Goal: Task Accomplishment & Management: Complete application form

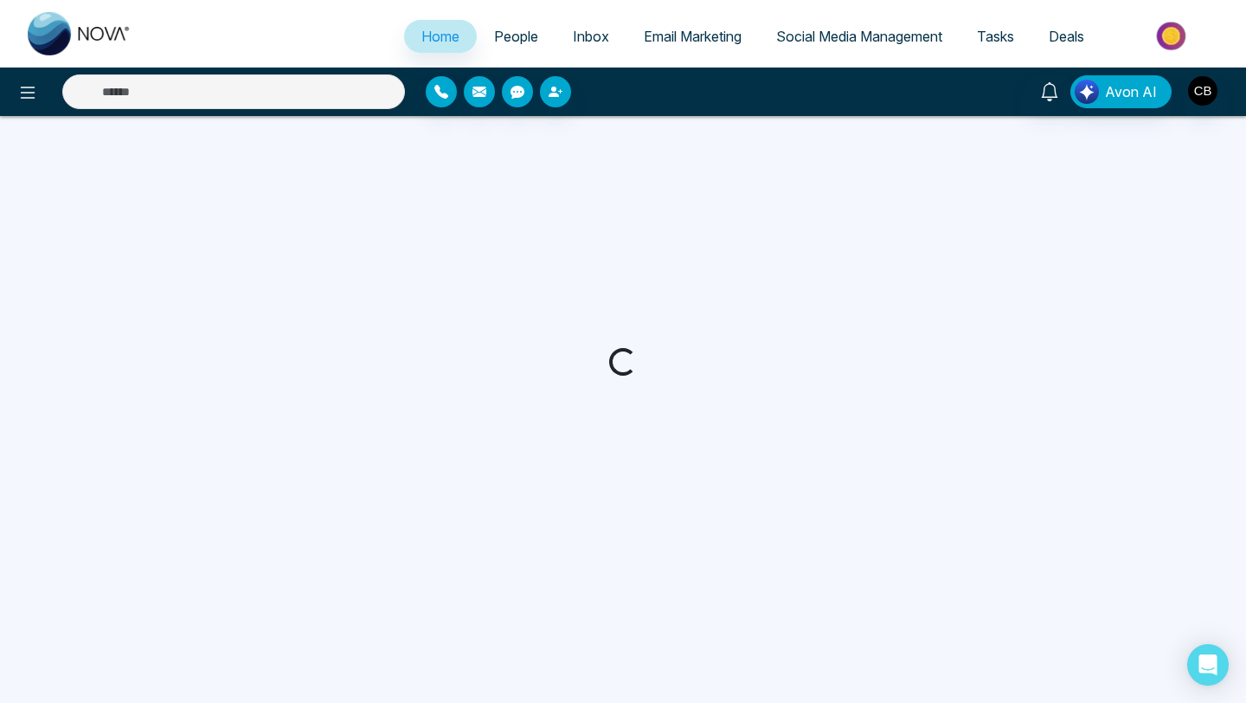
select select "*"
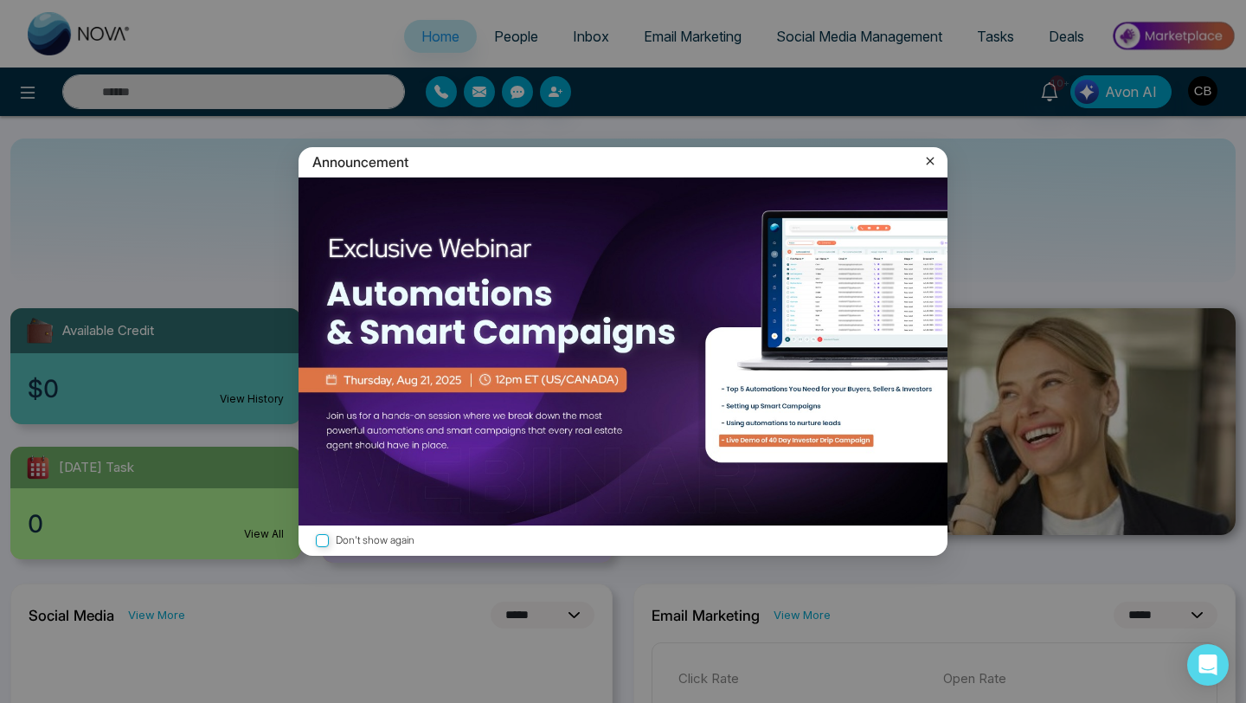
click at [931, 161] on icon at bounding box center [930, 160] width 17 height 17
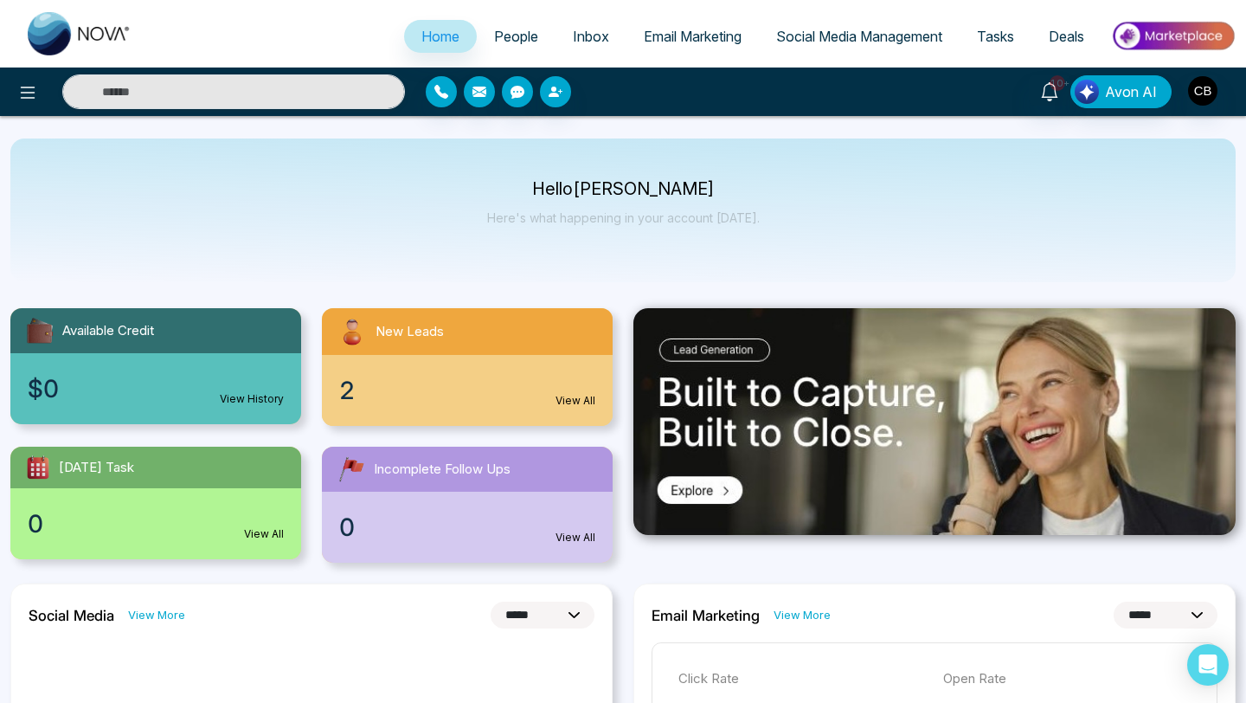
click at [578, 396] on link "View All" at bounding box center [576, 401] width 40 height 16
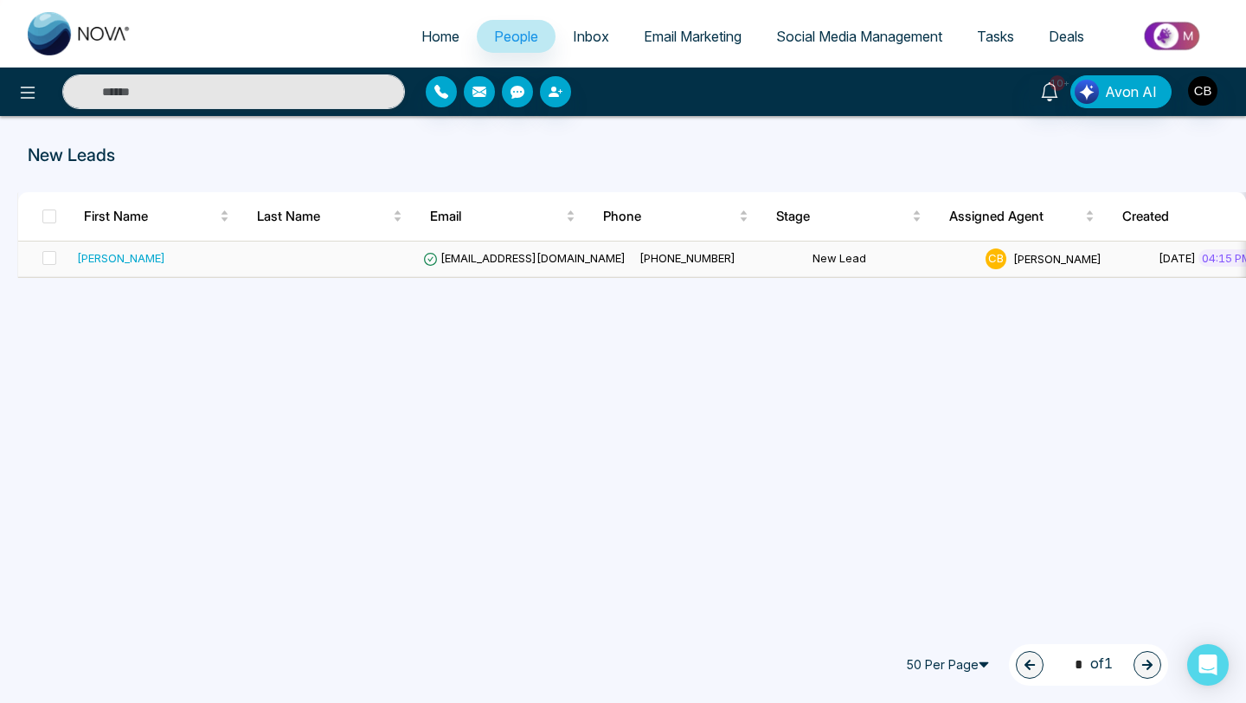
click at [128, 250] on div "[PERSON_NAME]" at bounding box center [121, 257] width 88 height 17
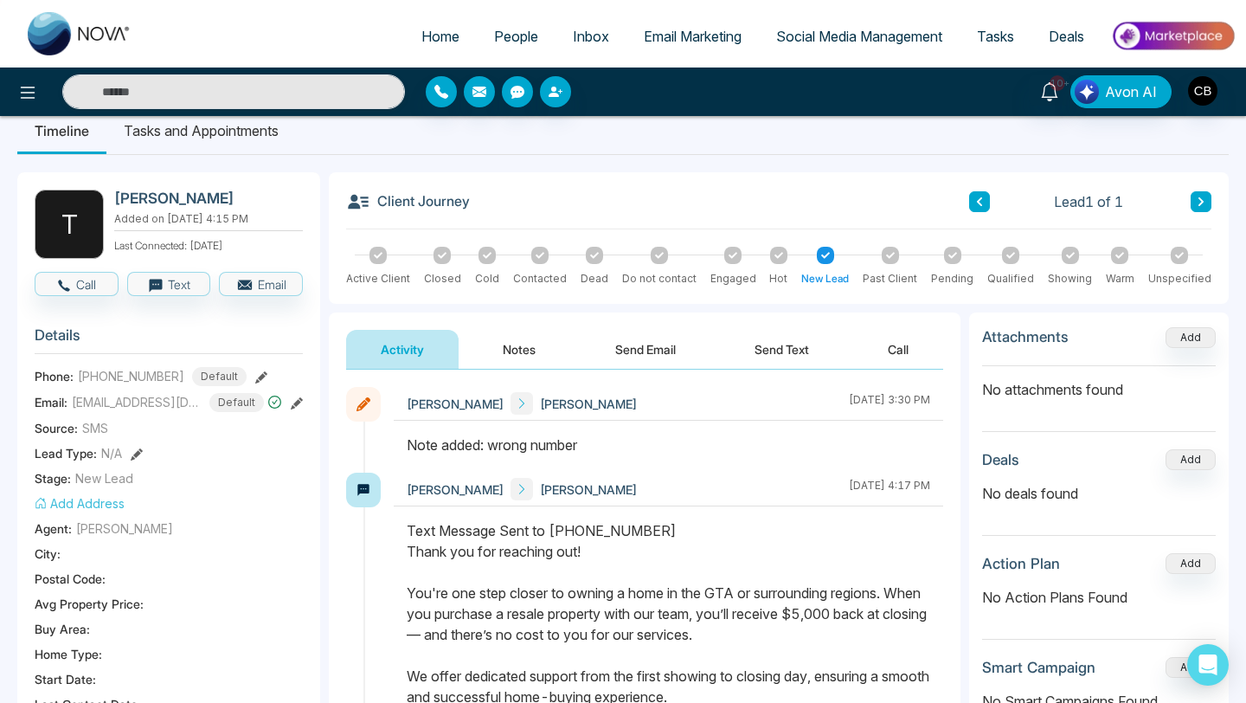
scroll to position [23, 0]
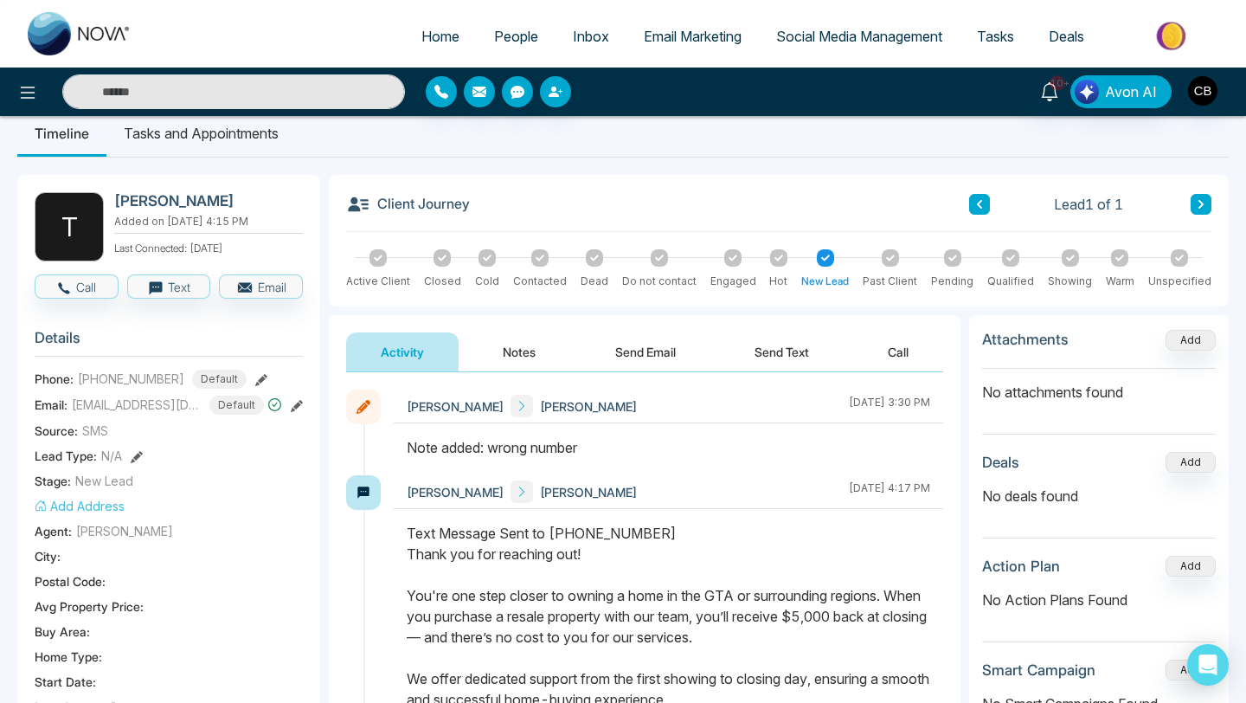
click at [591, 264] on div at bounding box center [594, 257] width 17 height 17
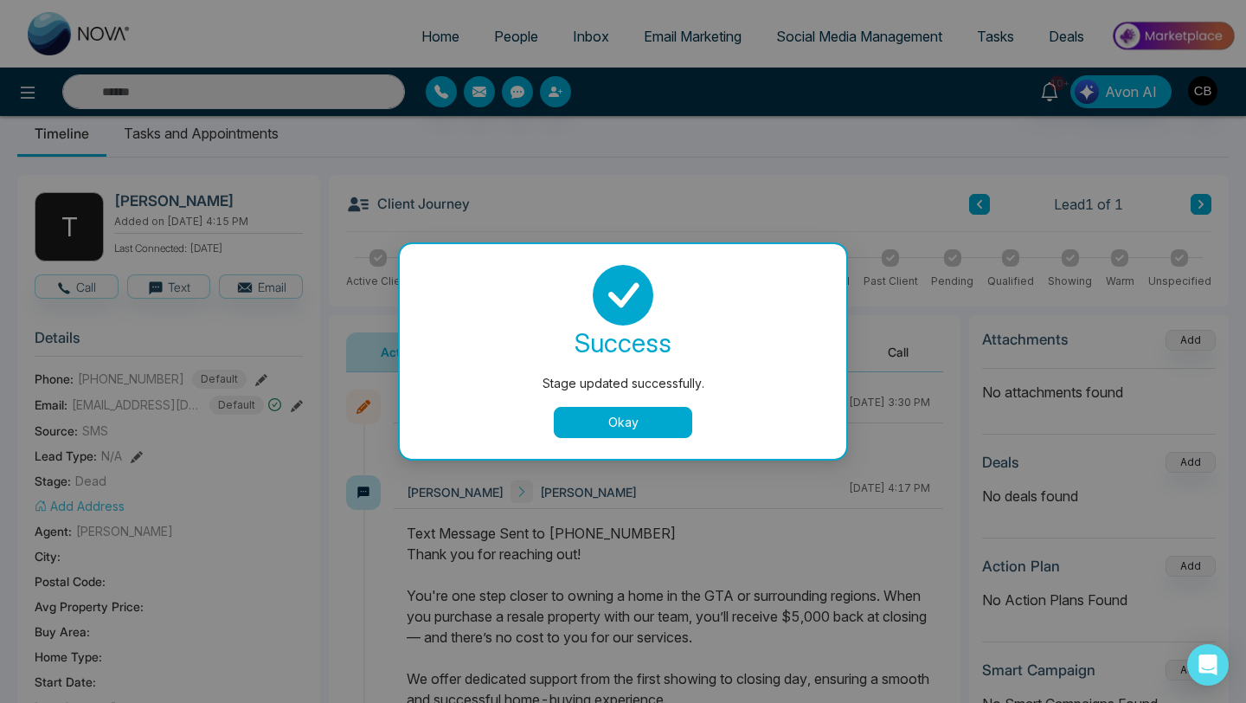
click at [629, 415] on button "Okay" at bounding box center [623, 422] width 138 height 31
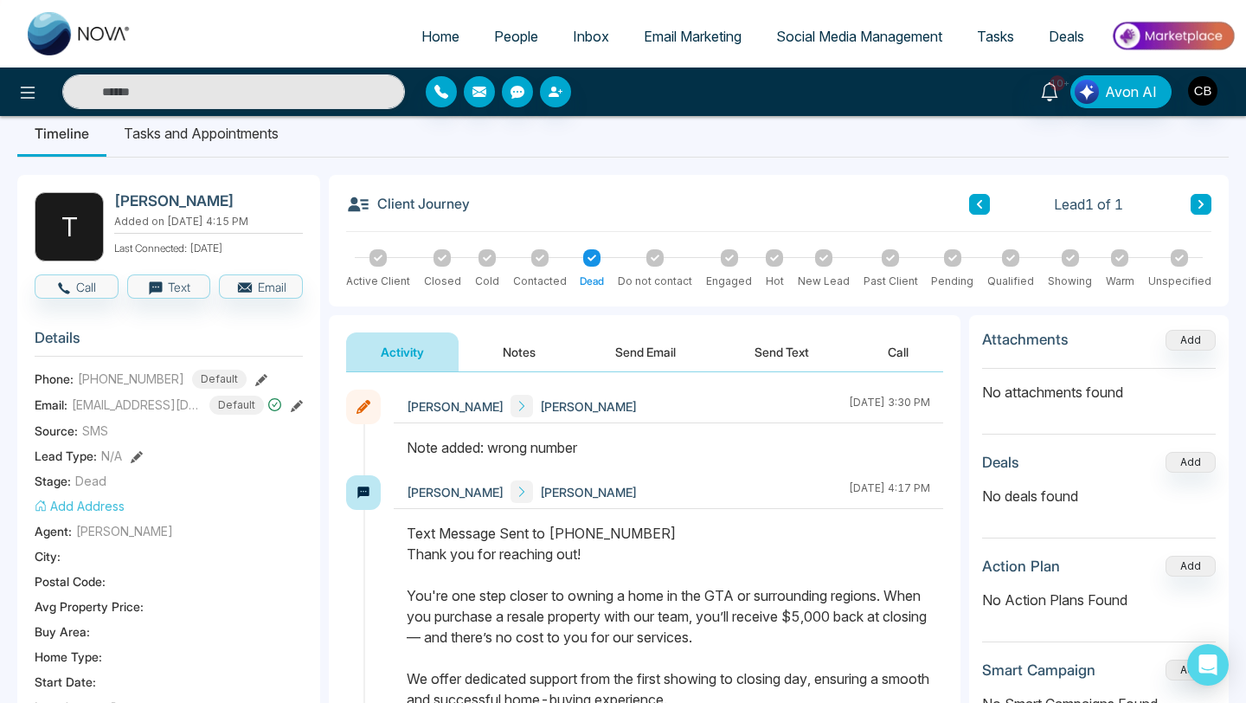
click at [505, 37] on span "People" at bounding box center [516, 36] width 44 height 17
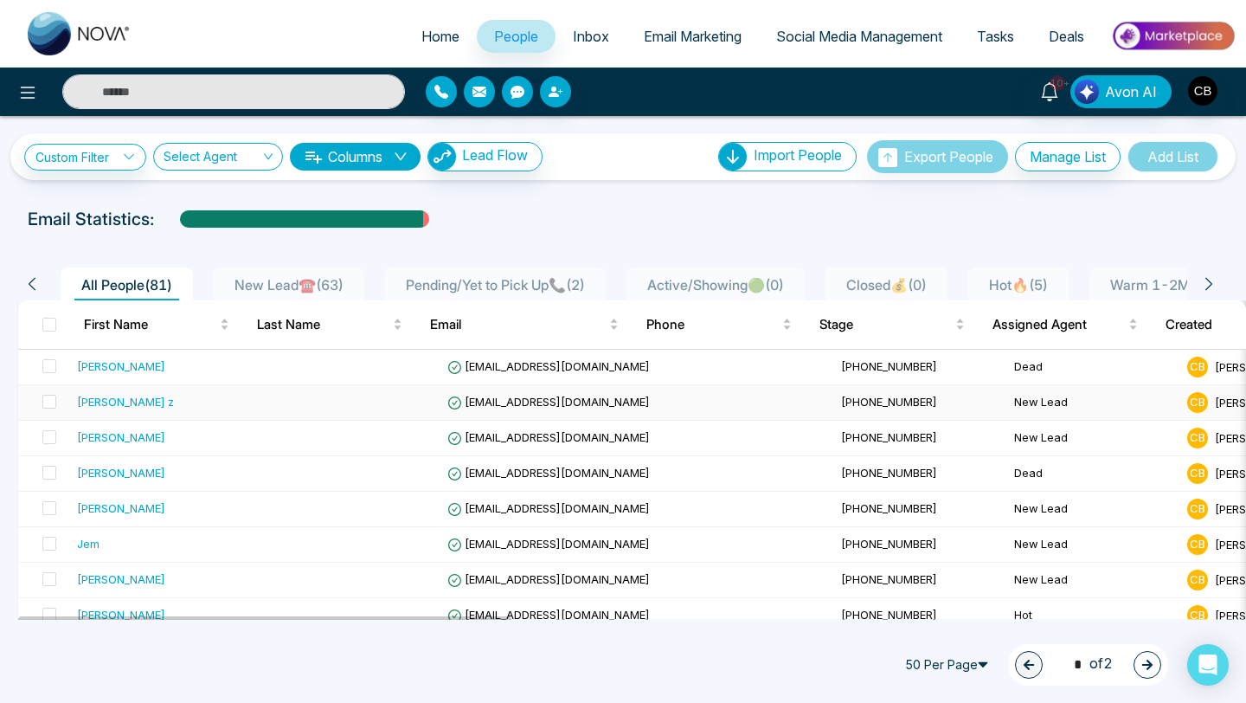
click at [129, 396] on div "[PERSON_NAME] z" at bounding box center [125, 401] width 97 height 17
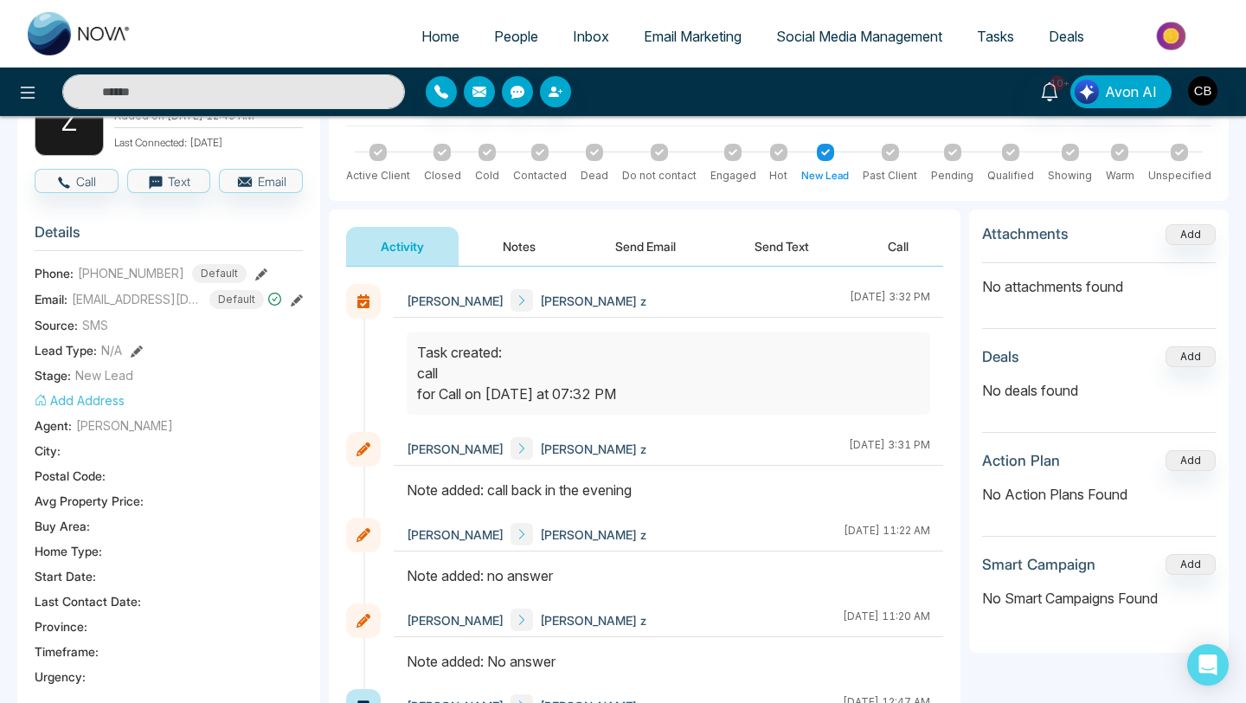
scroll to position [119, 0]
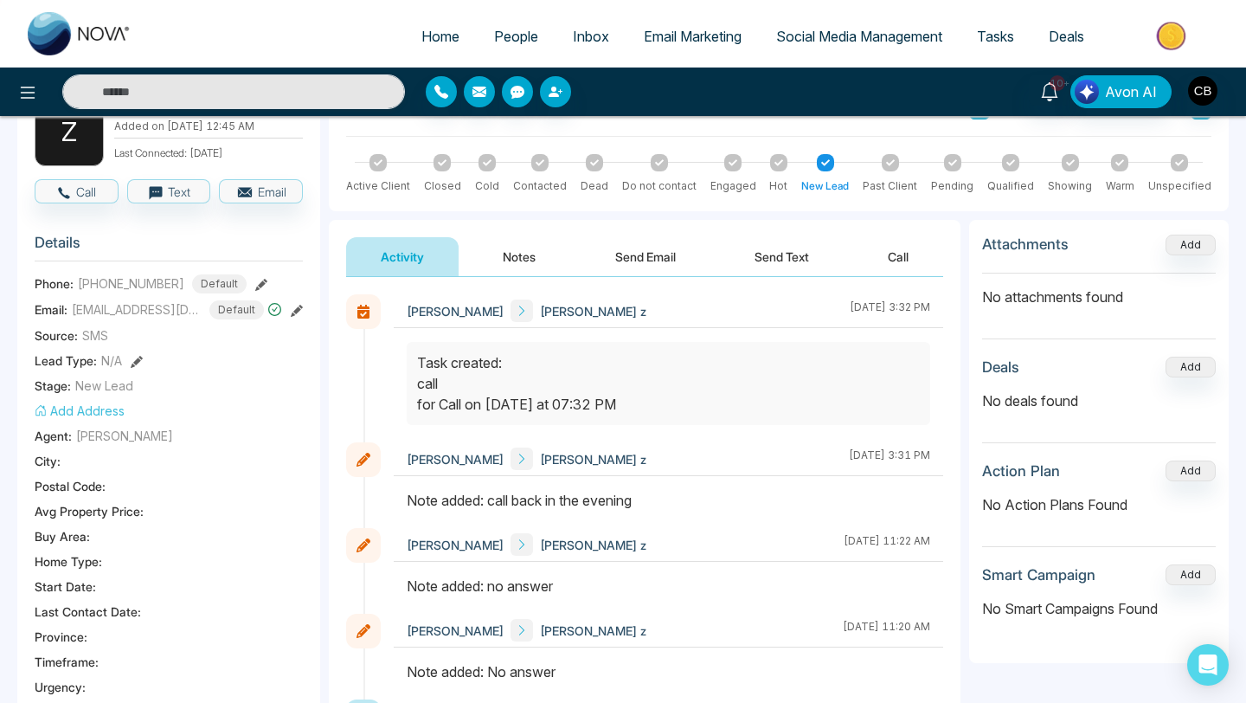
click at [255, 291] on icon at bounding box center [261, 285] width 12 height 12
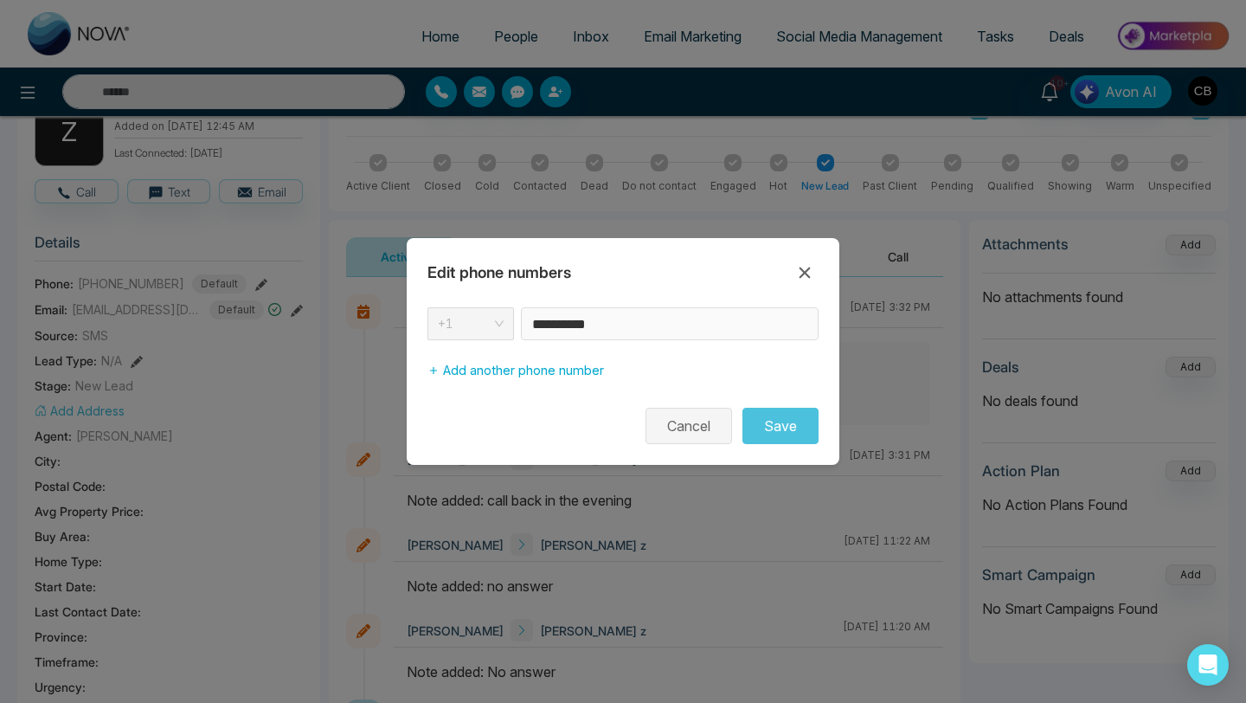
click at [685, 426] on button "Cancel" at bounding box center [689, 426] width 87 height 36
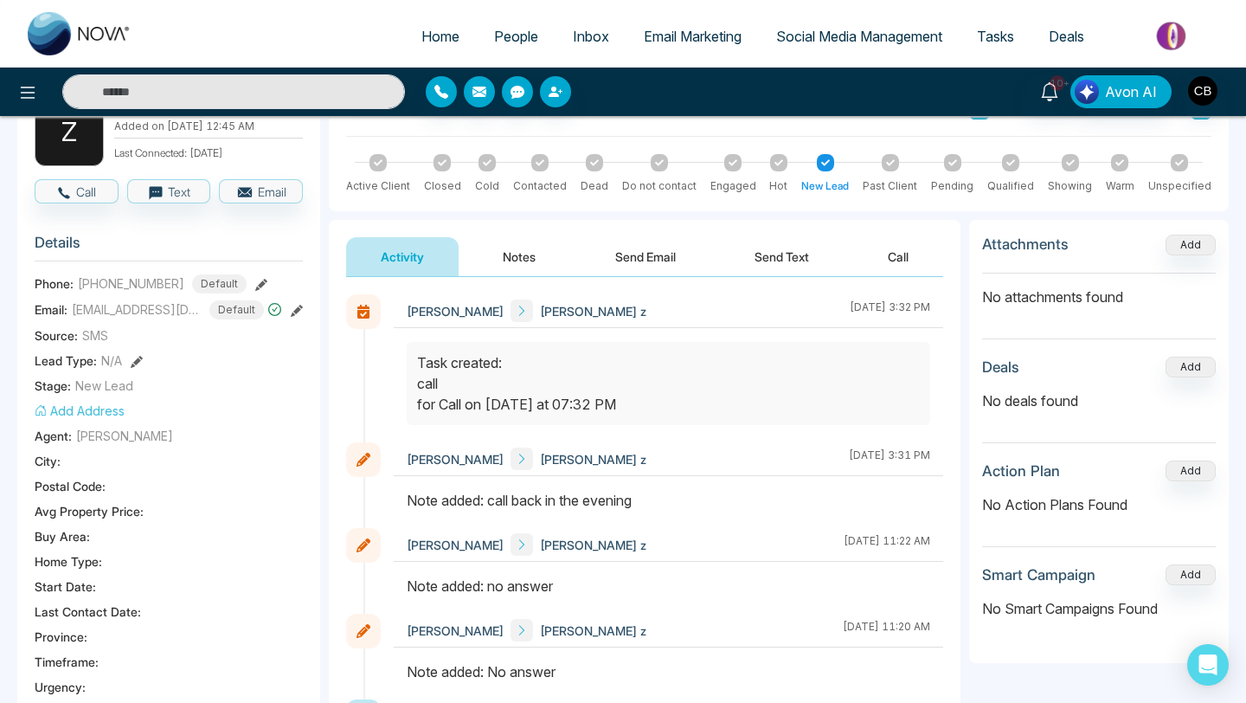
click at [517, 253] on button "Notes" at bounding box center [519, 256] width 102 height 39
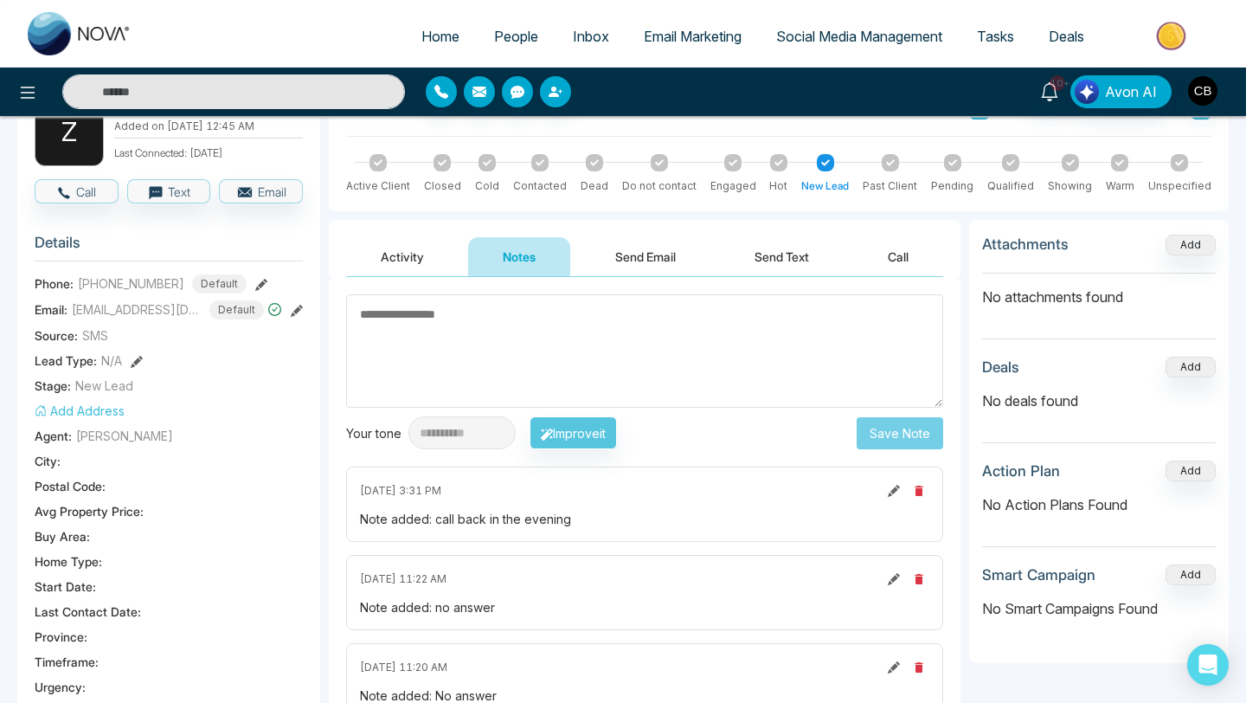
click at [376, 312] on textarea at bounding box center [644, 350] width 597 height 113
type textarea "*"
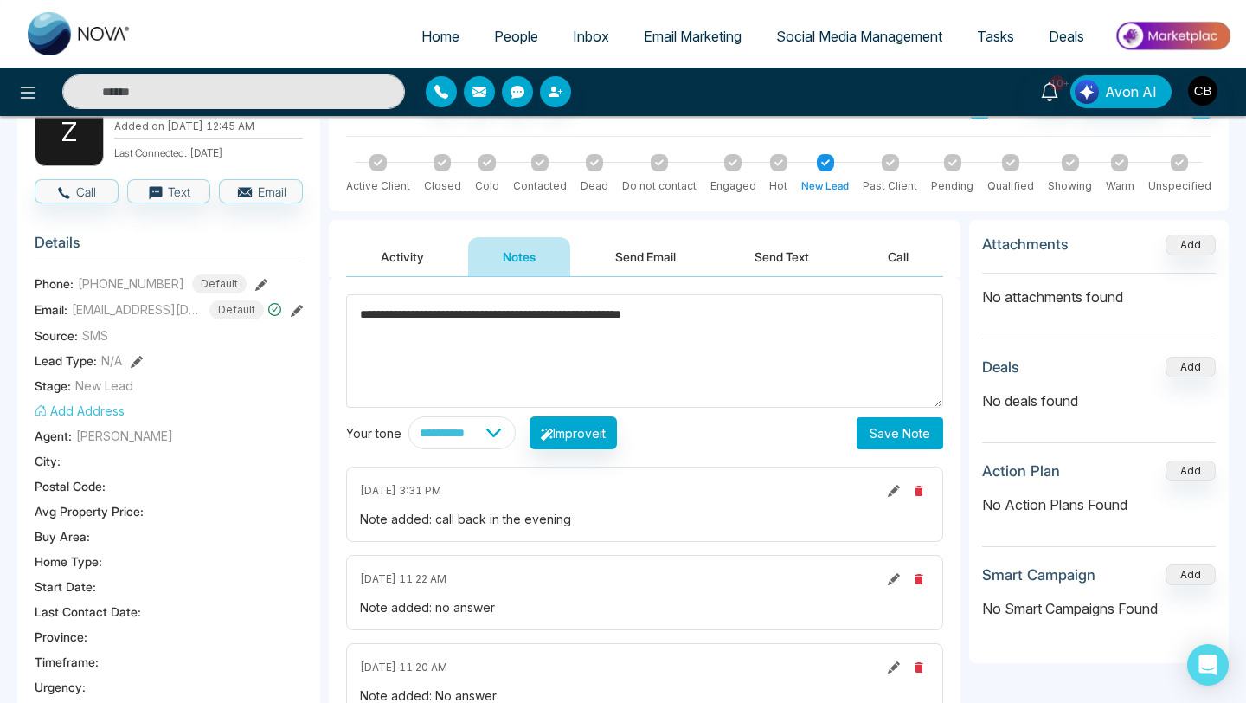
click at [367, 310] on textarea "**********" at bounding box center [644, 350] width 597 height 113
type textarea "**********"
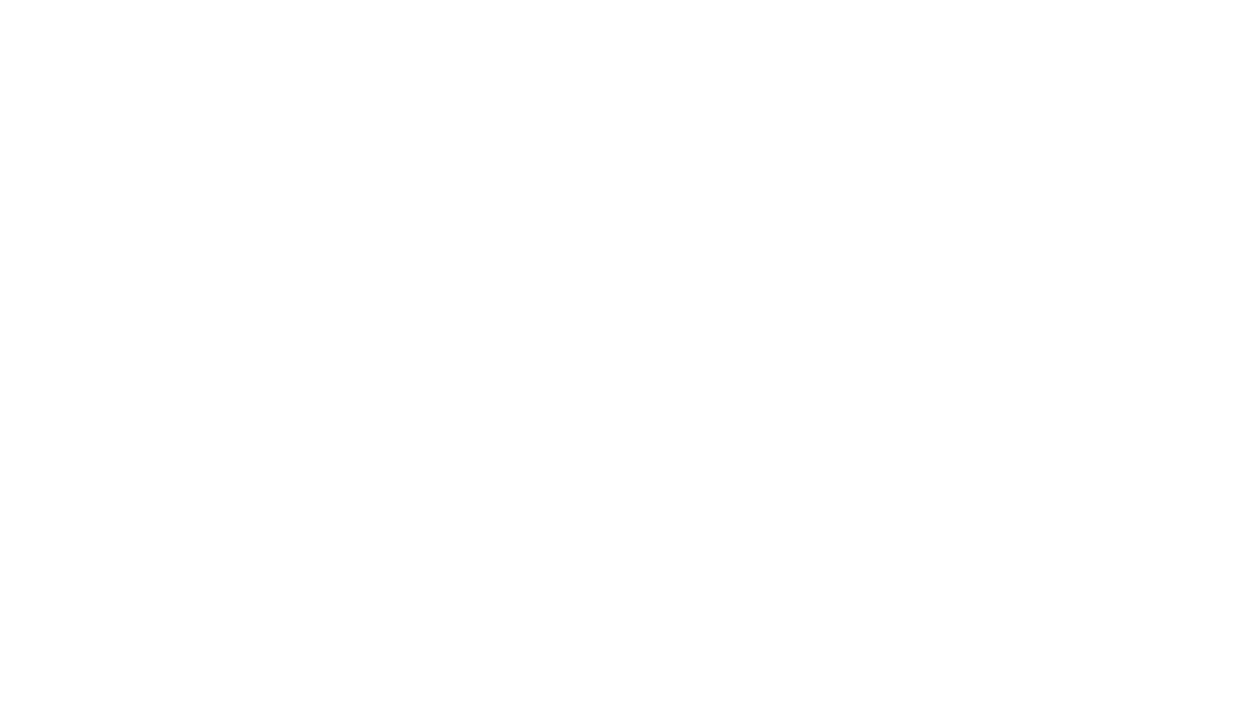
select select "*"
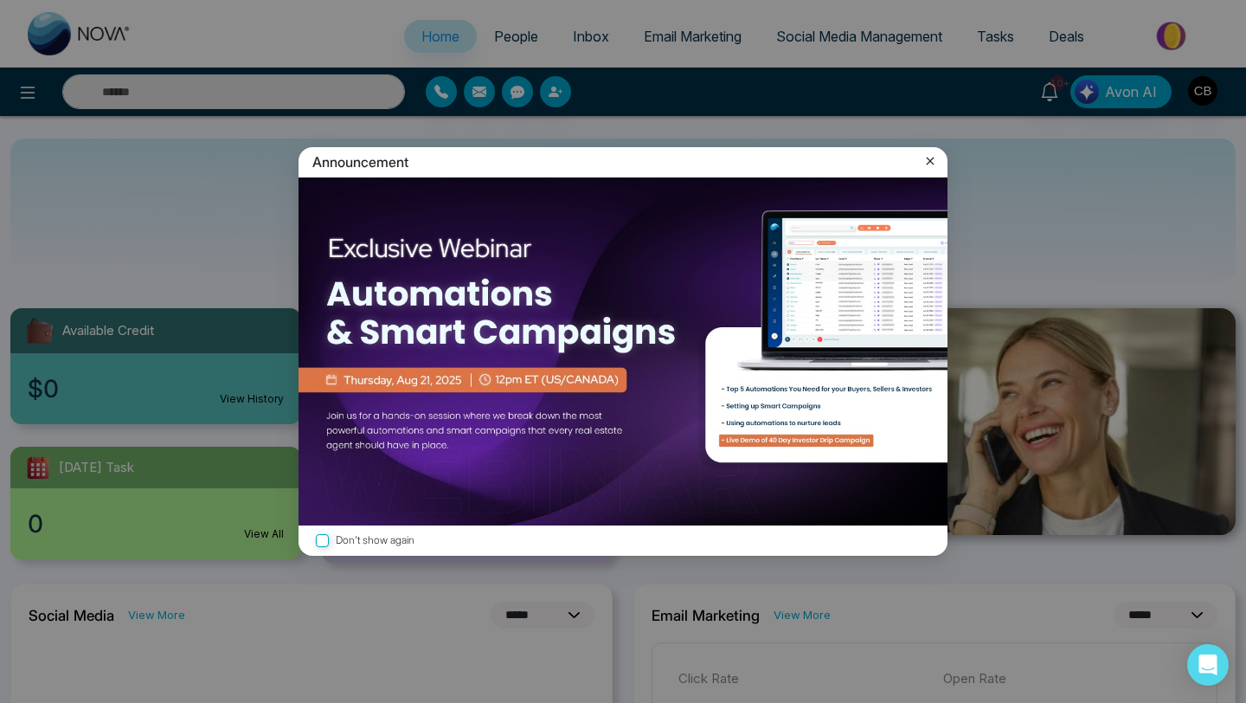
click at [1000, 237] on div "Announcement Don't show again" at bounding box center [623, 351] width 1246 height 703
click at [933, 158] on icon at bounding box center [930, 160] width 17 height 17
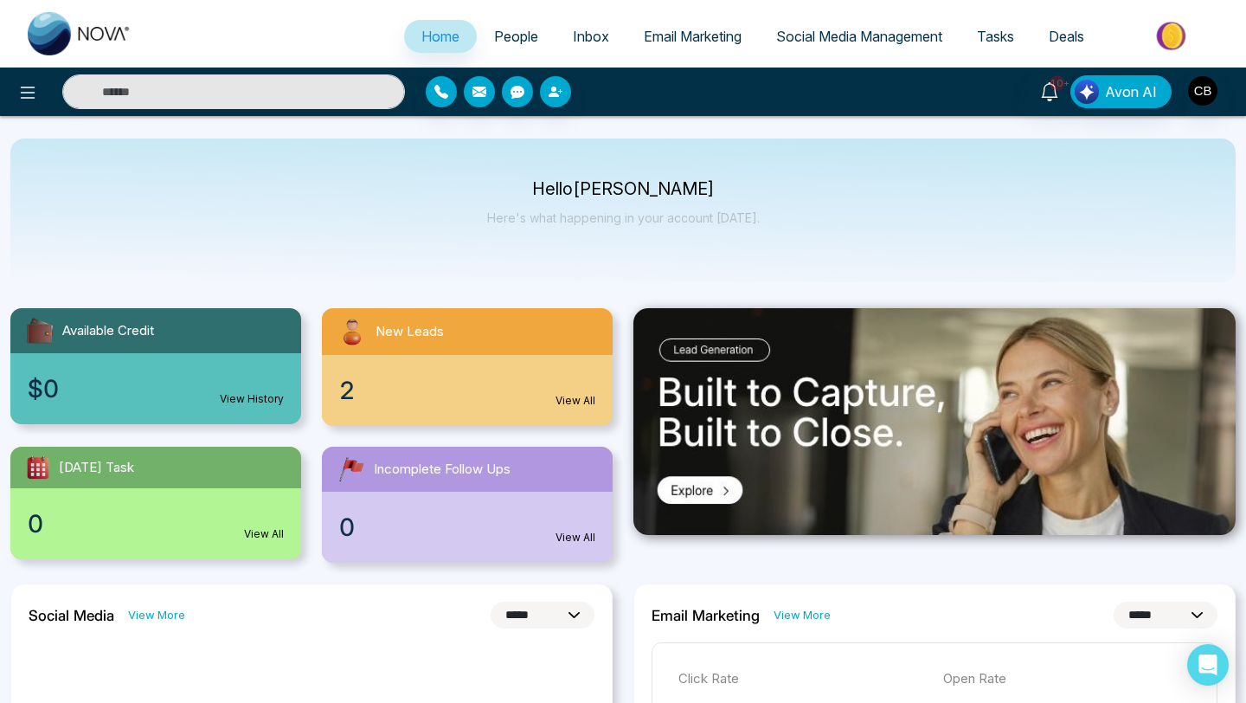
click at [505, 33] on span "People" at bounding box center [516, 36] width 44 height 17
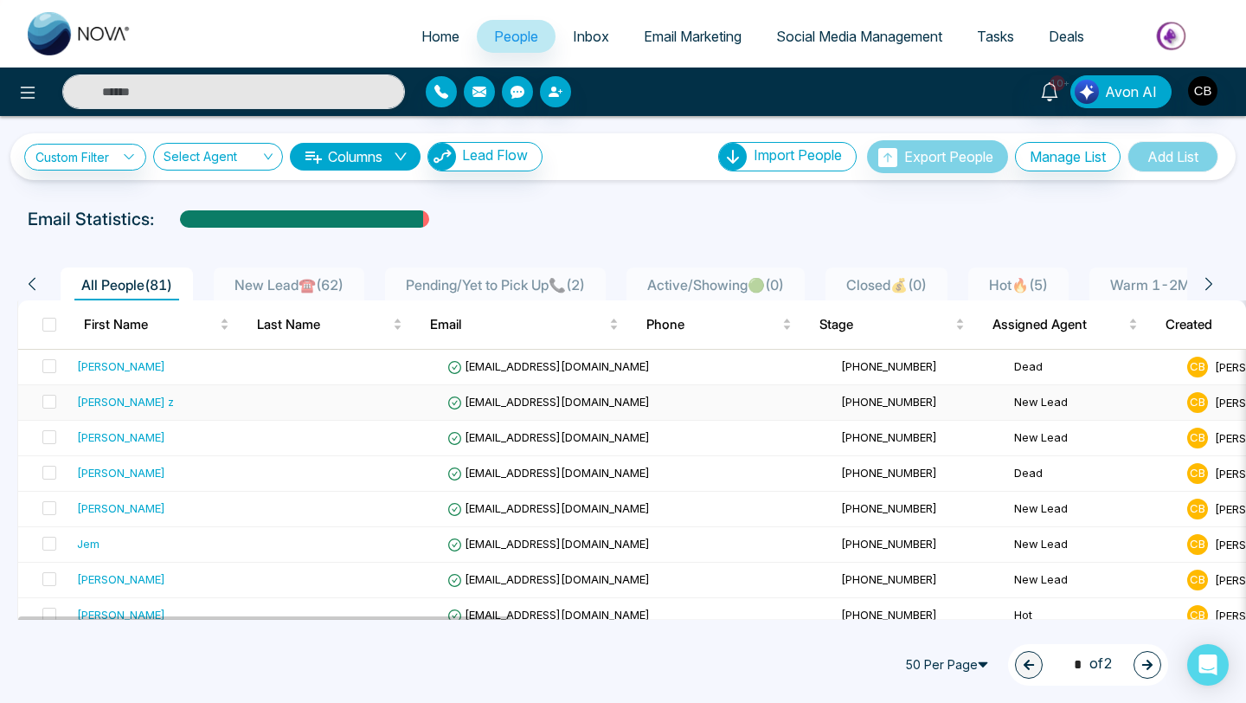
click at [148, 400] on div "[PERSON_NAME] z" at bounding box center [125, 401] width 97 height 17
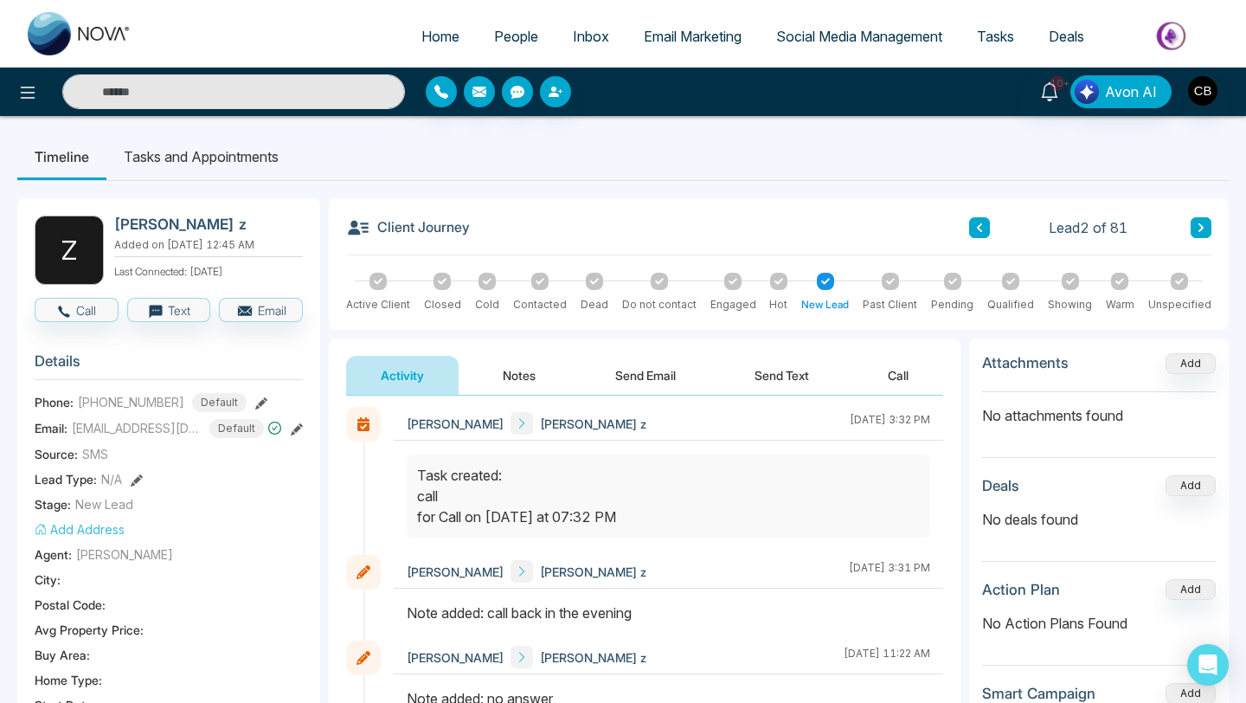
scroll to position [7, 0]
click at [173, 157] on li "Tasks and Appointments" at bounding box center [201, 156] width 190 height 47
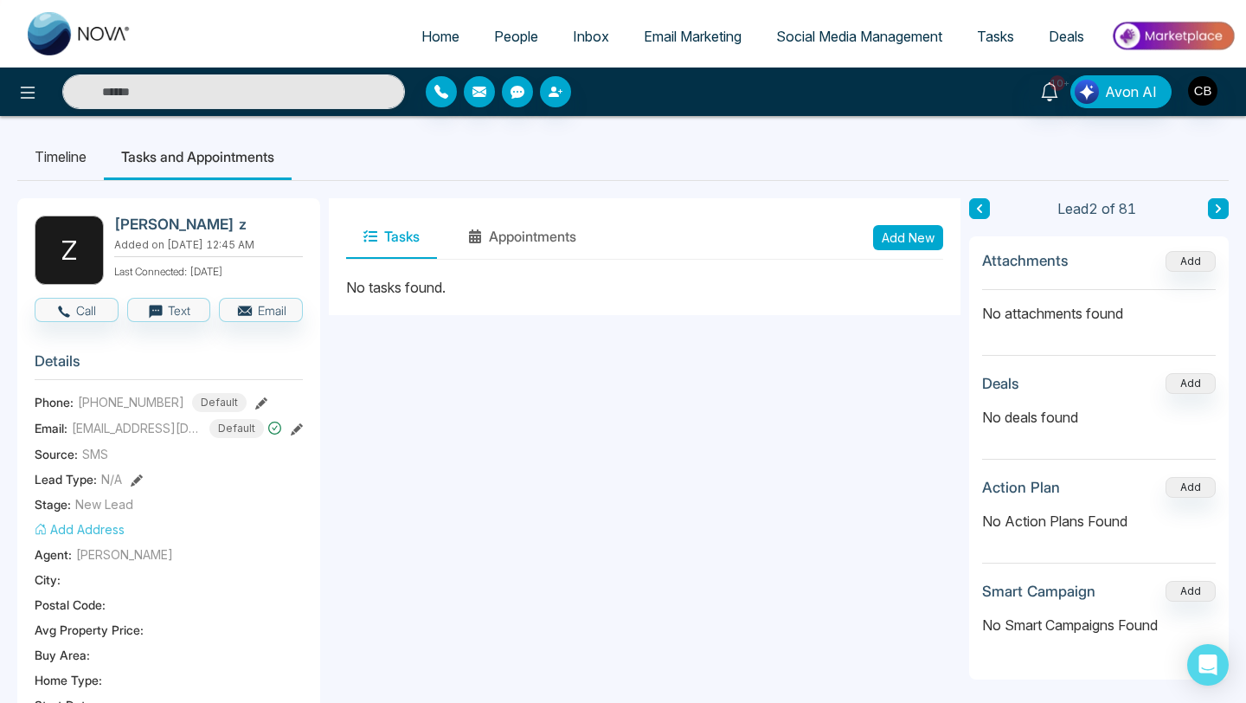
click at [905, 235] on button "Add New" at bounding box center [908, 237] width 70 height 25
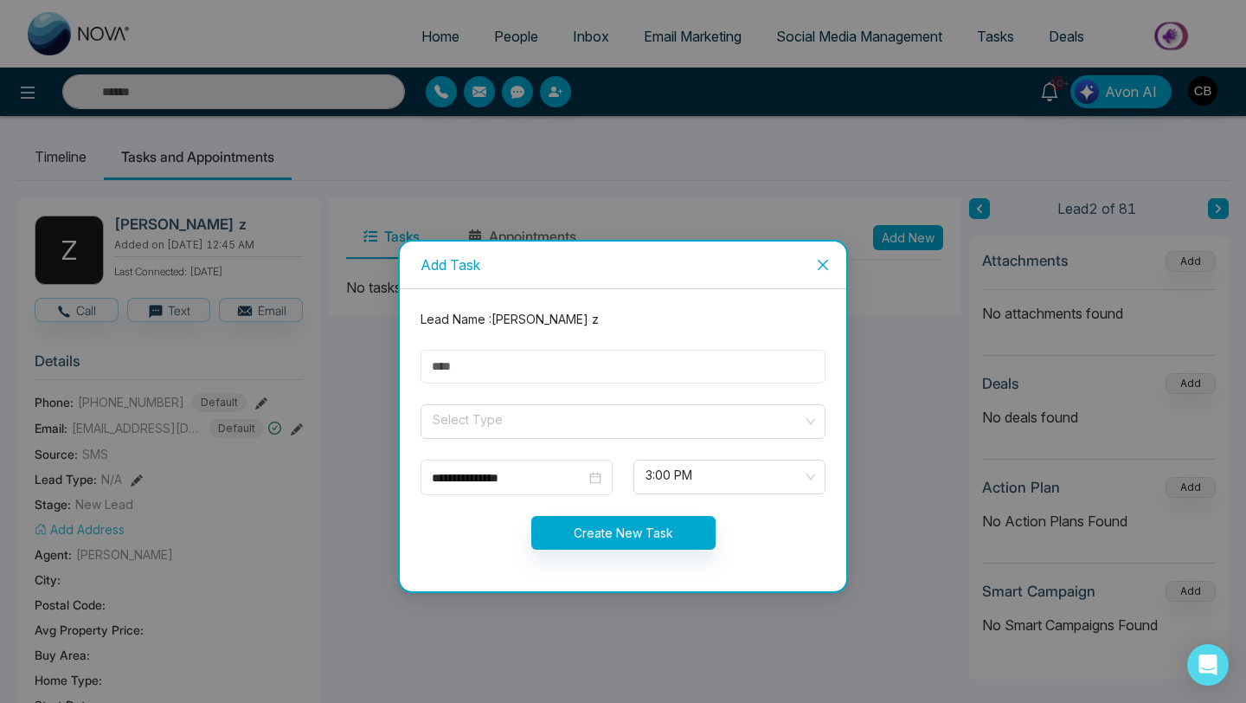
click at [464, 366] on input "text" at bounding box center [623, 367] width 405 height 34
type input "**********"
click at [443, 420] on input "search" at bounding box center [617, 418] width 372 height 26
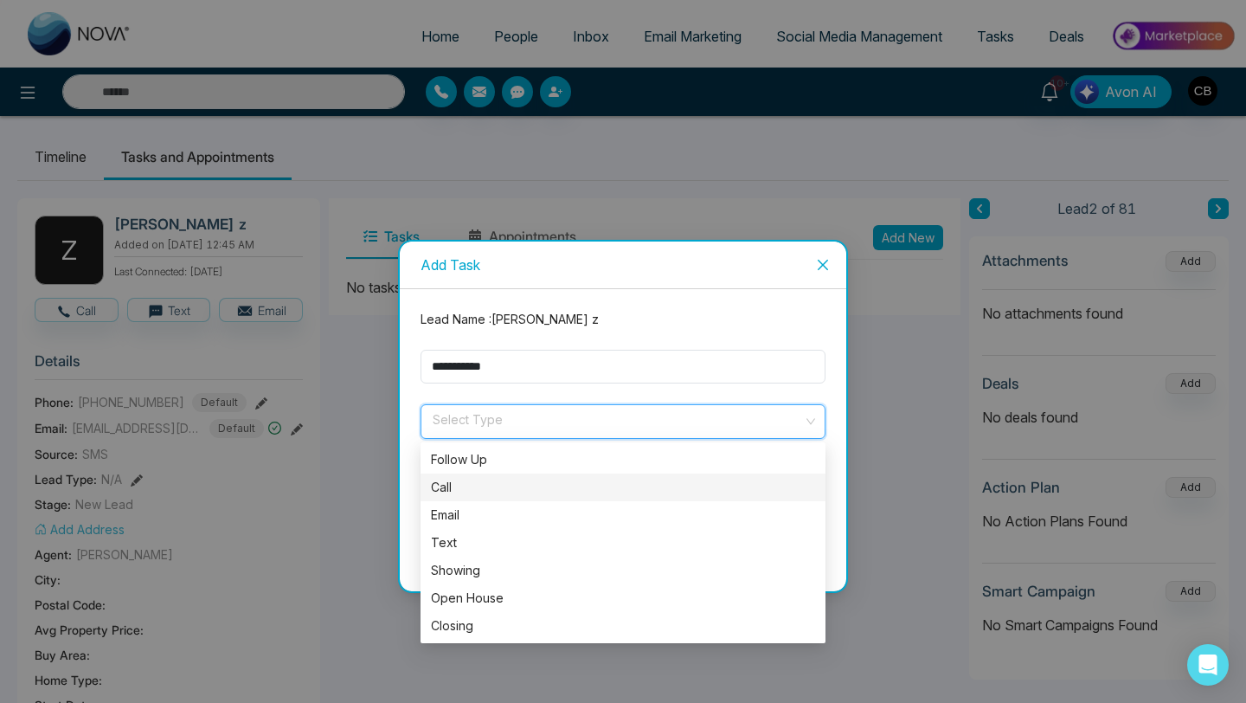
click at [442, 486] on div "Call" at bounding box center [623, 487] width 384 height 19
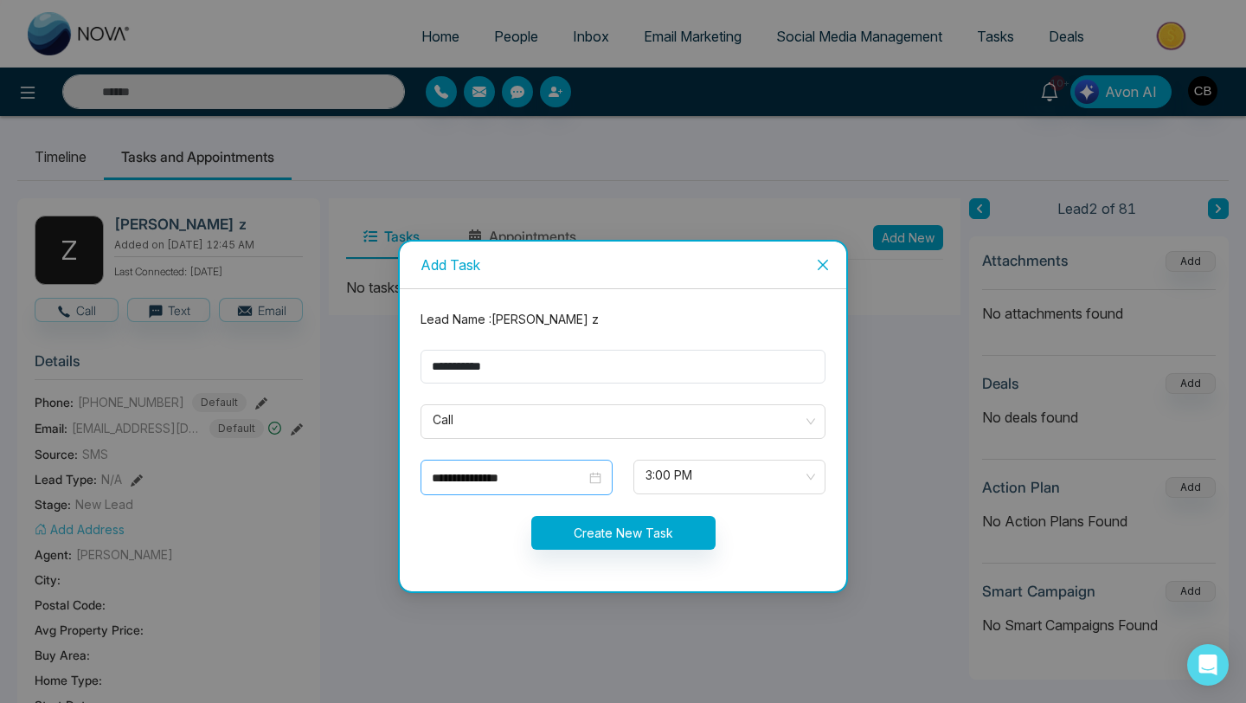
click at [597, 476] on div "**********" at bounding box center [517, 477] width 170 height 19
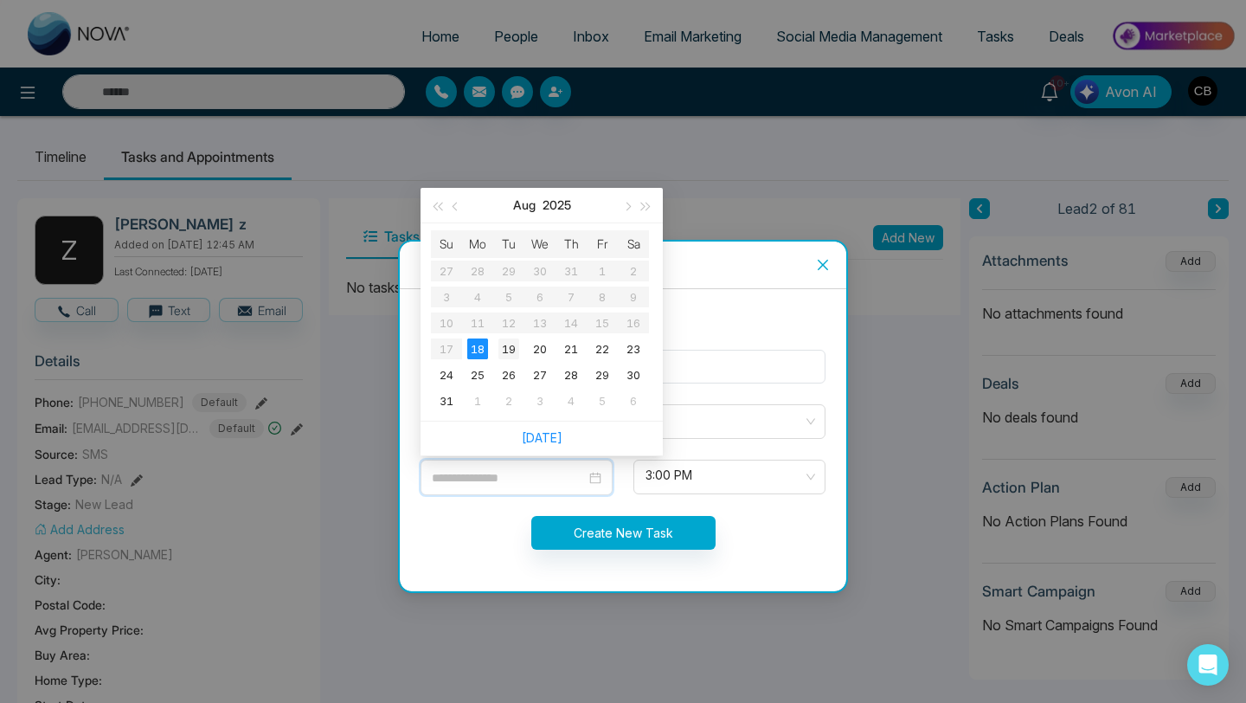
type input "**********"
click at [510, 351] on div "19" at bounding box center [509, 348] width 21 height 21
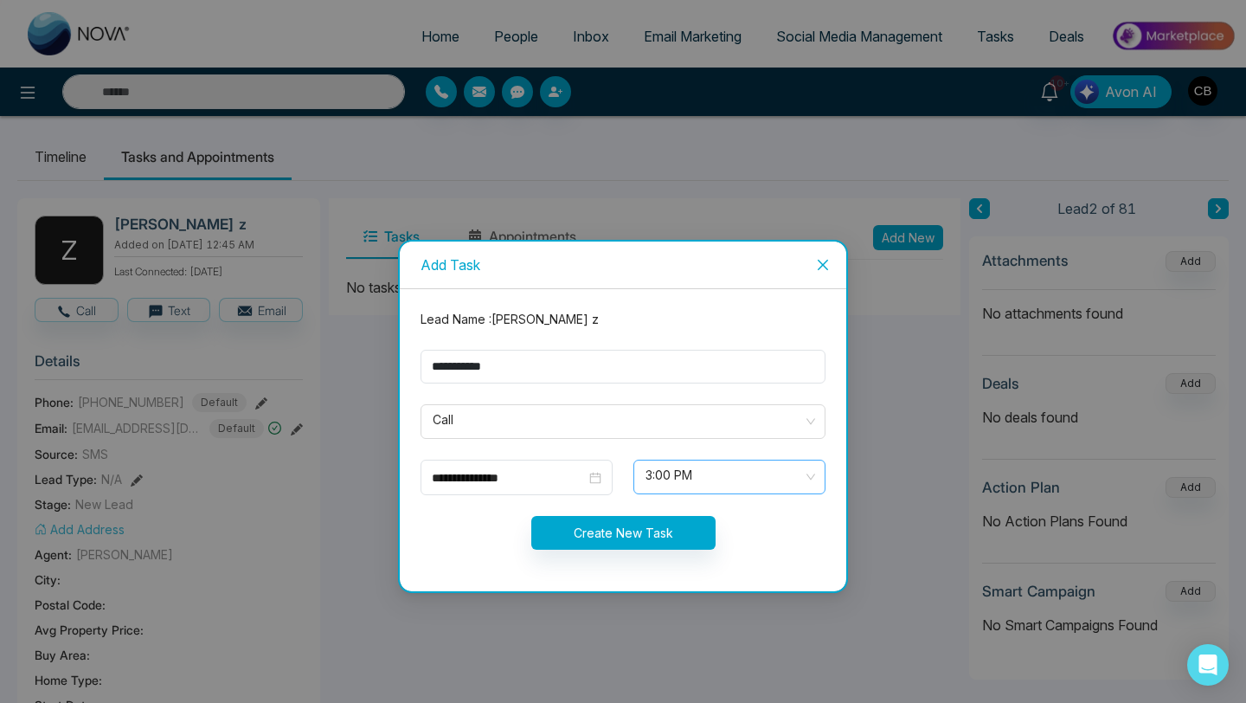
click at [808, 475] on span "3:00 PM" at bounding box center [730, 476] width 168 height 29
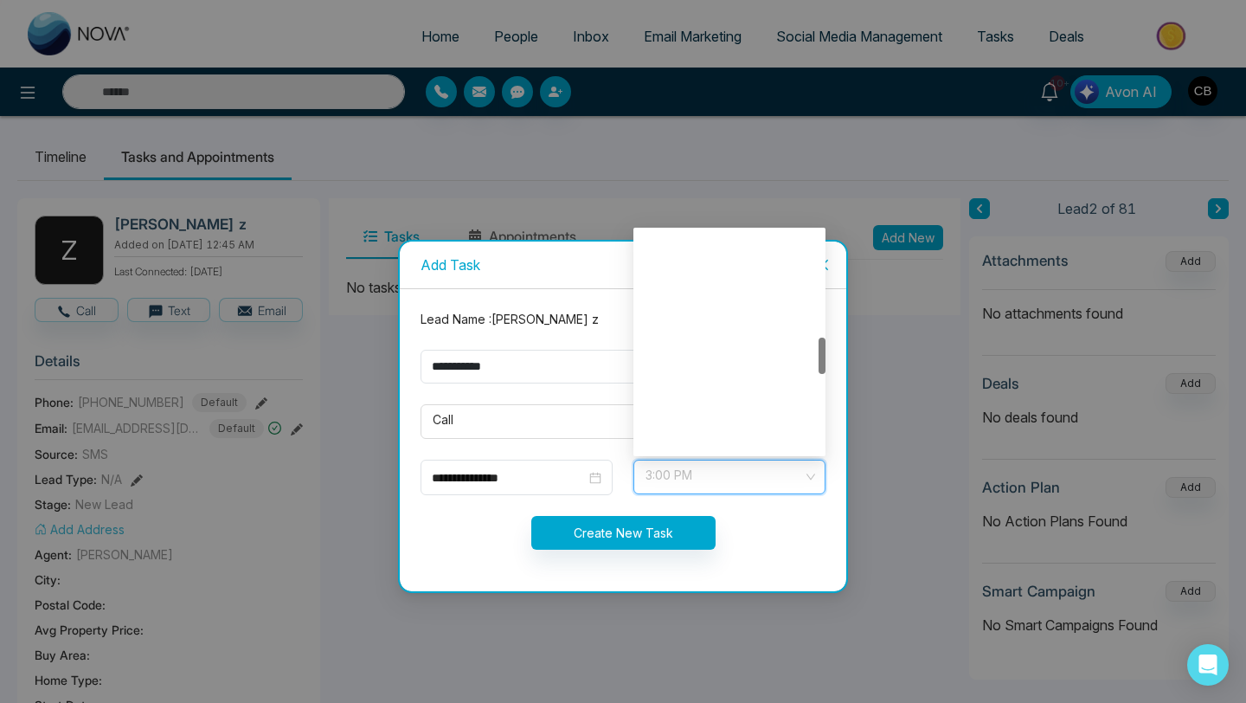
scroll to position [637, 0]
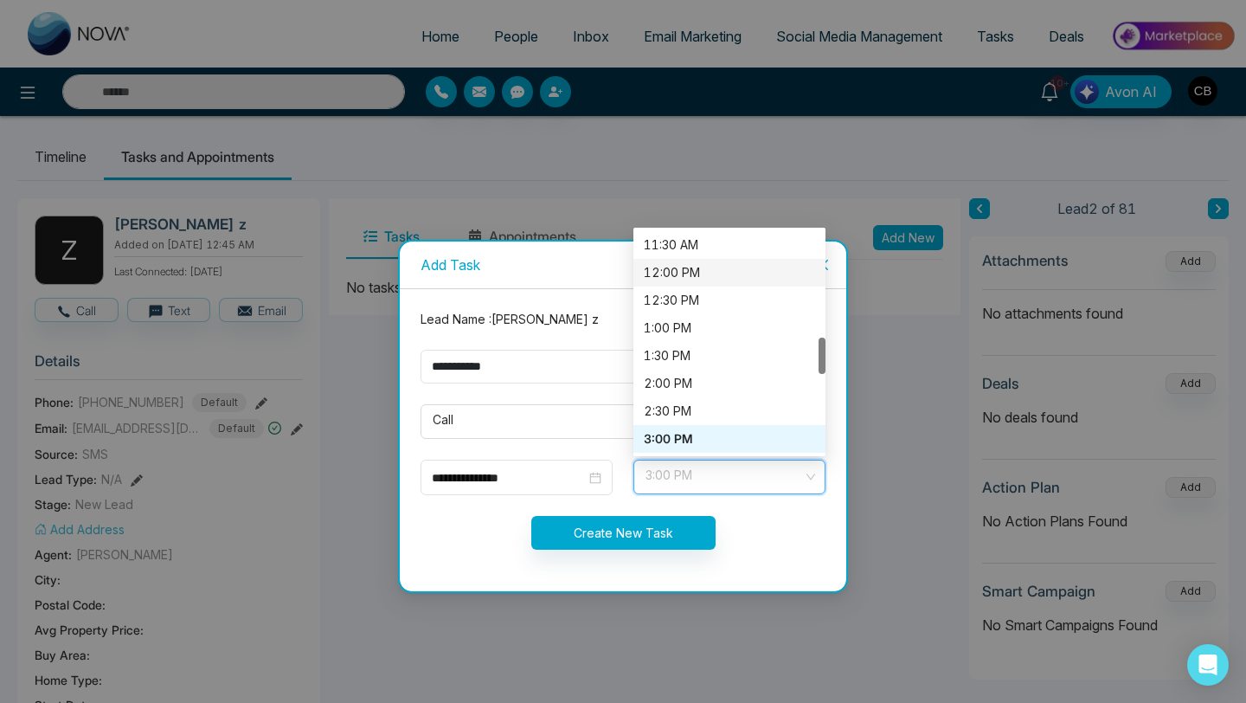
click at [666, 270] on div "12:00 PM" at bounding box center [729, 272] width 171 height 19
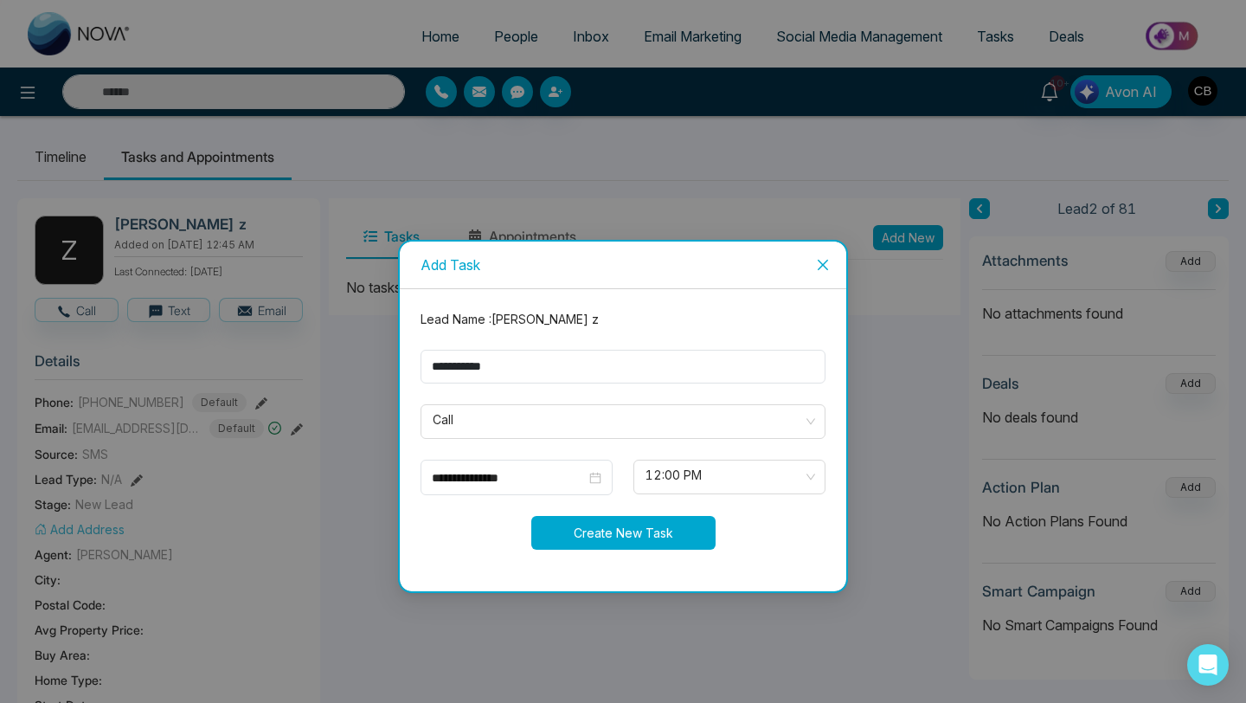
click at [614, 531] on button "Create New Task" at bounding box center [623, 533] width 184 height 34
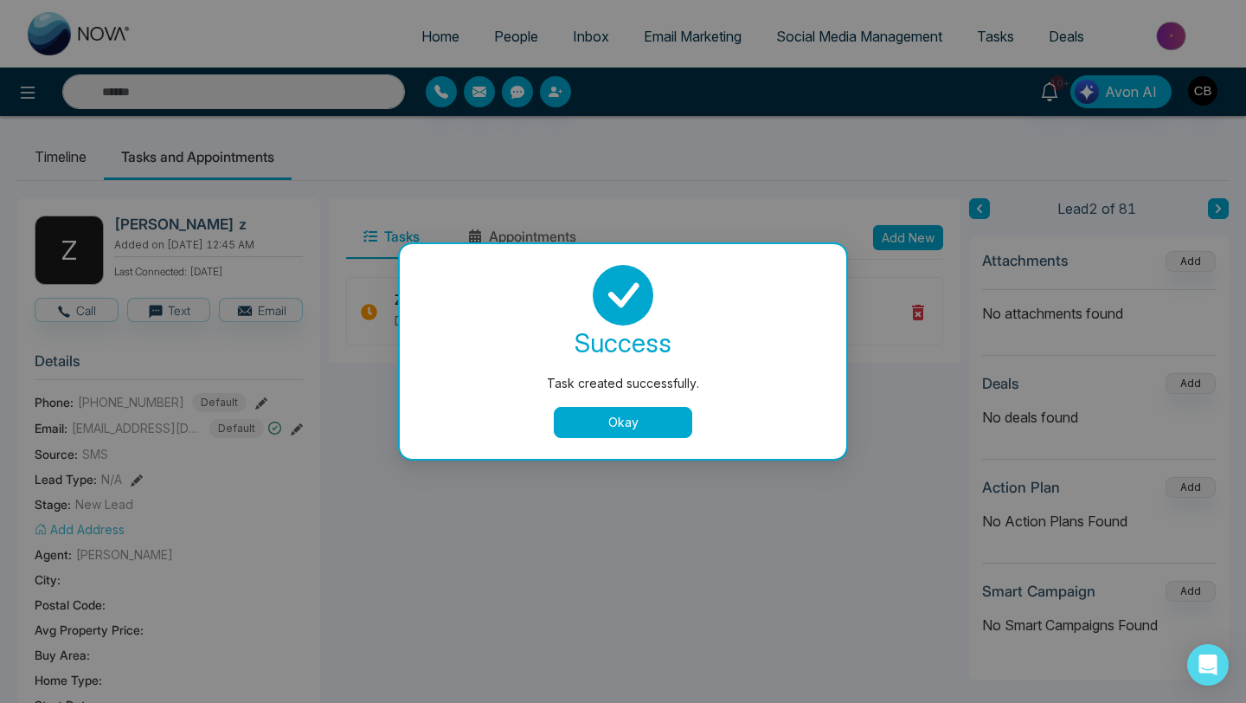
click at [629, 421] on button "Okay" at bounding box center [623, 422] width 138 height 31
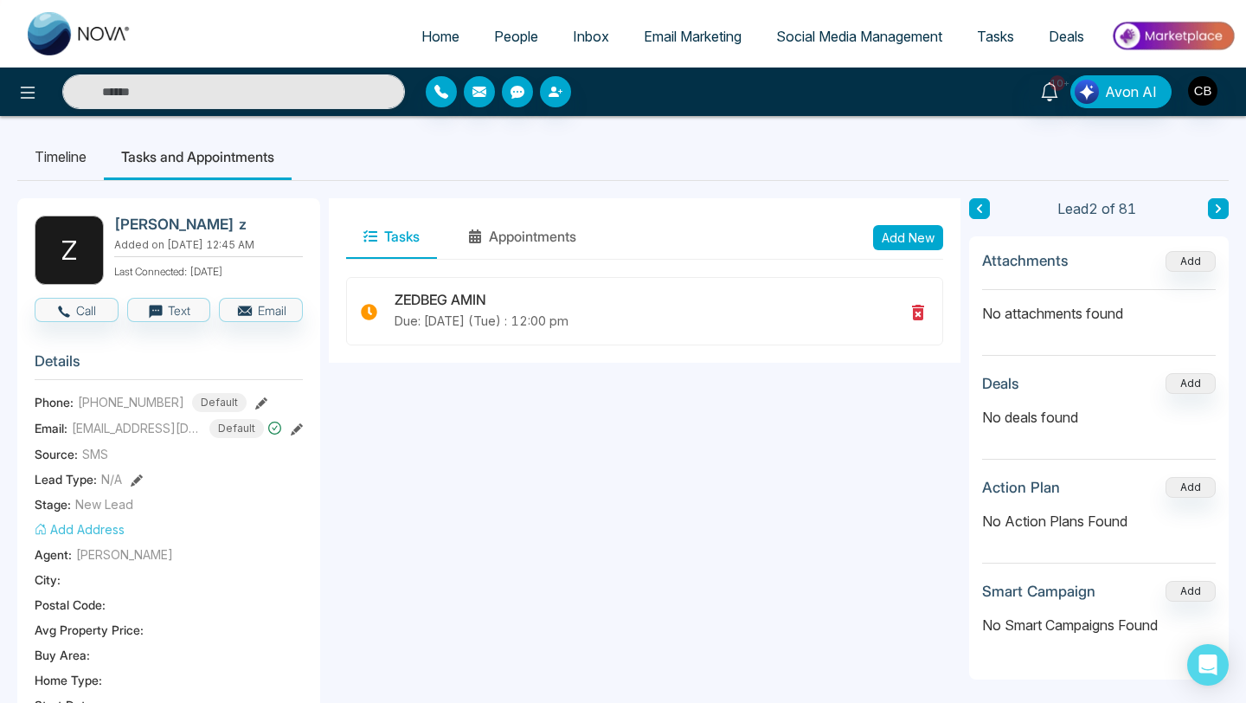
click at [396, 235] on button "Tasks" at bounding box center [391, 236] width 91 height 43
click at [431, 33] on span "Home" at bounding box center [440, 36] width 38 height 17
select select "*"
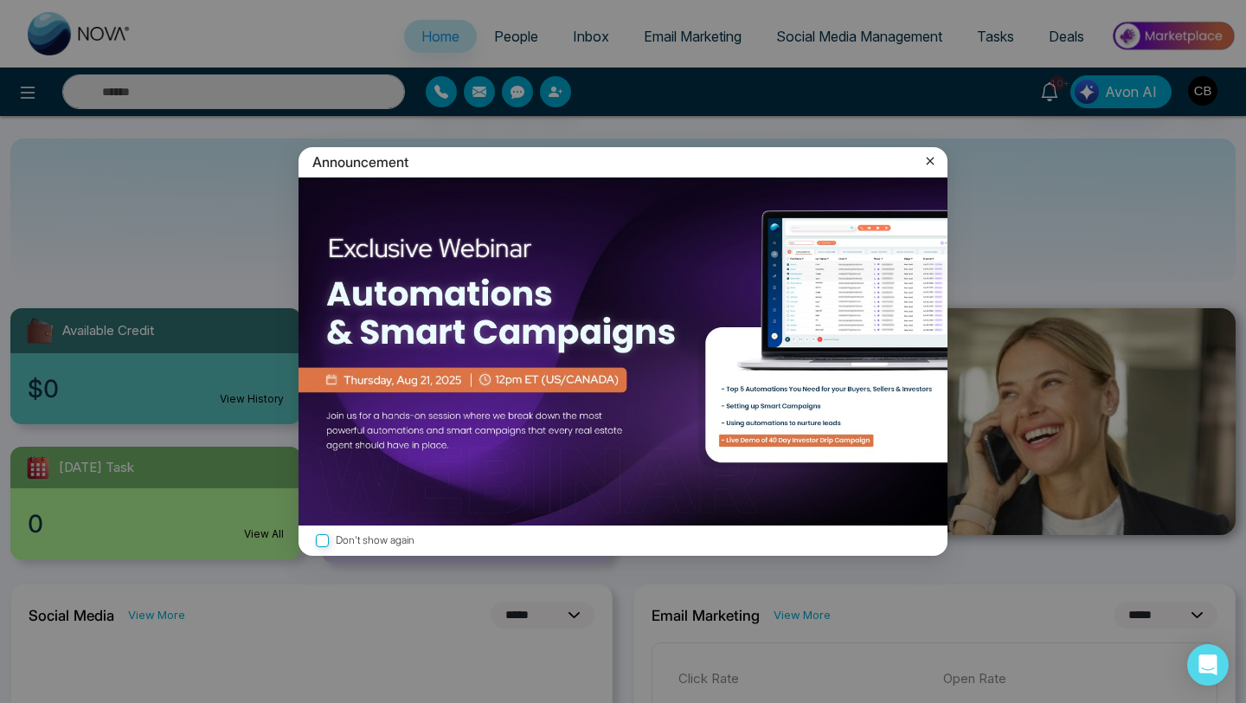
click at [930, 156] on icon at bounding box center [930, 160] width 17 height 17
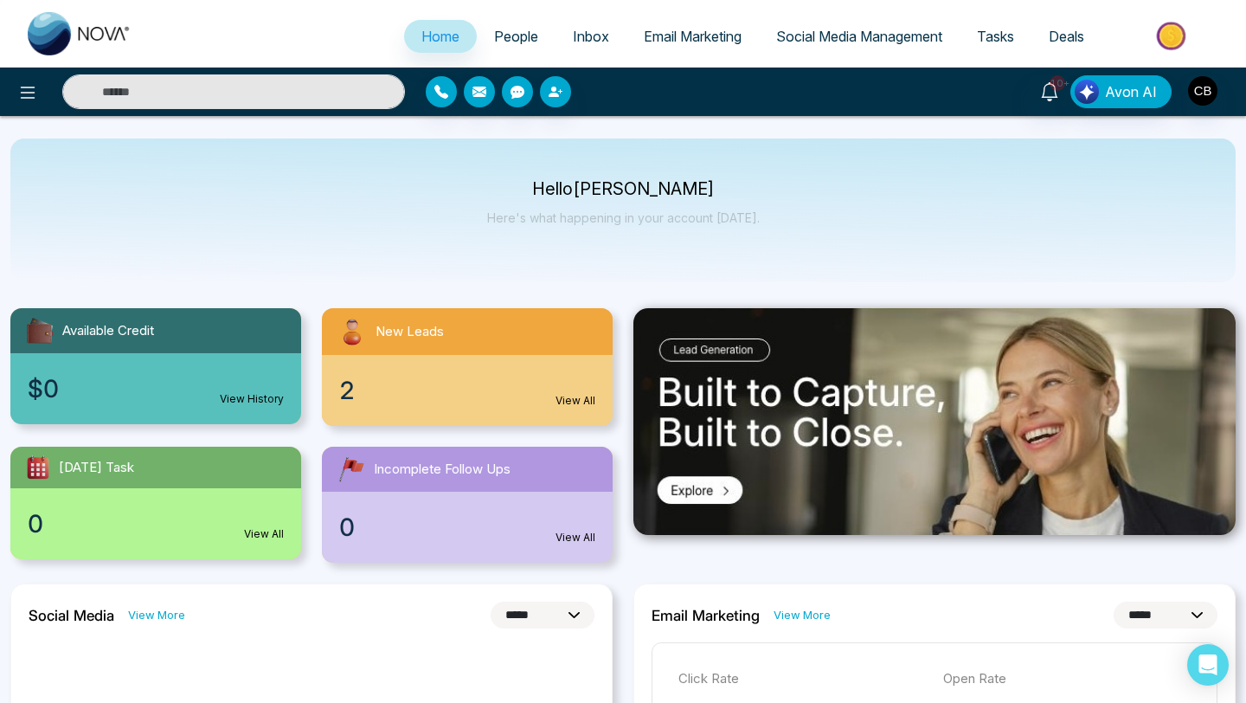
click at [505, 34] on span "People" at bounding box center [516, 36] width 44 height 17
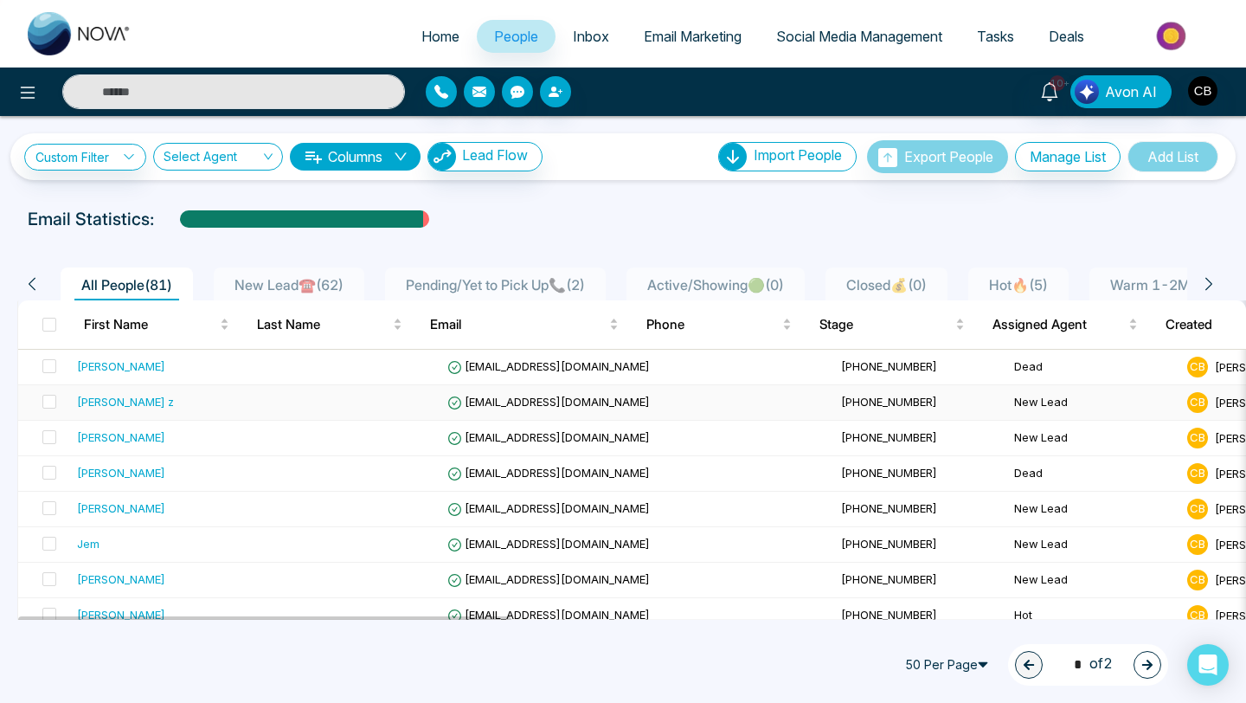
click at [171, 400] on div "[PERSON_NAME] z" at bounding box center [125, 401] width 97 height 17
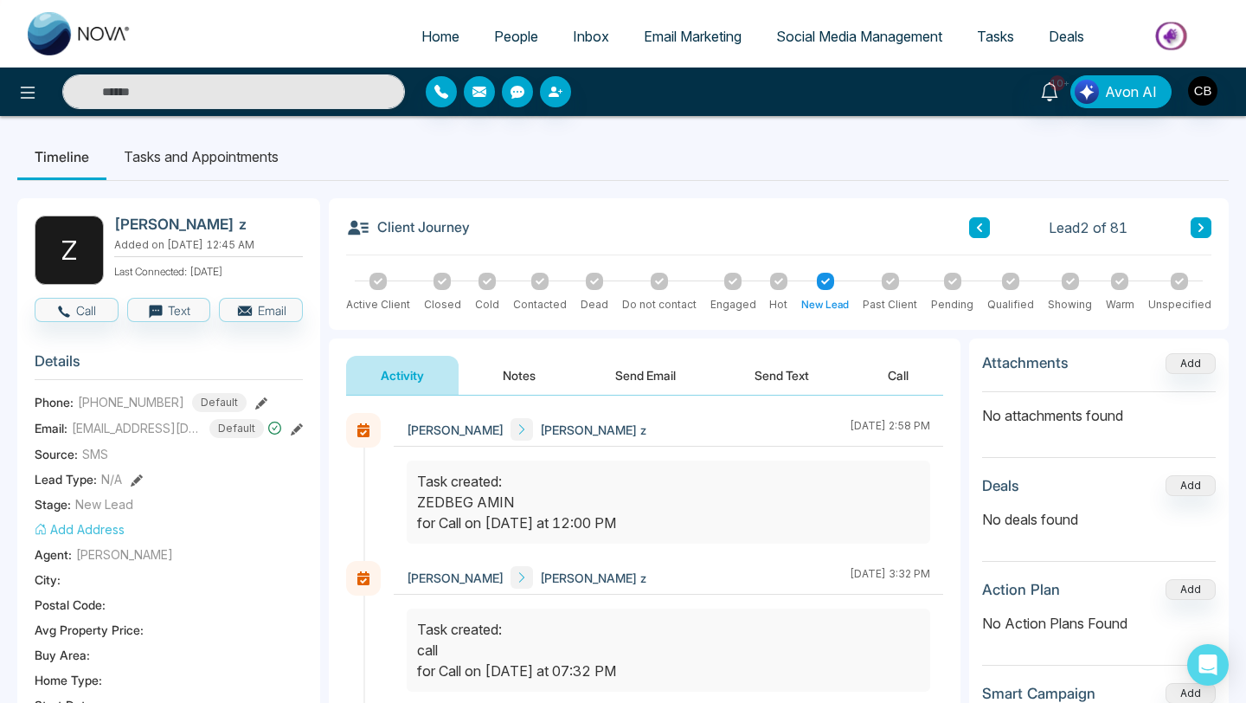
click at [444, 499] on div "Task created: ZEDBEG AMIN for Call on Aug, 19 2025 at 12:00 PM" at bounding box center [668, 502] width 503 height 62
click at [518, 375] on button "Notes" at bounding box center [519, 375] width 102 height 39
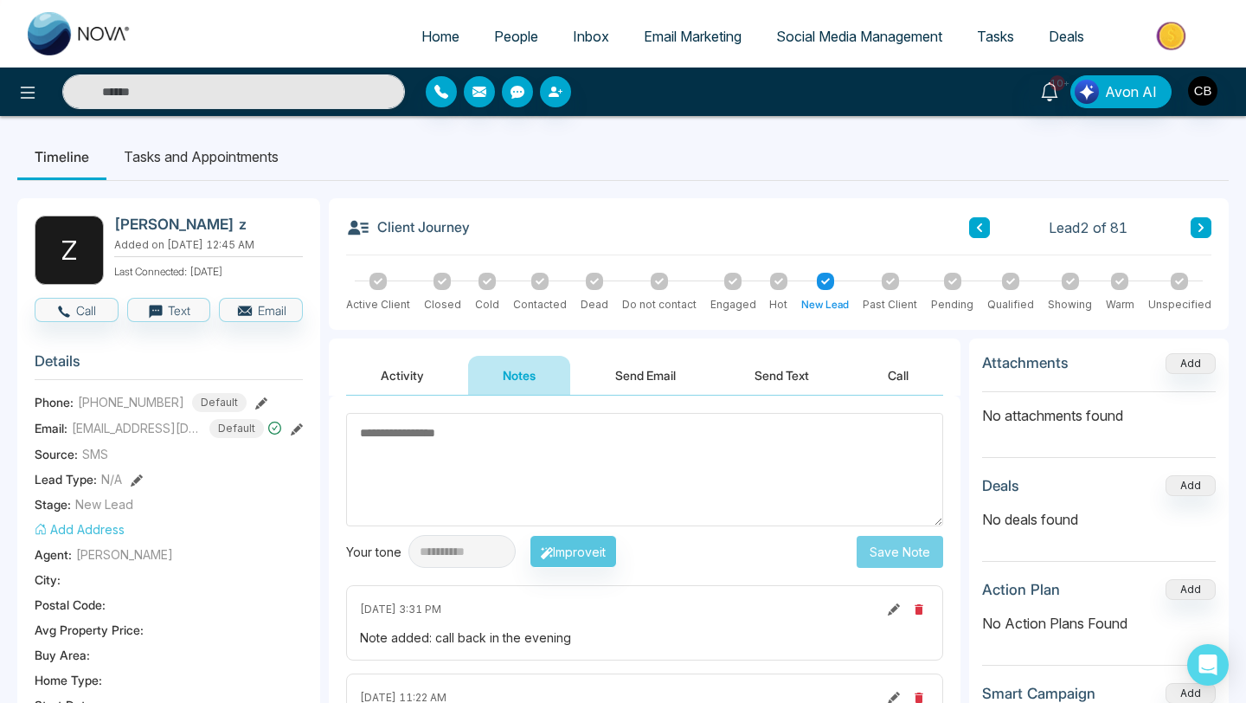
click at [396, 429] on textarea at bounding box center [644, 469] width 597 height 113
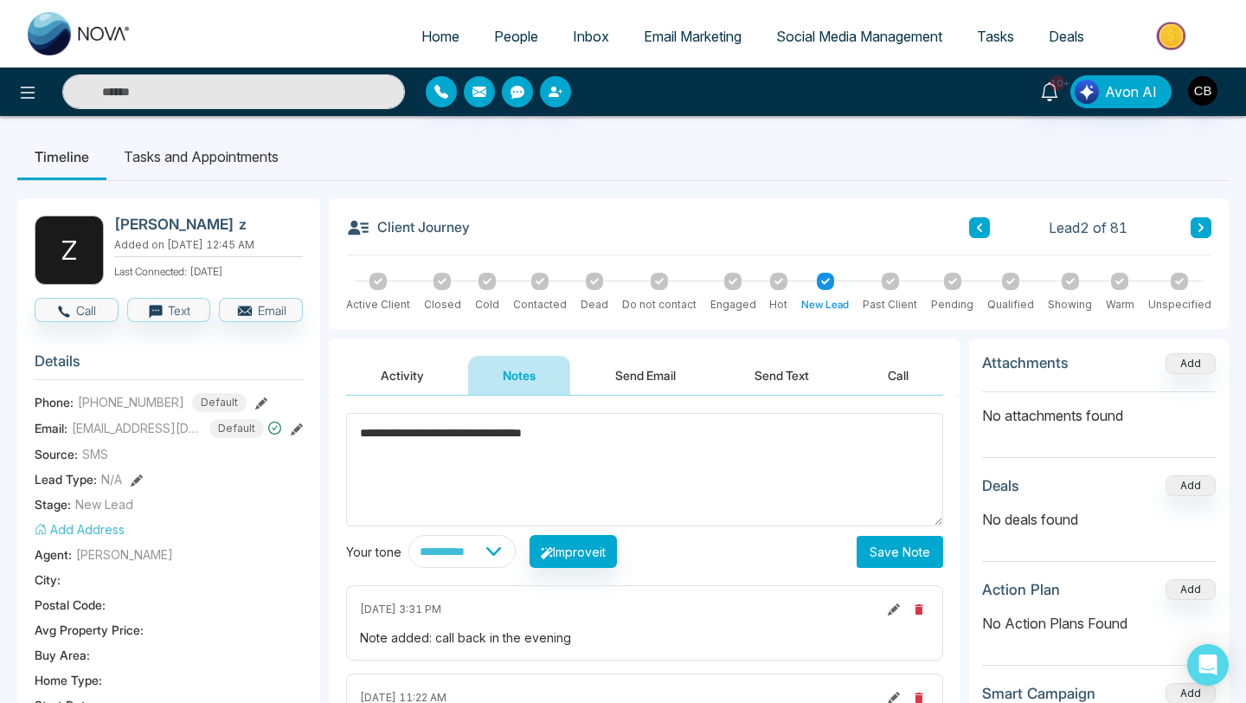
click at [589, 426] on textarea "**********" at bounding box center [644, 469] width 597 height 113
type textarea "**********"
click at [888, 554] on button "Save Note" at bounding box center [900, 552] width 87 height 32
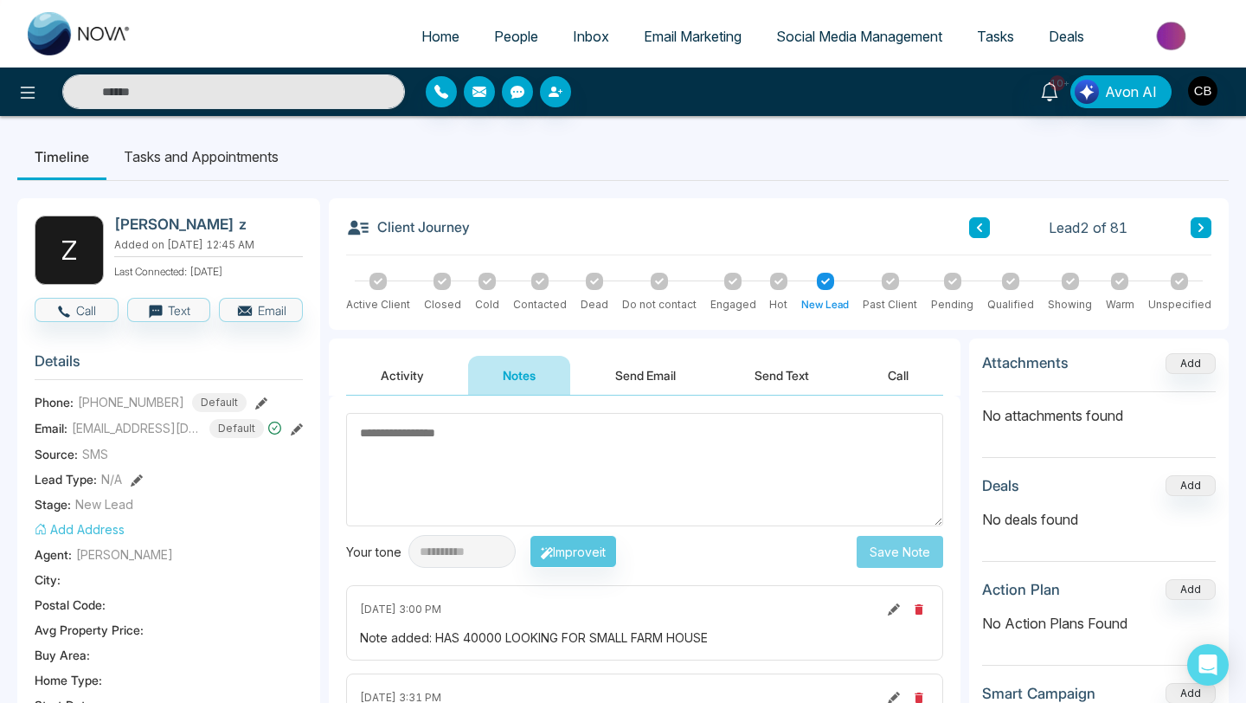
click at [434, 35] on span "Home" at bounding box center [440, 36] width 38 height 17
select select "*"
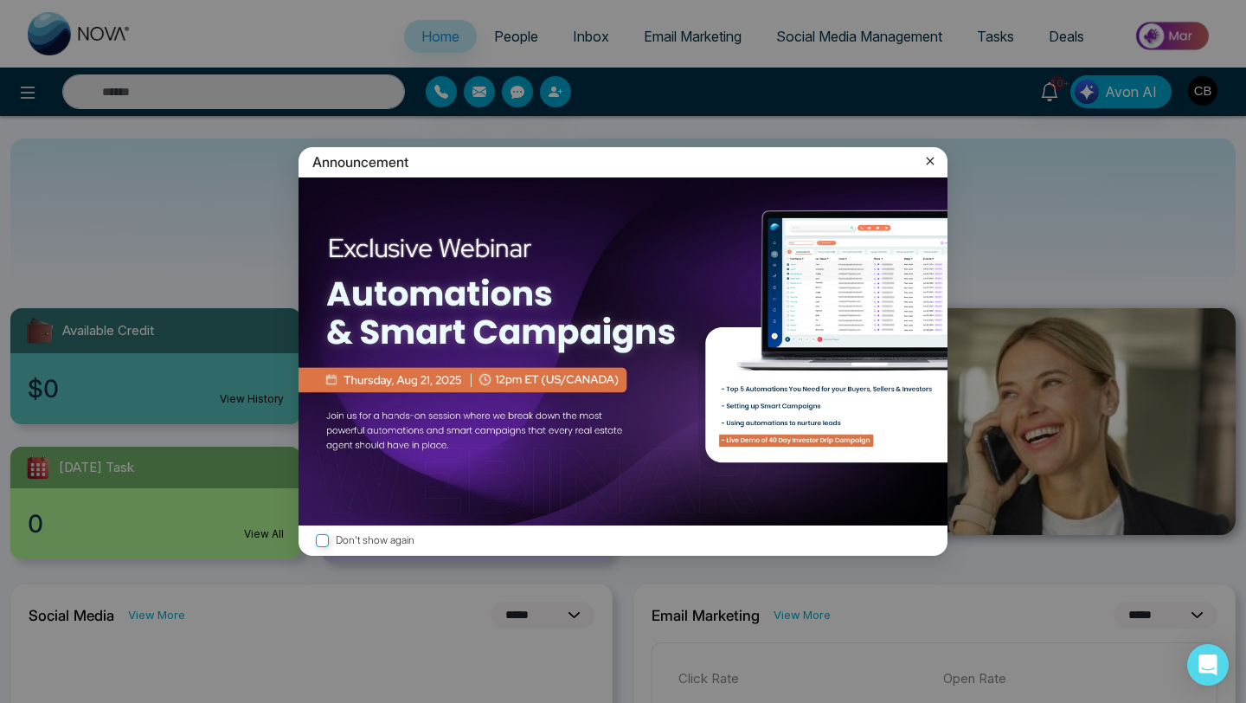
click at [930, 163] on icon at bounding box center [930, 160] width 17 height 17
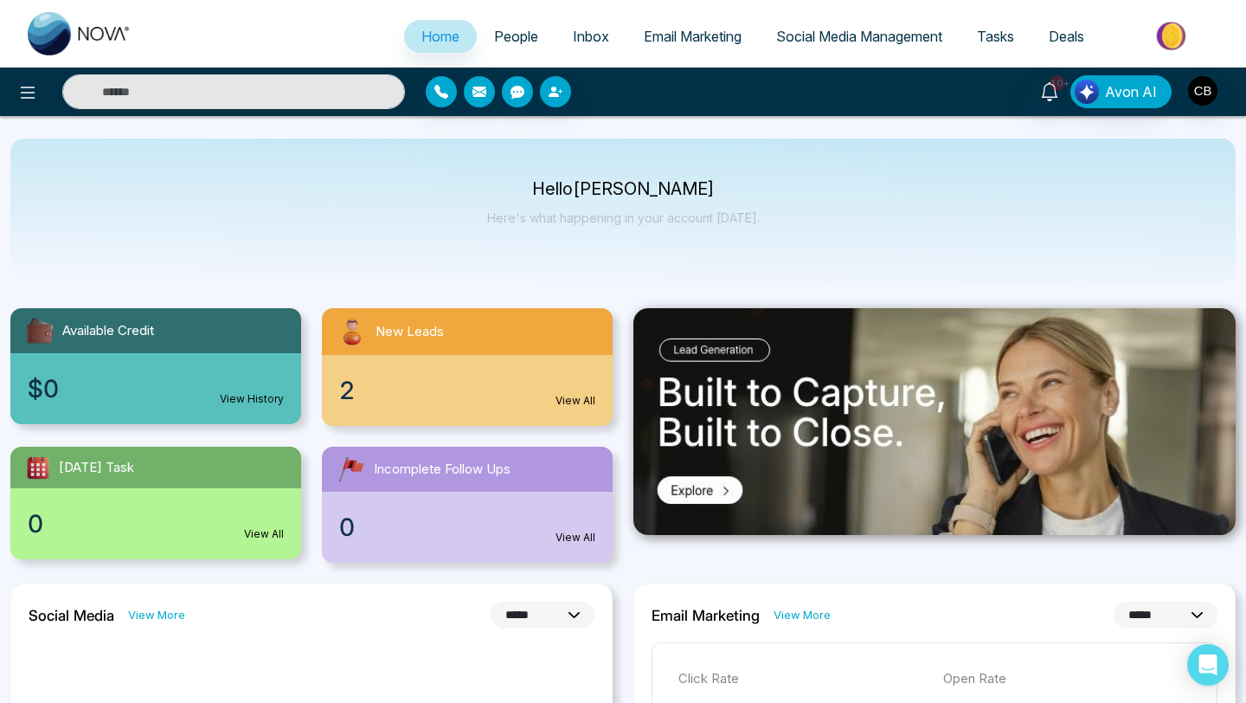
click at [428, 30] on span "Home" at bounding box center [440, 36] width 38 height 17
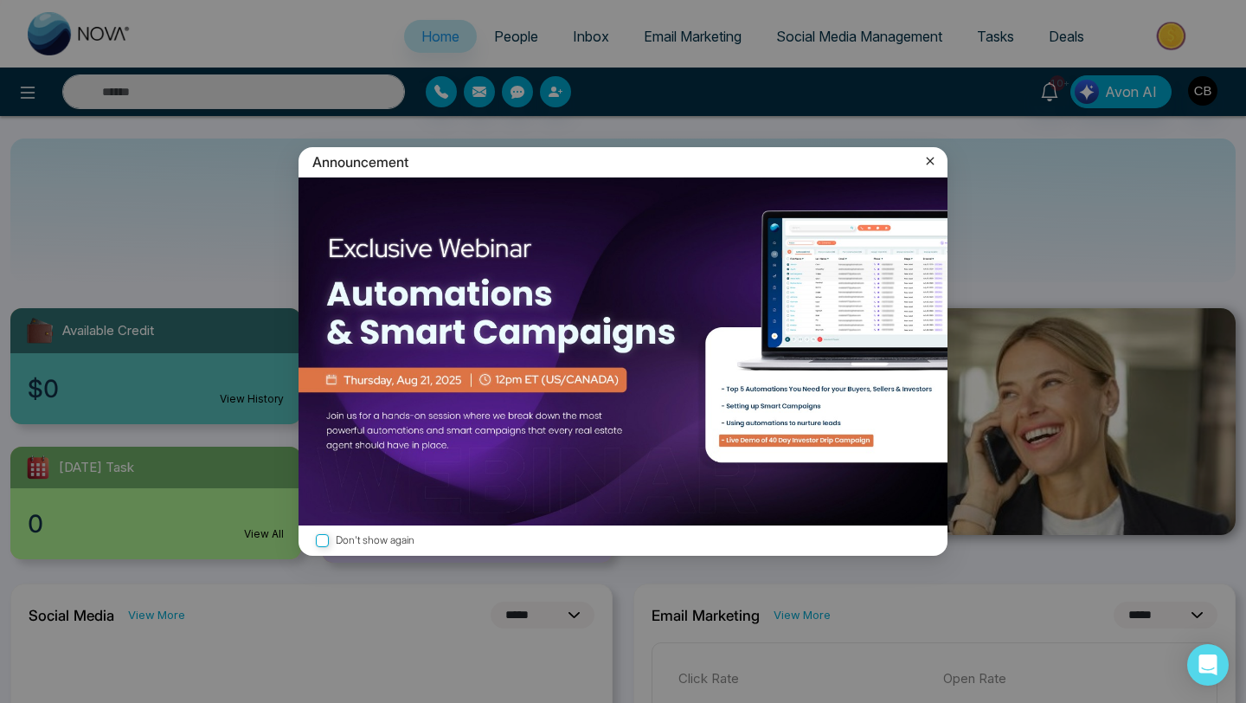
click at [932, 161] on icon at bounding box center [930, 160] width 17 height 17
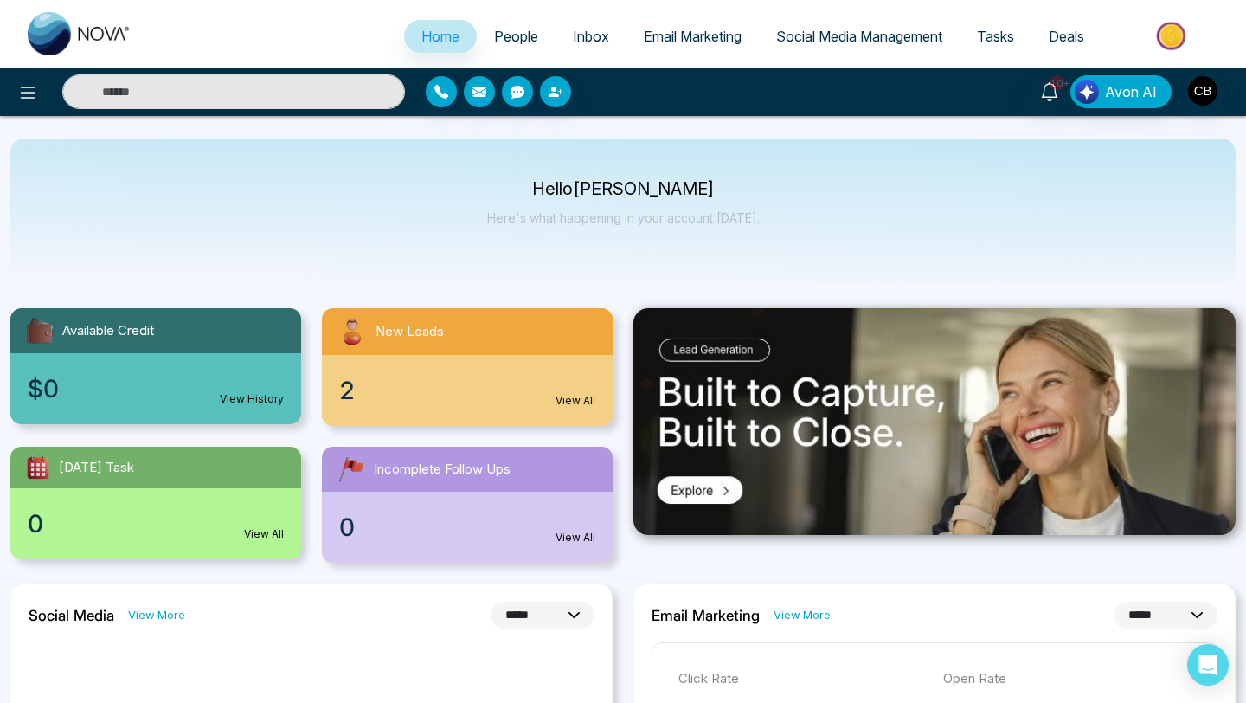
click at [500, 33] on span "People" at bounding box center [516, 36] width 44 height 17
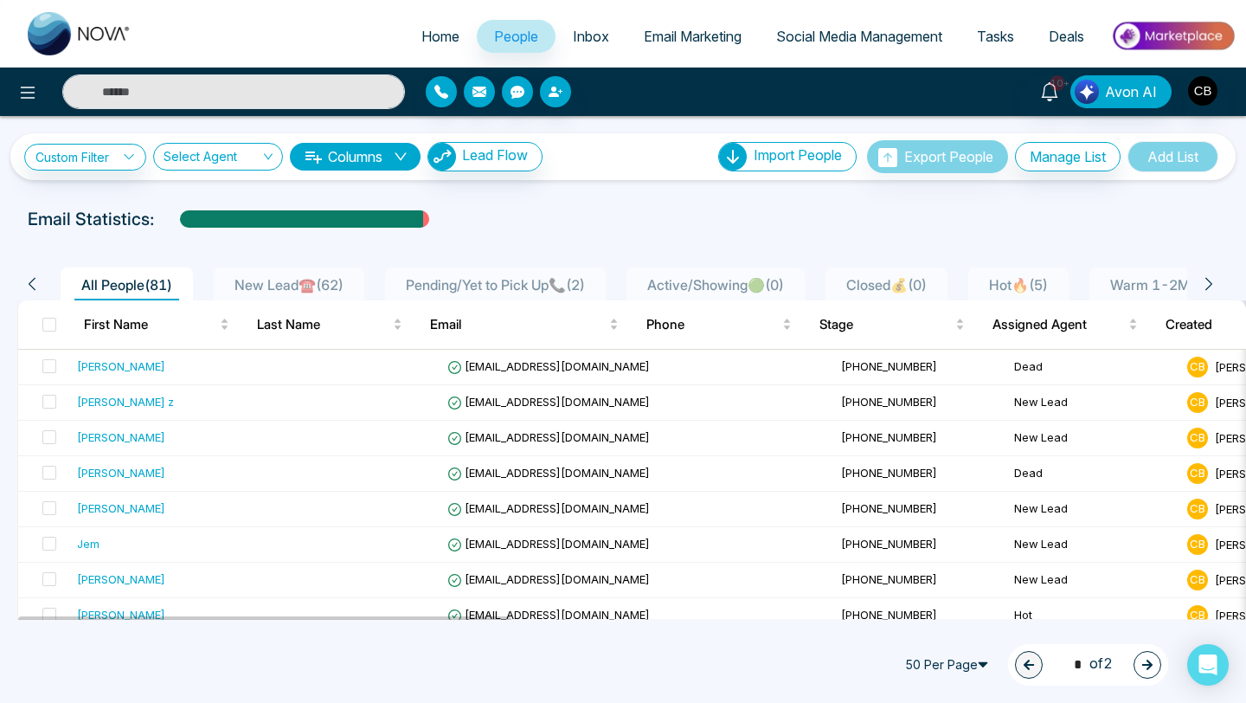
click at [403, 158] on icon "down" at bounding box center [401, 157] width 14 height 14
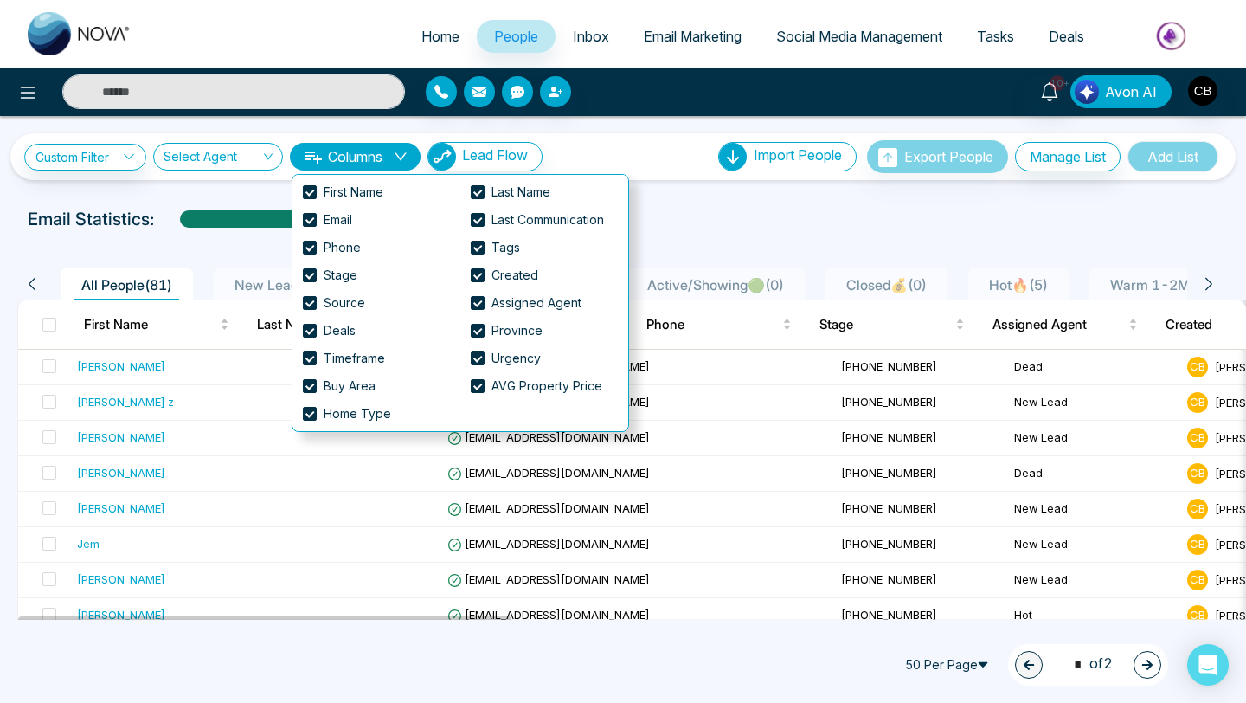
click at [1127, 92] on span "Avon AI" at bounding box center [1131, 91] width 52 height 21
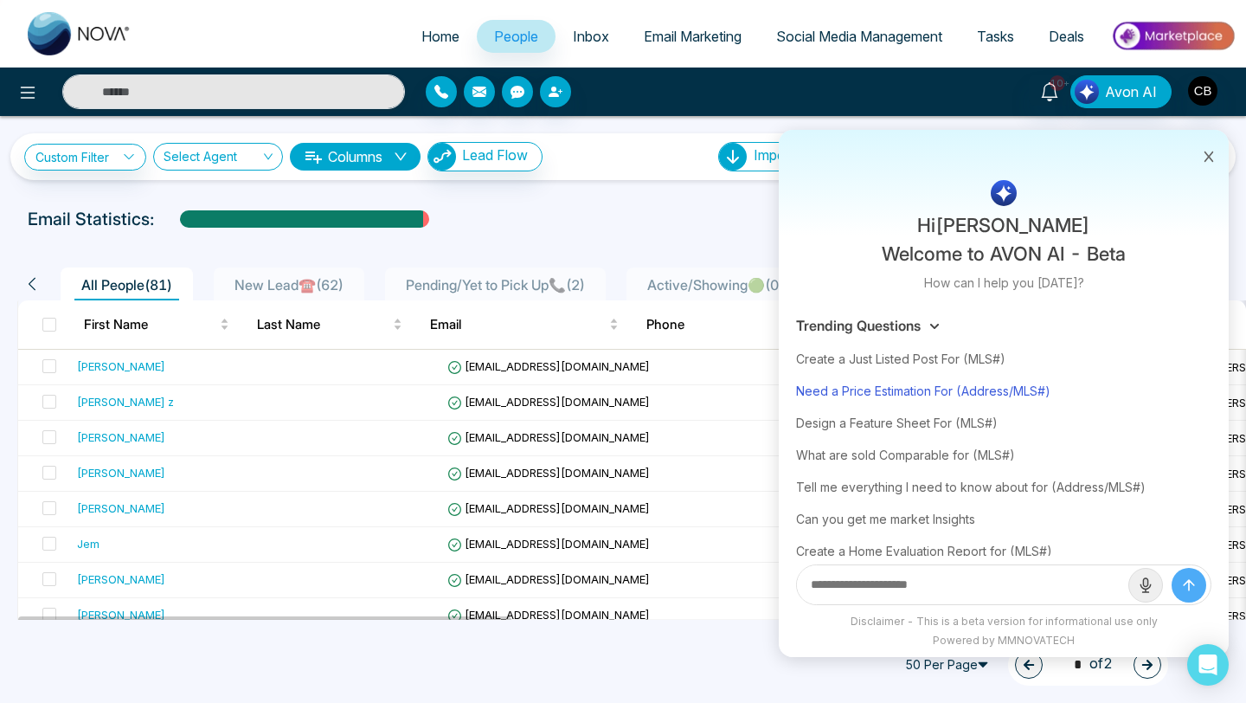
click at [918, 392] on div "Need a Price Estimation For (Address/MLS#)" at bounding box center [1003, 391] width 415 height 32
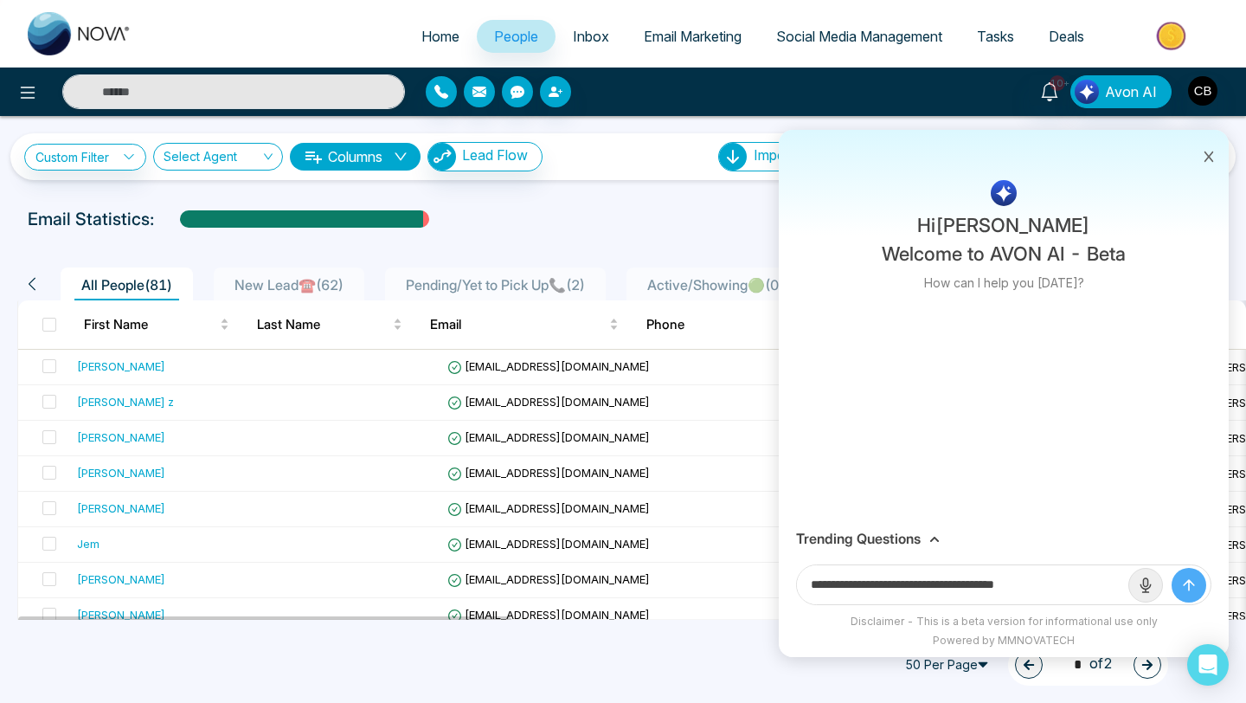
click at [836, 586] on input "**********" at bounding box center [962, 584] width 331 height 39
click at [1112, 576] on input "**********" at bounding box center [962, 584] width 331 height 39
drag, startPoint x: 1103, startPoint y: 587, endPoint x: 756, endPoint y: 582, distance: 347.9
click at [756, 582] on div "**********" at bounding box center [623, 351] width 1246 height 703
type input "**********"
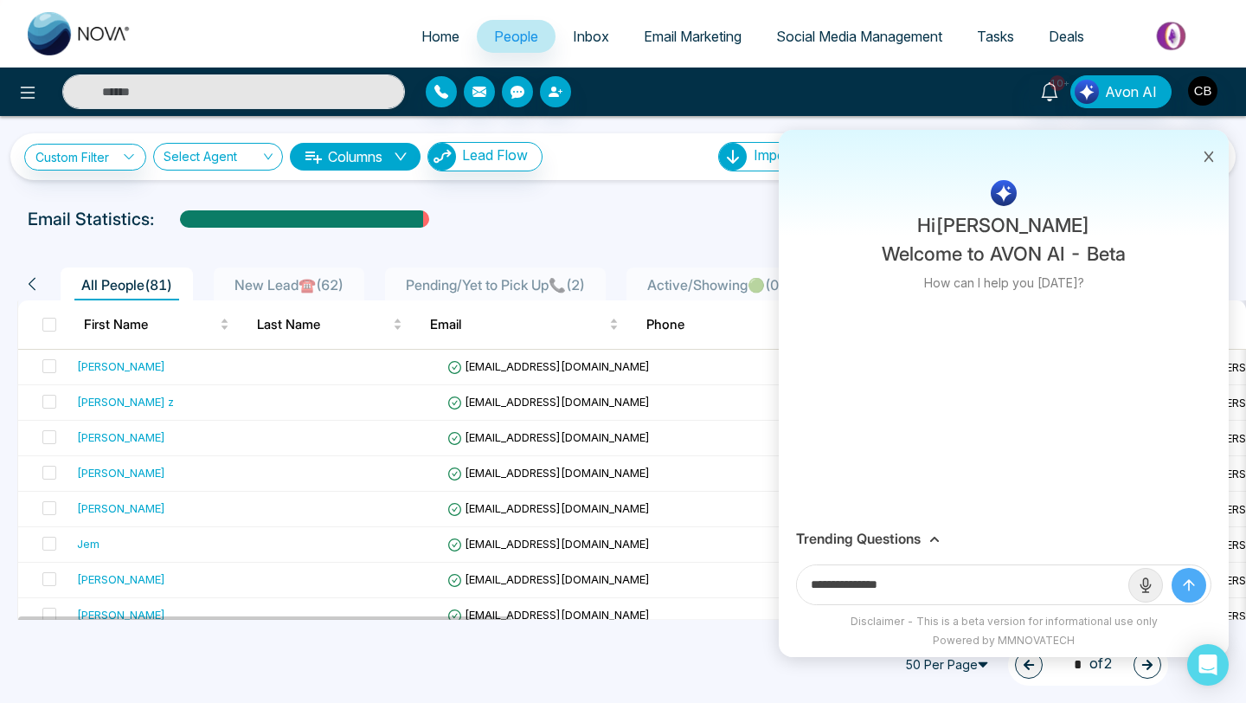
click at [937, 537] on icon at bounding box center [935, 539] width 10 height 10
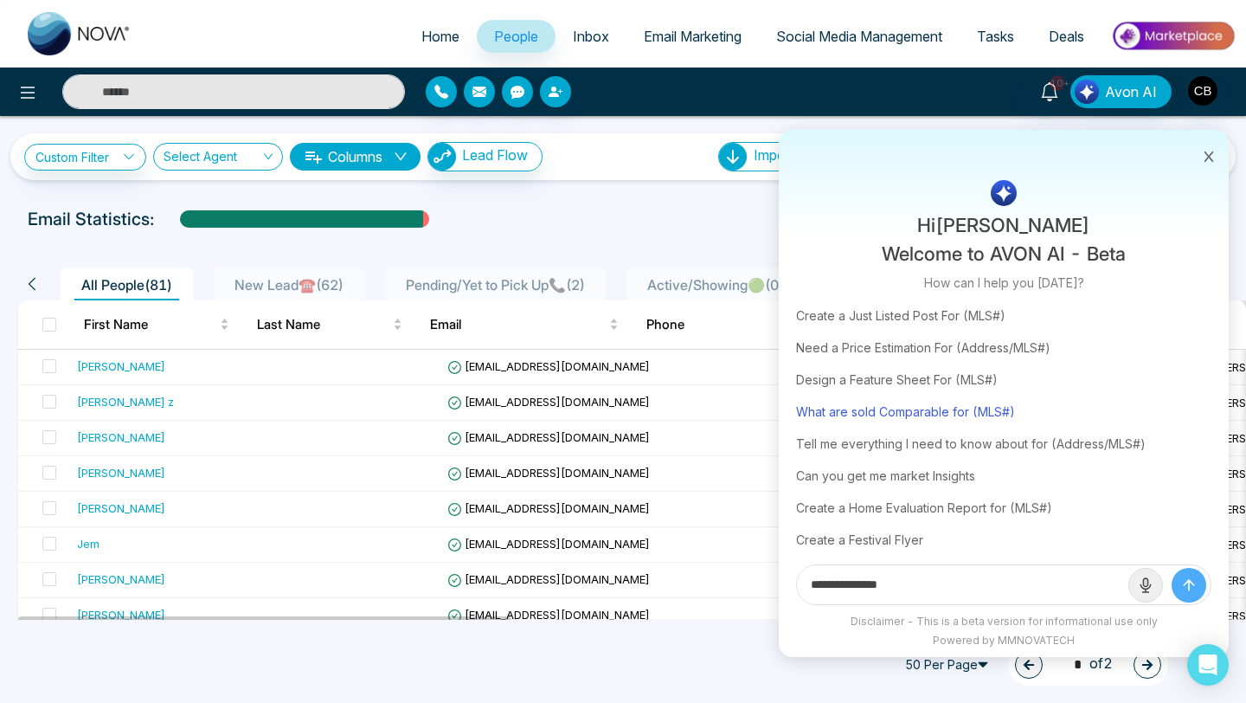
scroll to position [52, 0]
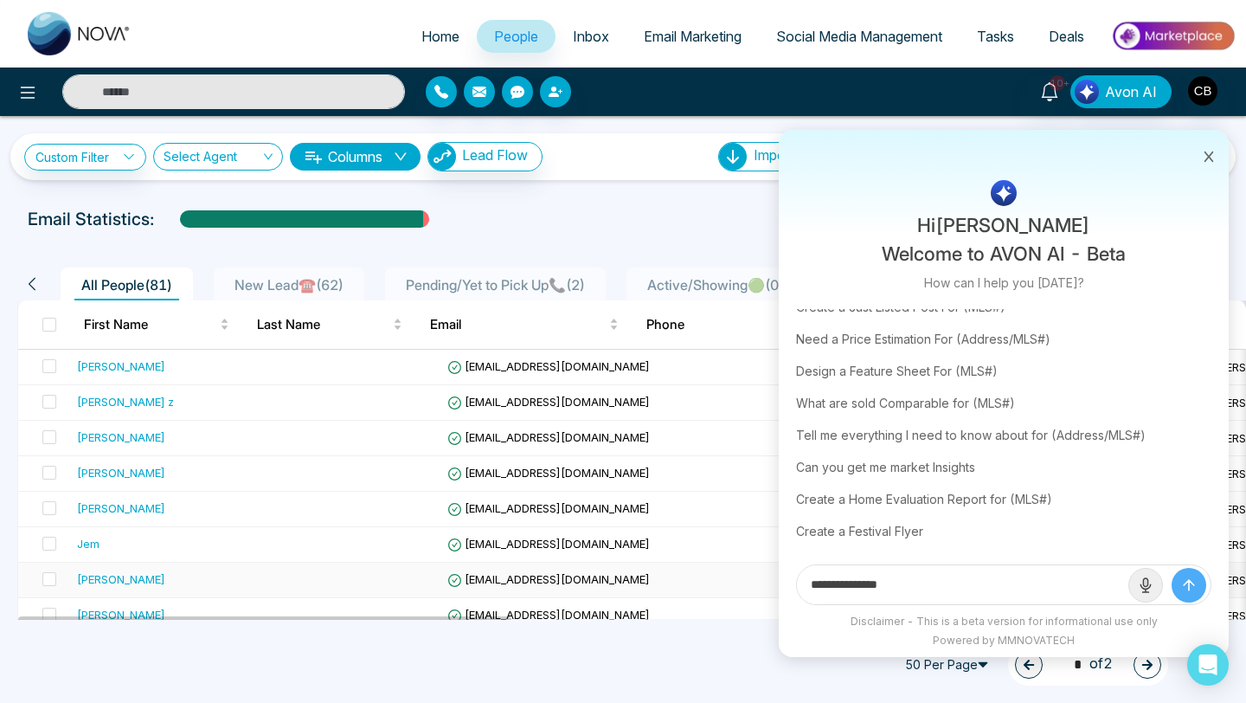
drag, startPoint x: 916, startPoint y: 582, endPoint x: 777, endPoint y: 587, distance: 138.5
click at [777, 587] on div "**********" at bounding box center [623, 351] width 1246 height 703
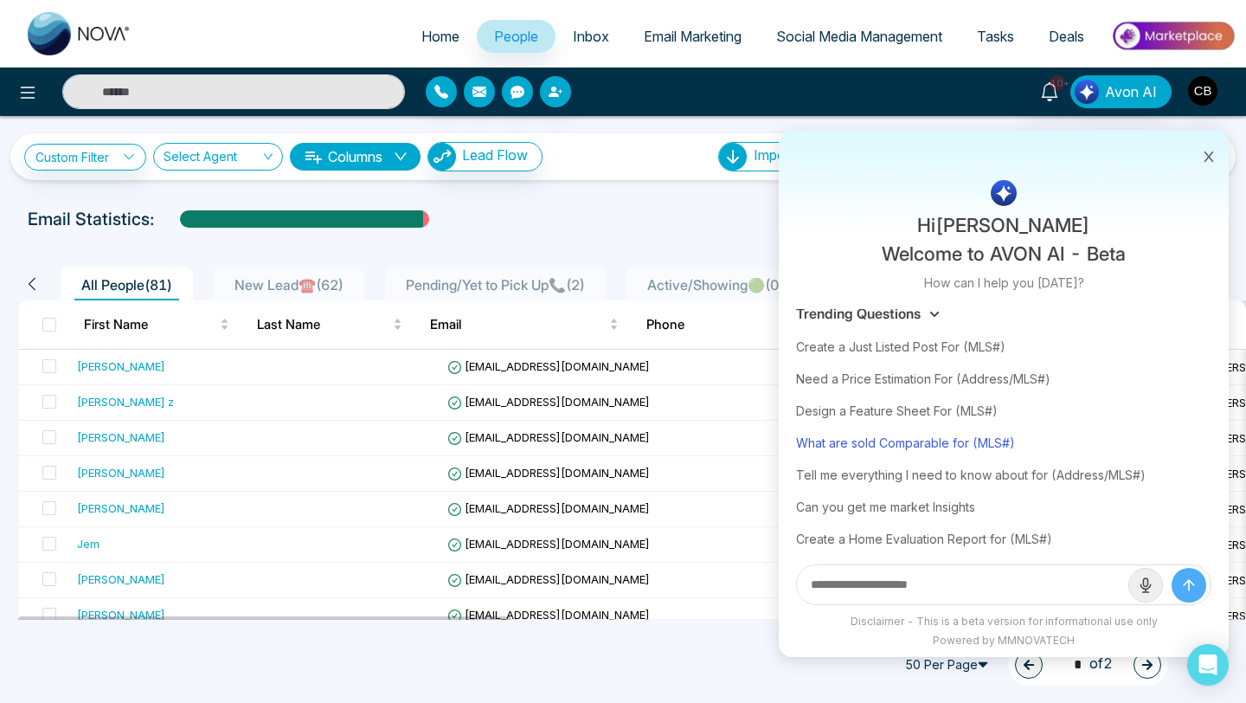
scroll to position [0, 0]
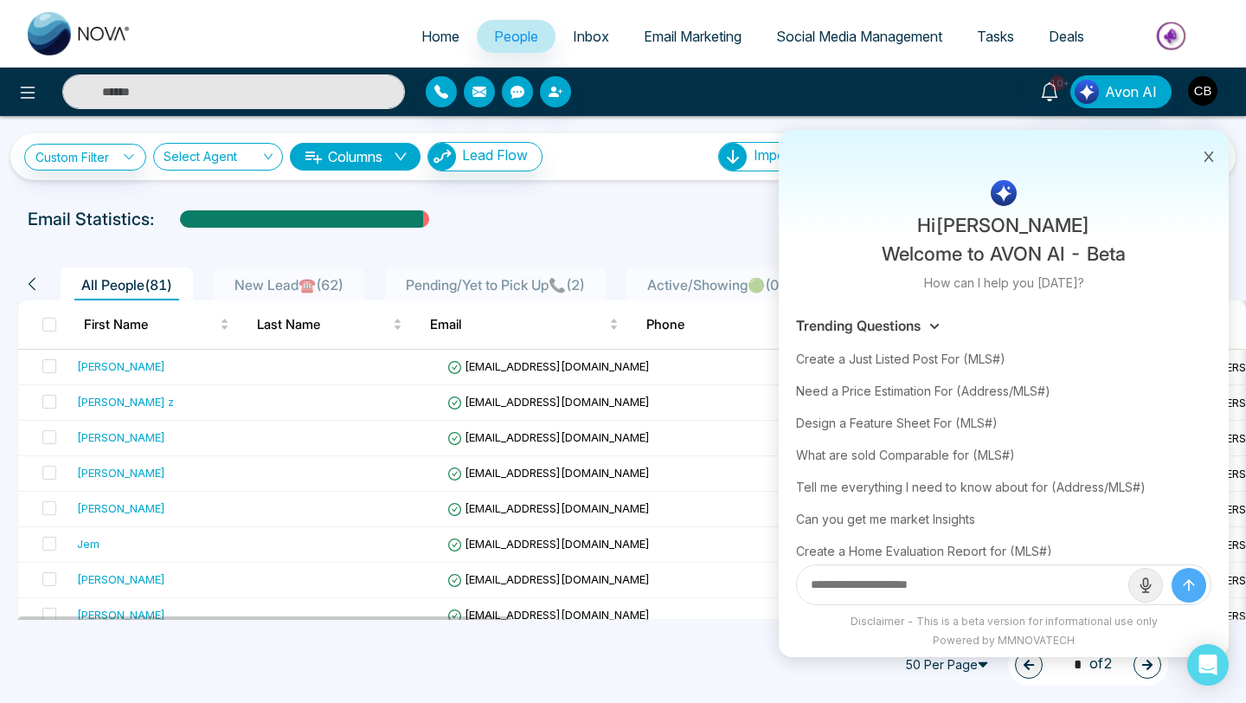
click at [826, 584] on input "text" at bounding box center [962, 584] width 331 height 39
type input "**********"
click at [1191, 582] on icon "submit" at bounding box center [1189, 585] width 10 height 10
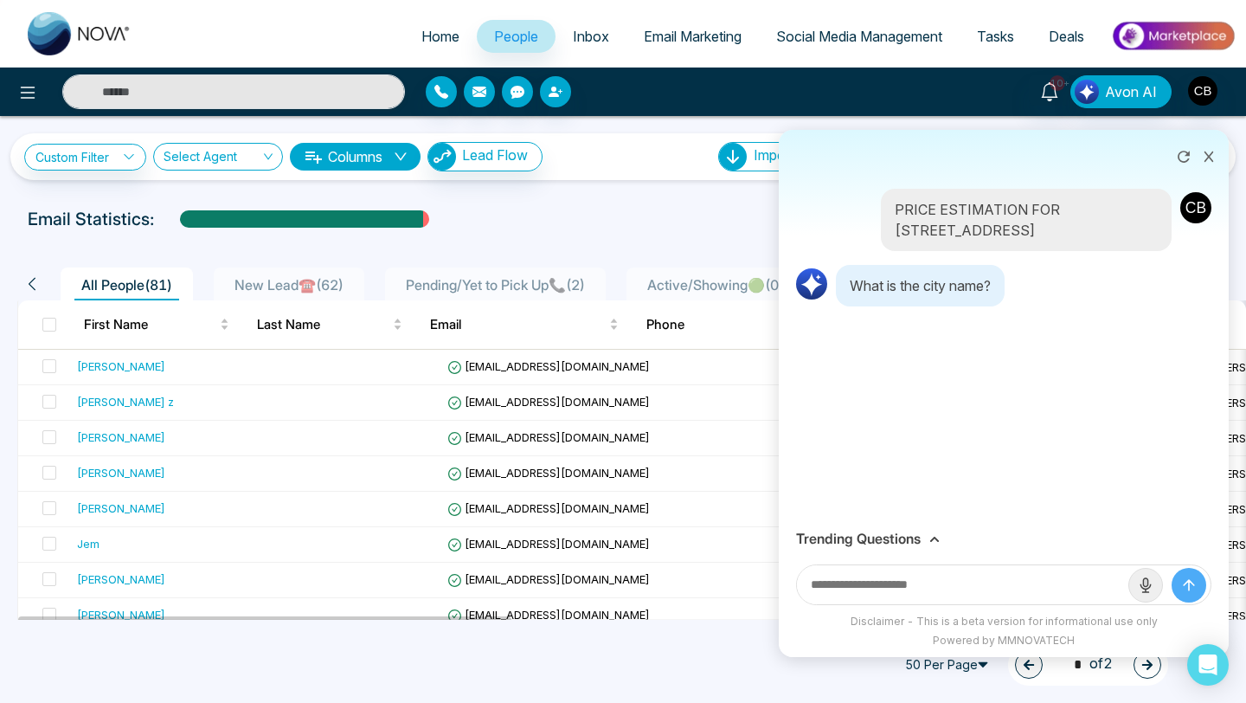
click at [820, 583] on input "text" at bounding box center [962, 584] width 331 height 39
type input "********"
click at [1188, 578] on icon "submit" at bounding box center [1188, 584] width 17 height 17
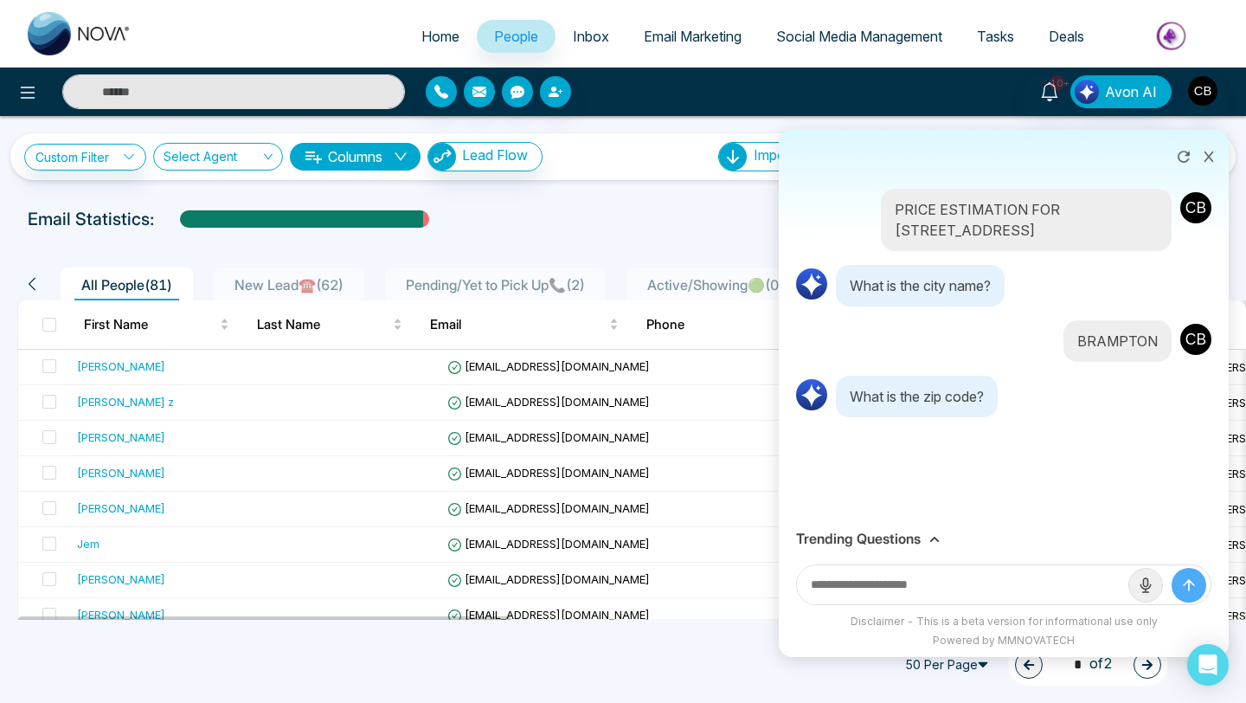
click at [820, 584] on input "text" at bounding box center [962, 584] width 331 height 39
type input "*******"
click at [1188, 589] on icon "submit" at bounding box center [1188, 584] width 17 height 17
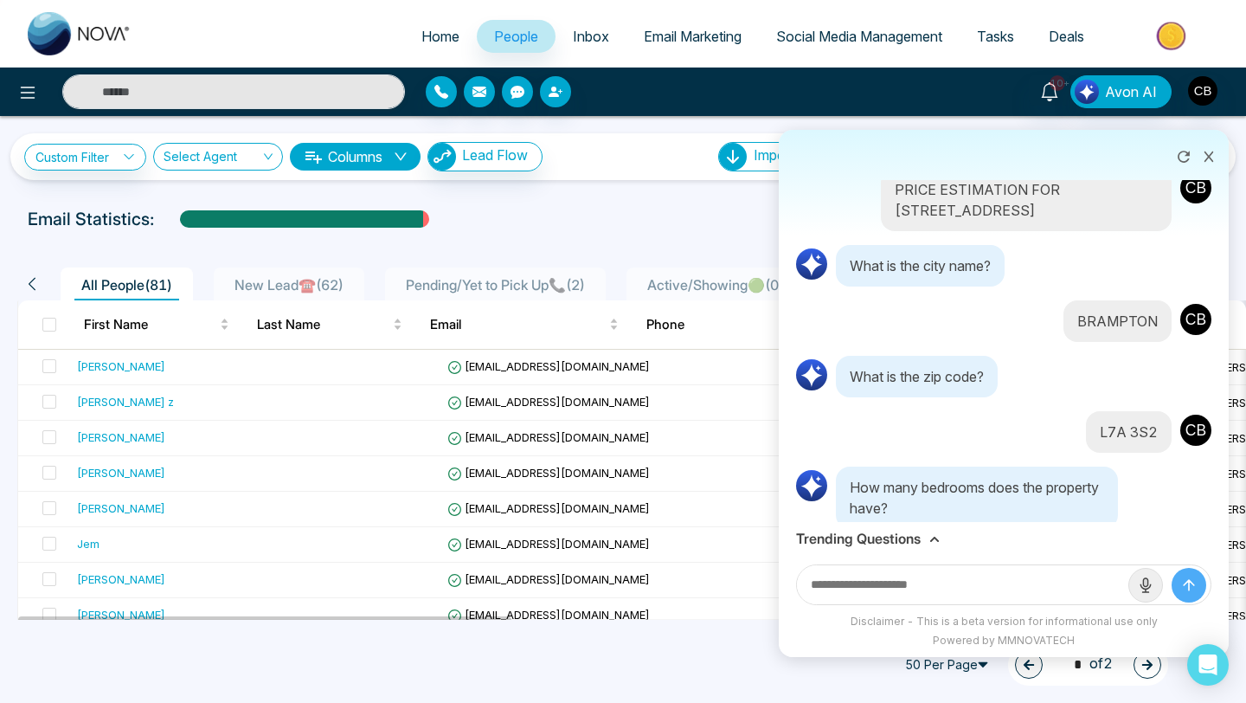
scroll to position [41, 0]
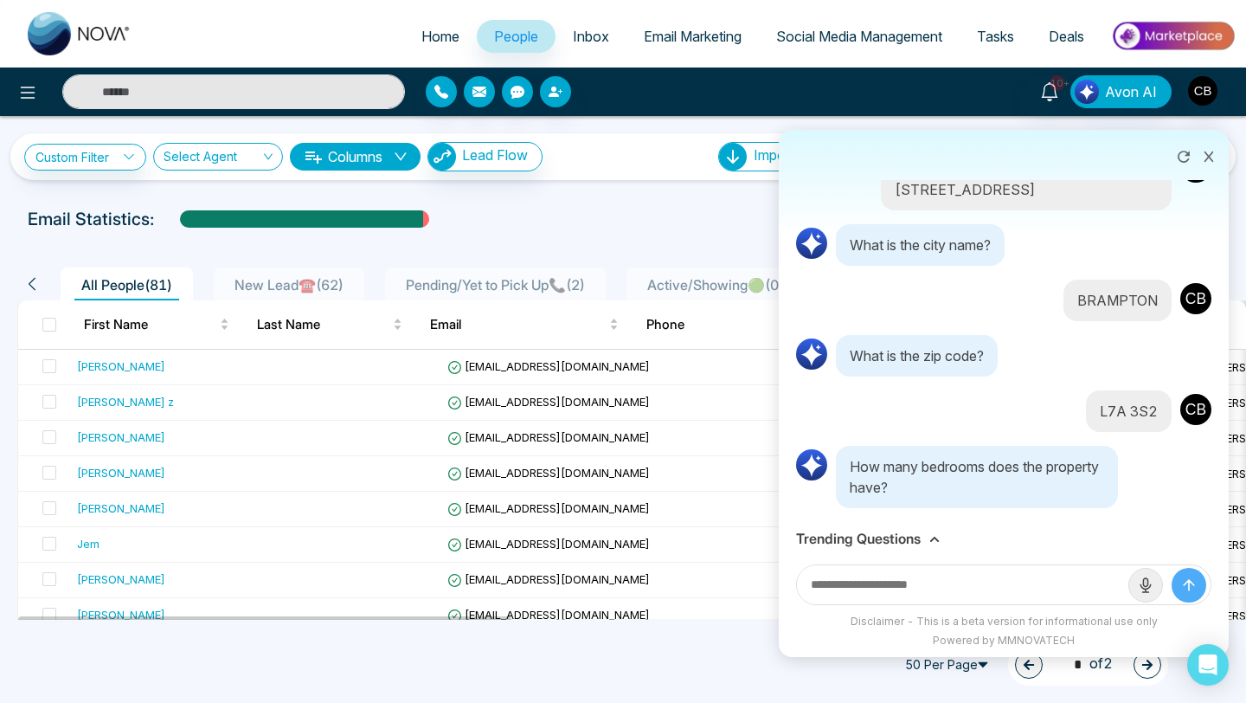
click at [833, 584] on input "text" at bounding box center [962, 584] width 331 height 39
type input "*"
click at [1185, 577] on icon "submit" at bounding box center [1188, 584] width 17 height 17
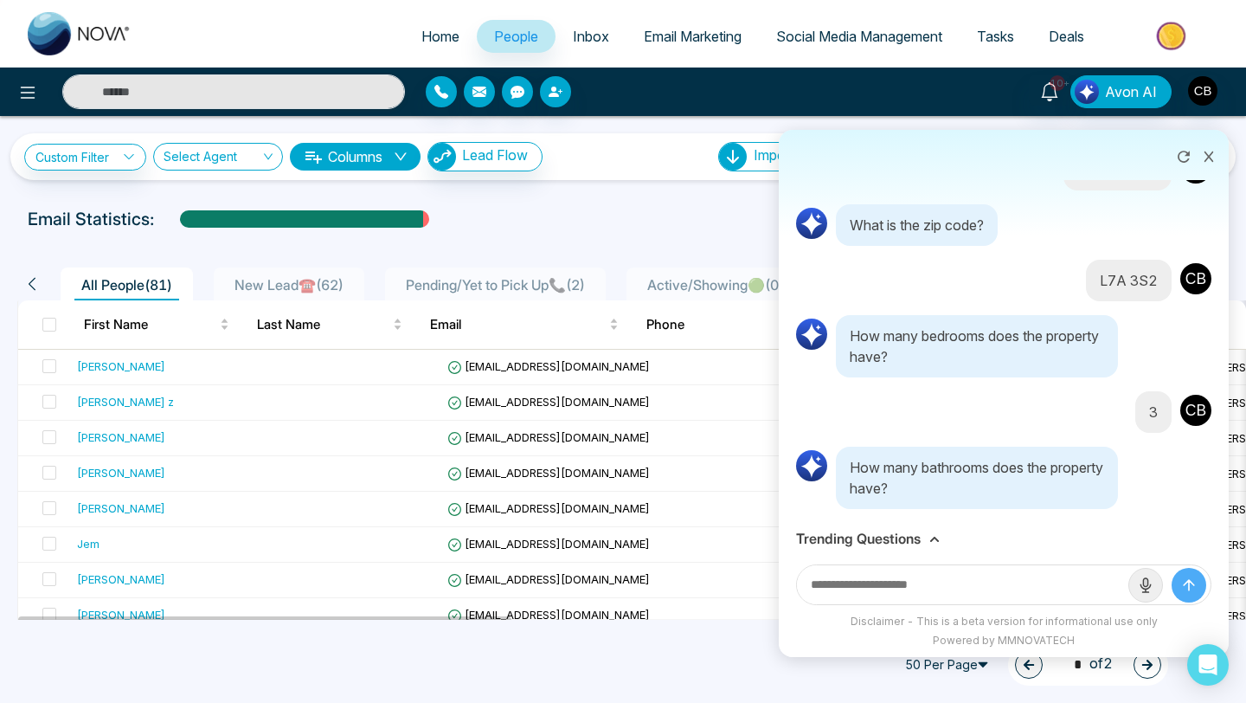
scroll to position [172, 0]
click at [827, 586] on input "text" at bounding box center [962, 584] width 331 height 39
type input "***"
click at [1189, 578] on icon "submit" at bounding box center [1188, 584] width 17 height 17
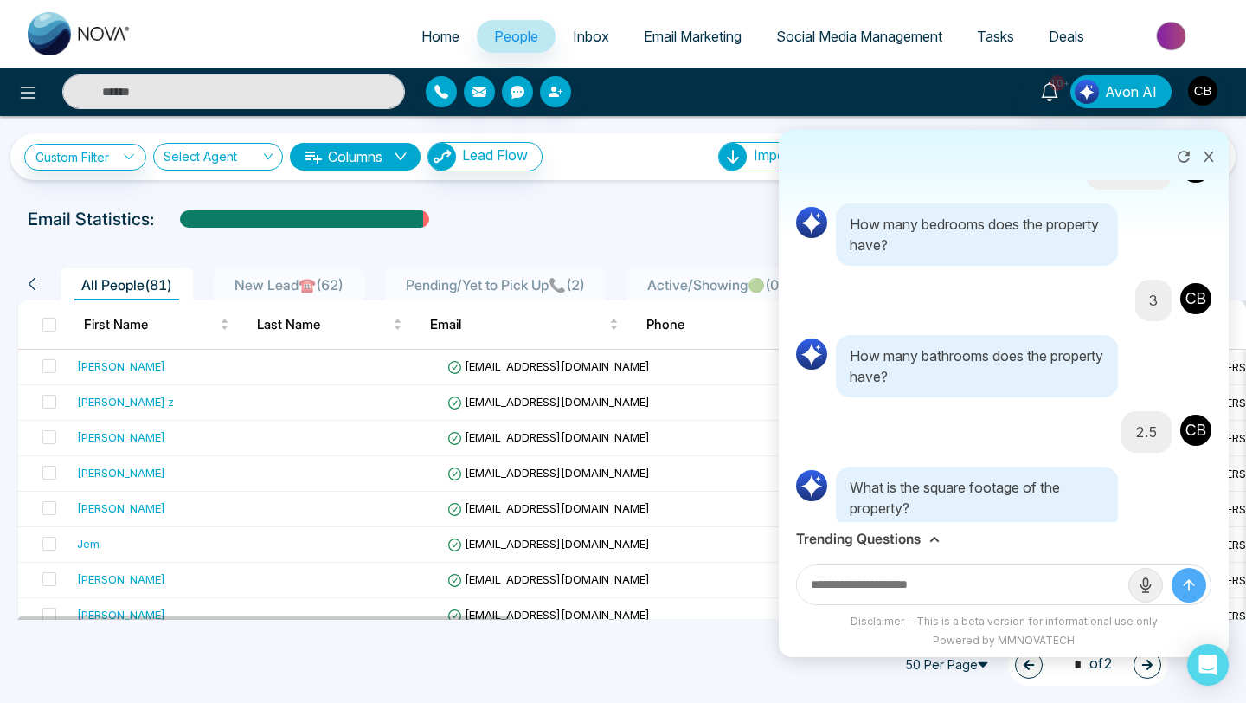
scroll to position [304, 0]
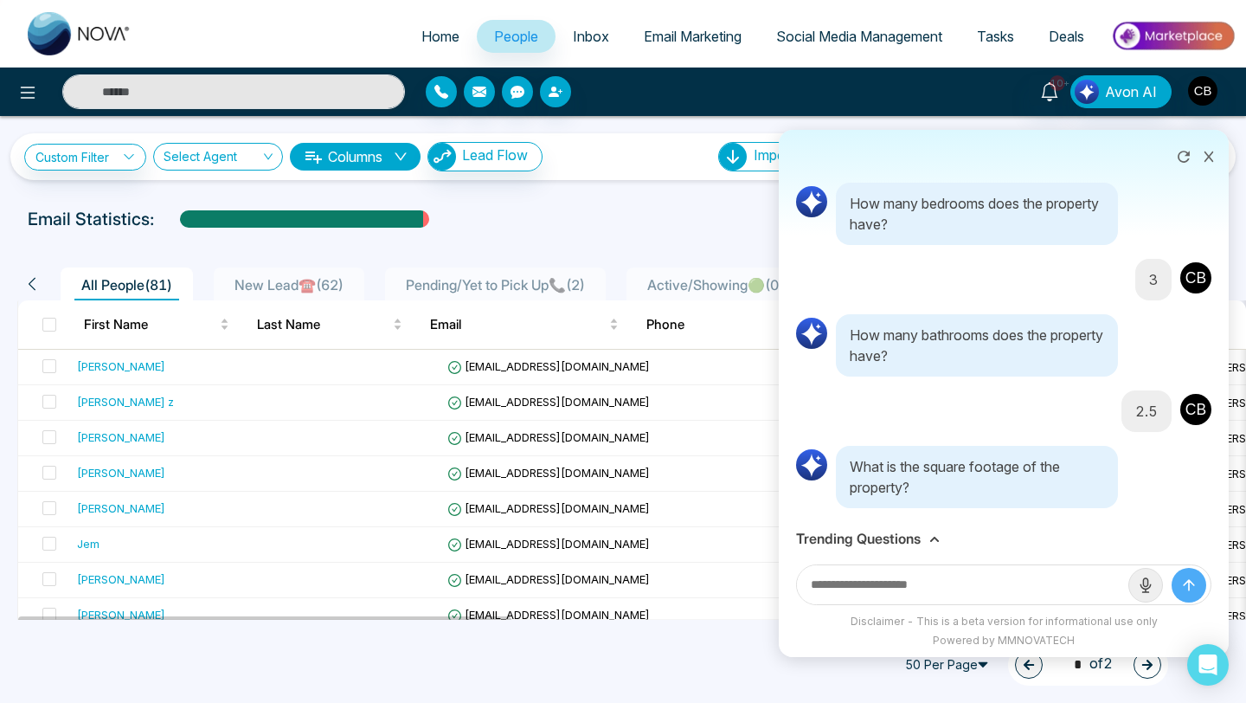
click at [837, 584] on input "text" at bounding box center [962, 584] width 331 height 39
type input "*"
type input "****"
click at [1187, 585] on icon "submit" at bounding box center [1188, 584] width 17 height 17
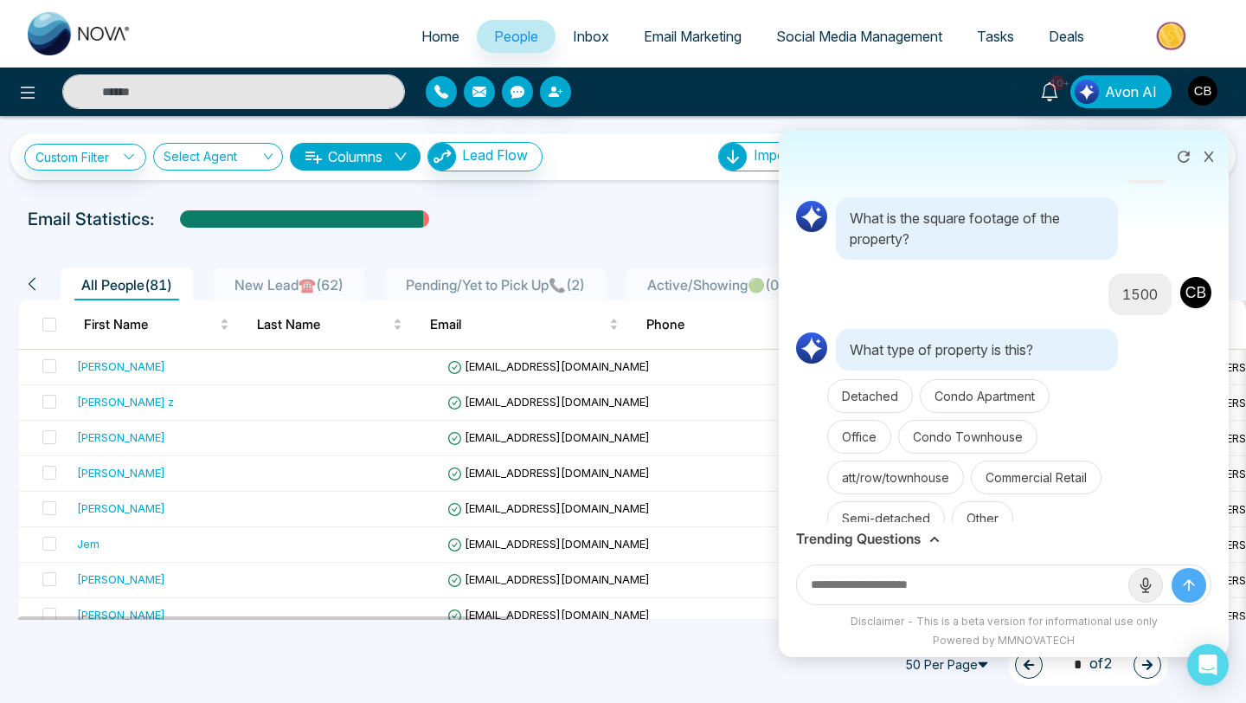
scroll to position [579, 0]
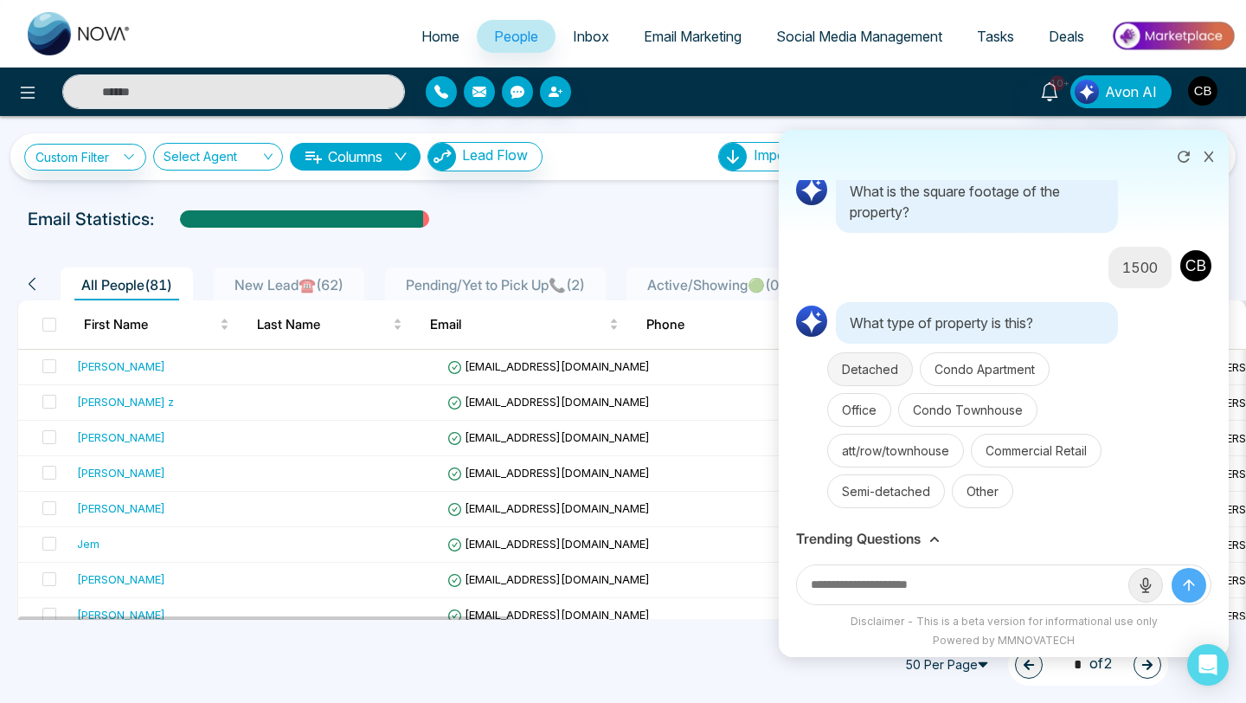
click at [869, 369] on button "Detached" at bounding box center [870, 369] width 86 height 34
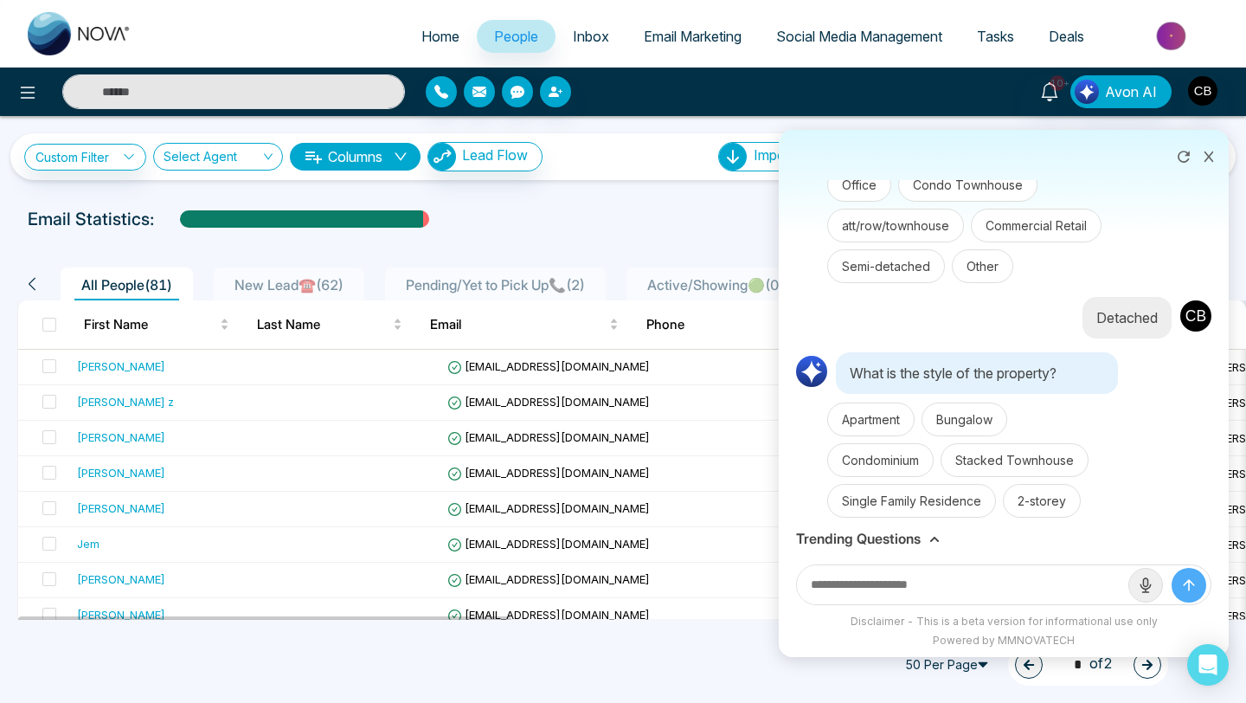
scroll to position [854, 0]
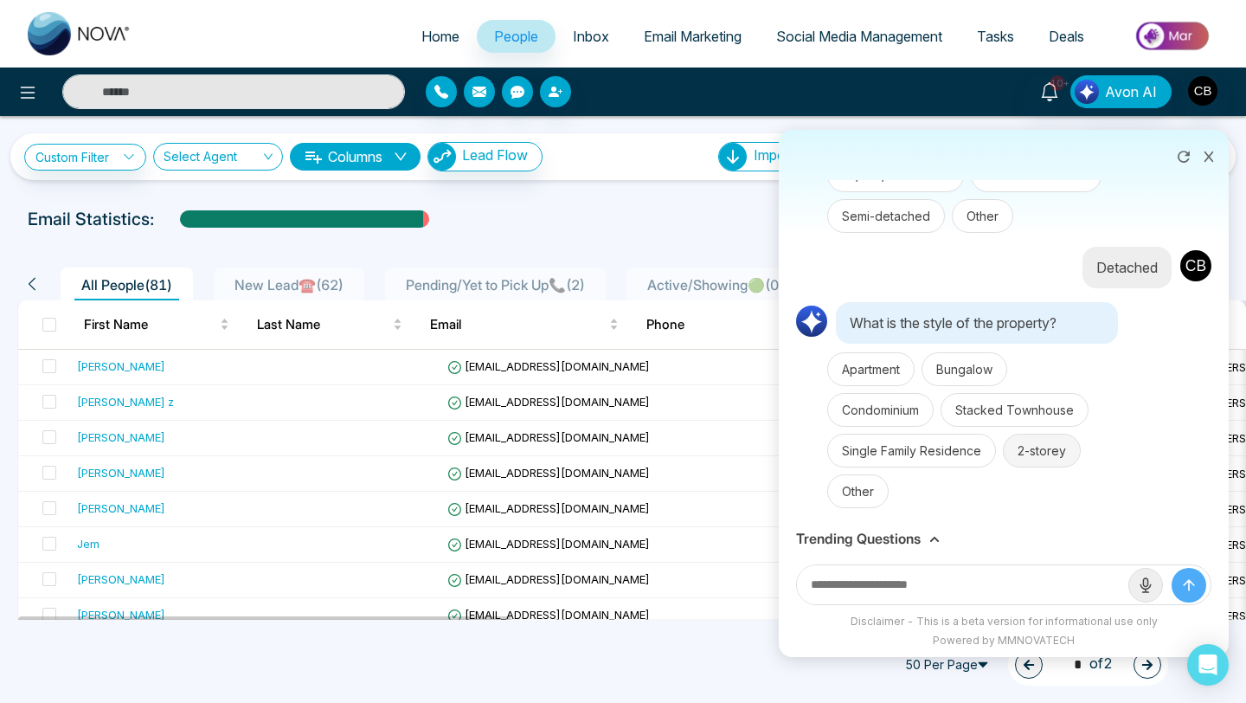
click at [1041, 453] on button "2-storey" at bounding box center [1042, 451] width 78 height 34
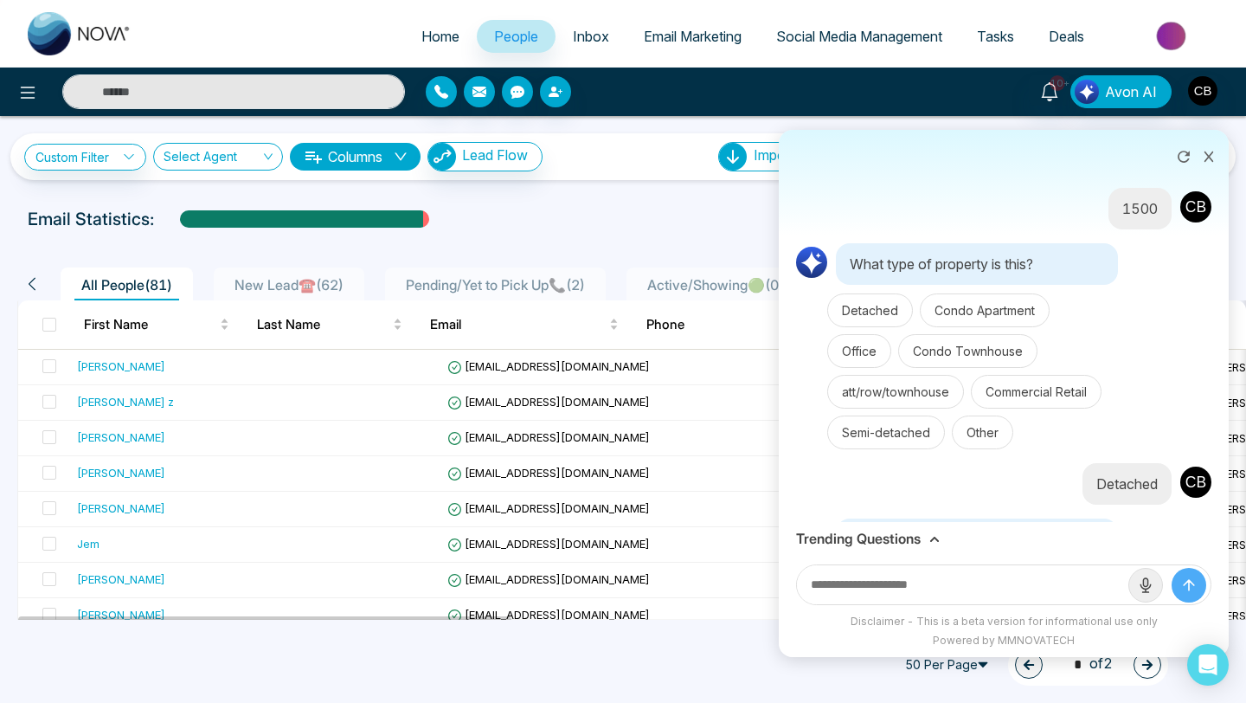
scroll to position [974, 0]
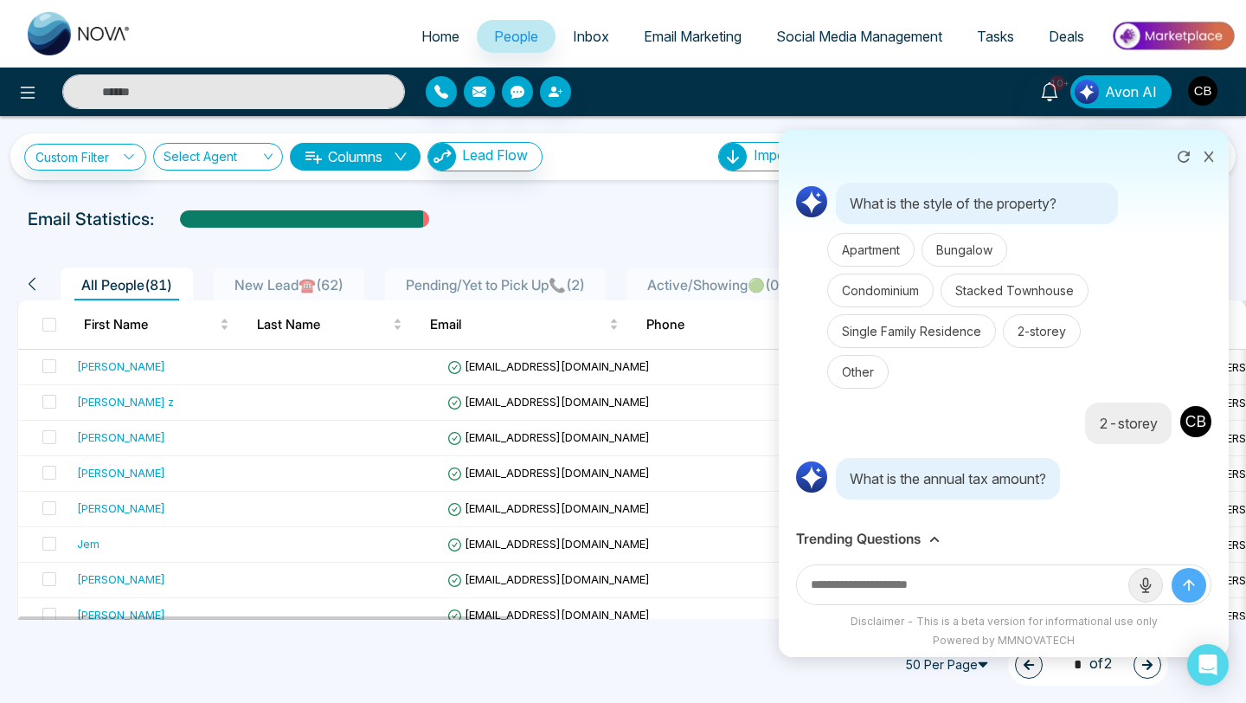
click at [827, 585] on input "text" at bounding box center [962, 584] width 331 height 39
type input "****"
click at [1190, 583] on icon "submit" at bounding box center [1188, 584] width 17 height 17
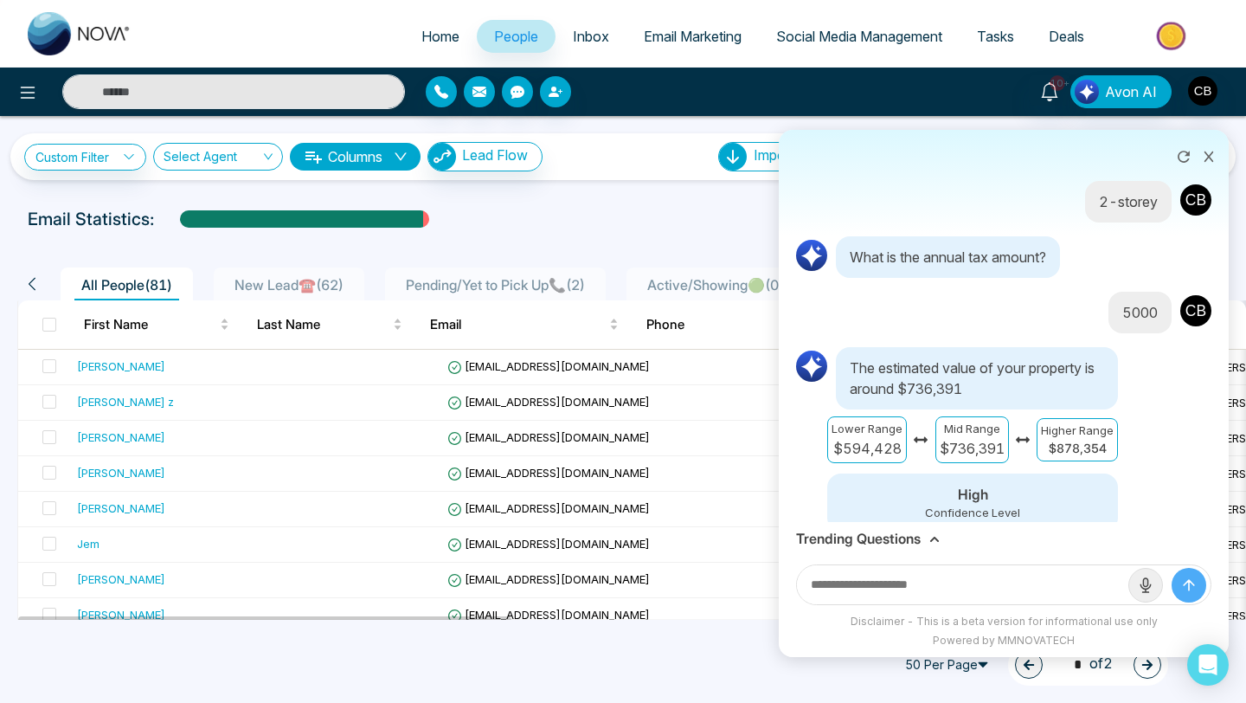
scroll to position [1219, 0]
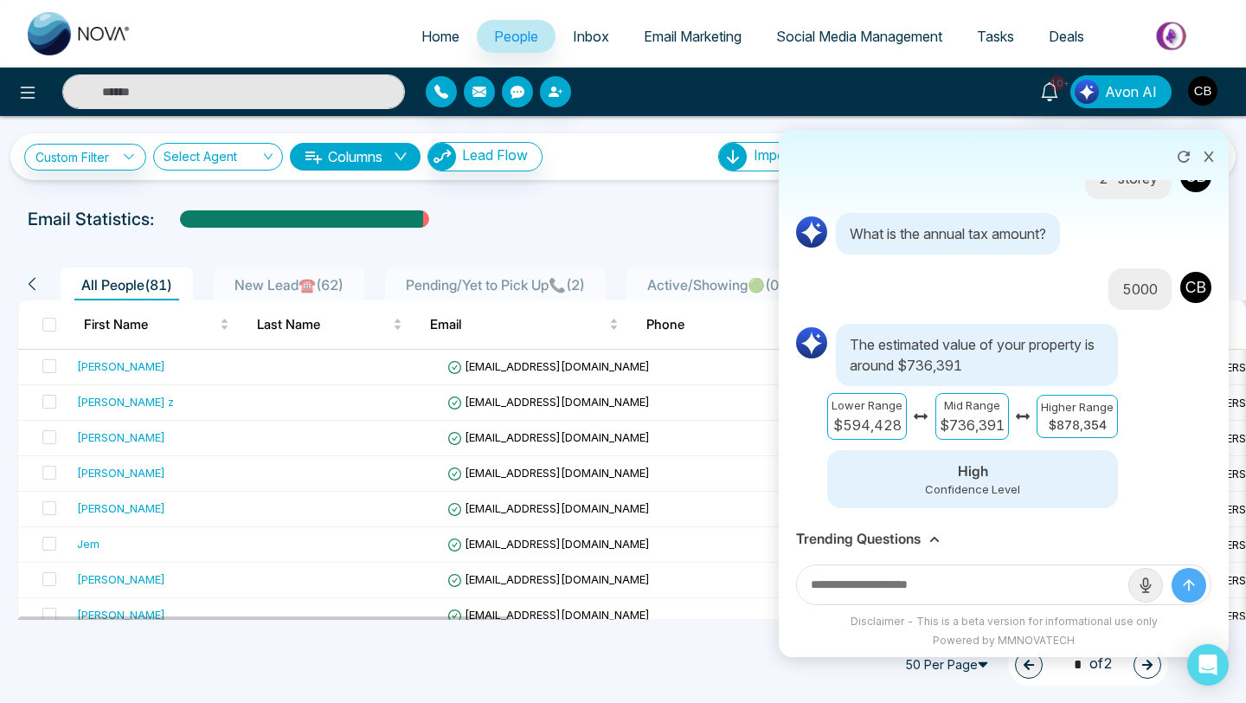
click at [1208, 152] on icon at bounding box center [1209, 157] width 12 height 12
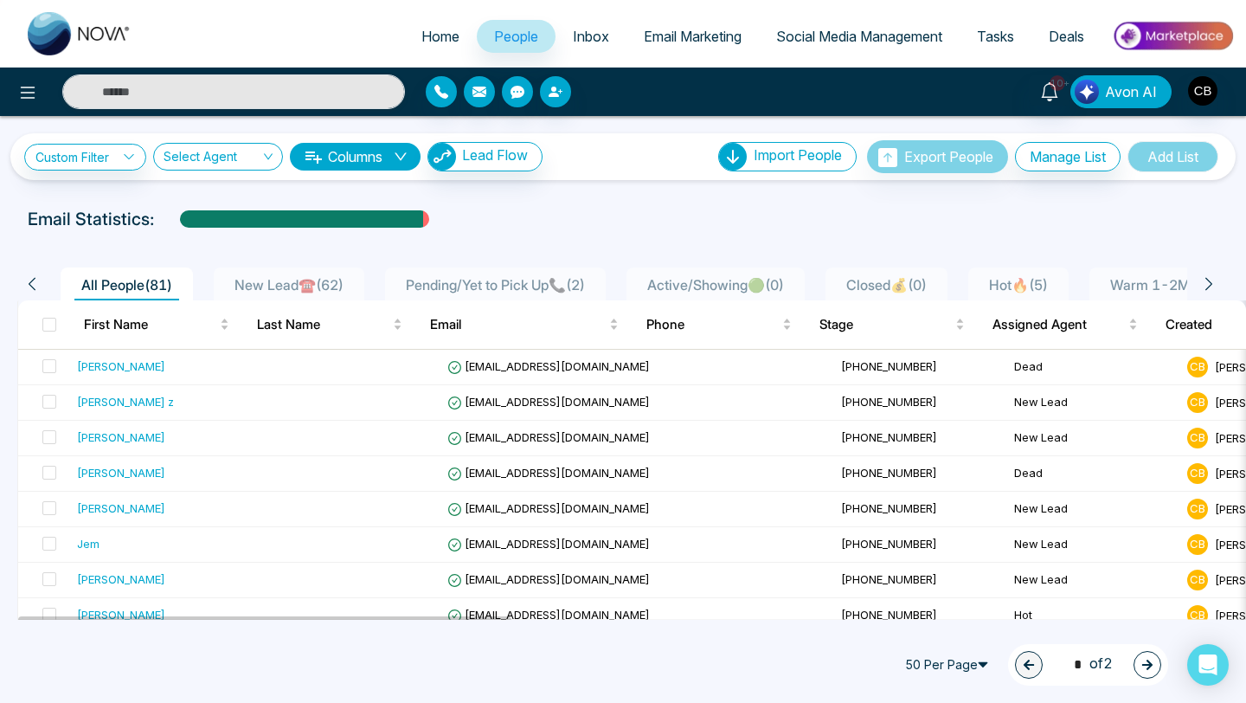
click at [1118, 91] on span "Avon AI" at bounding box center [1131, 91] width 52 height 21
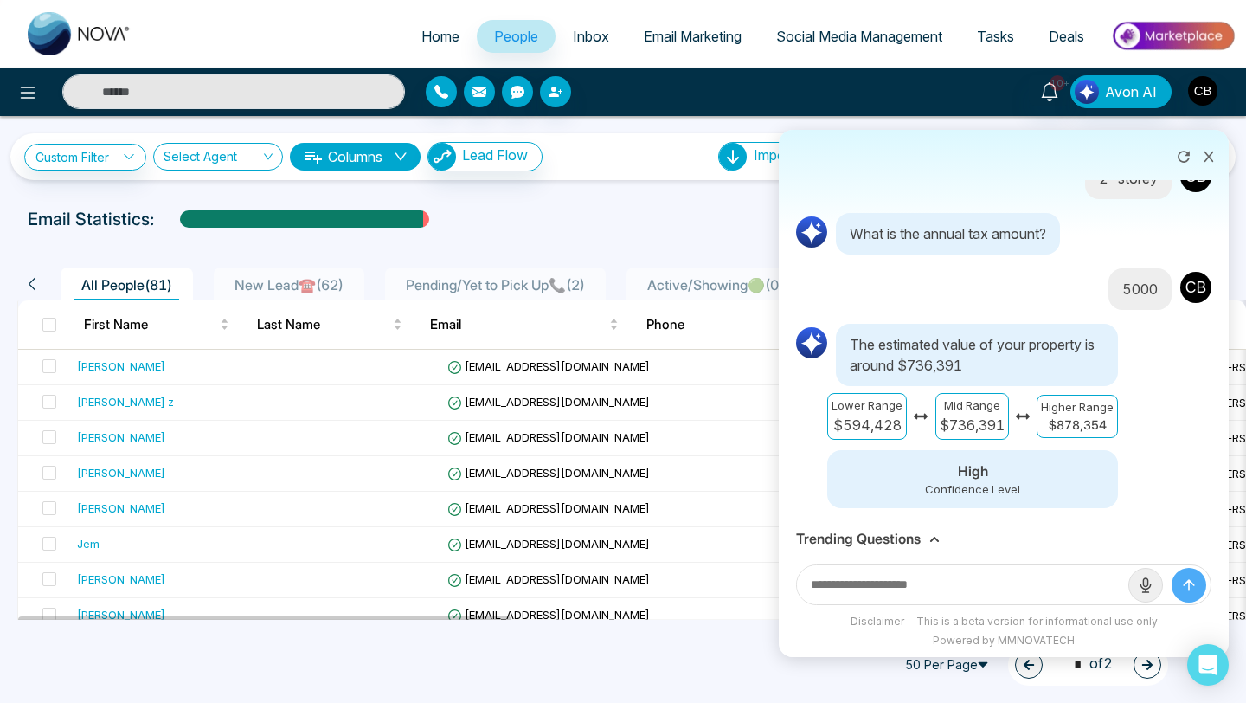
click at [829, 584] on input "text" at bounding box center [962, 584] width 331 height 39
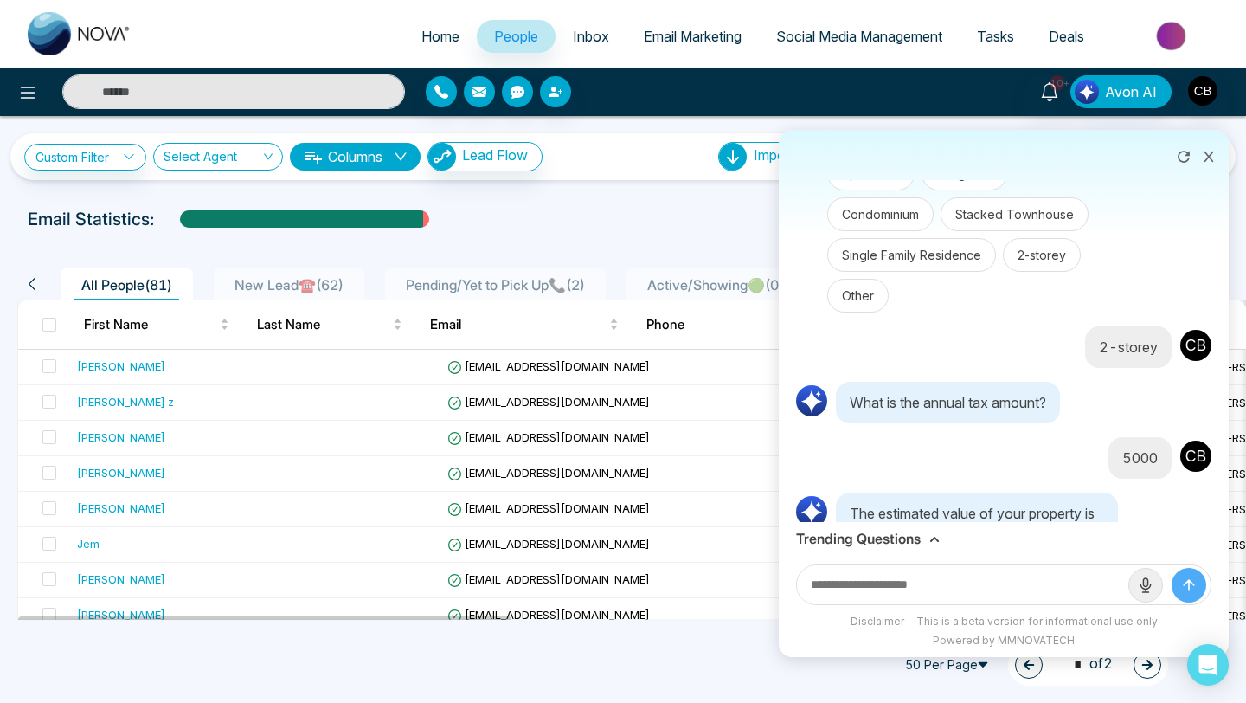
scroll to position [1116, 0]
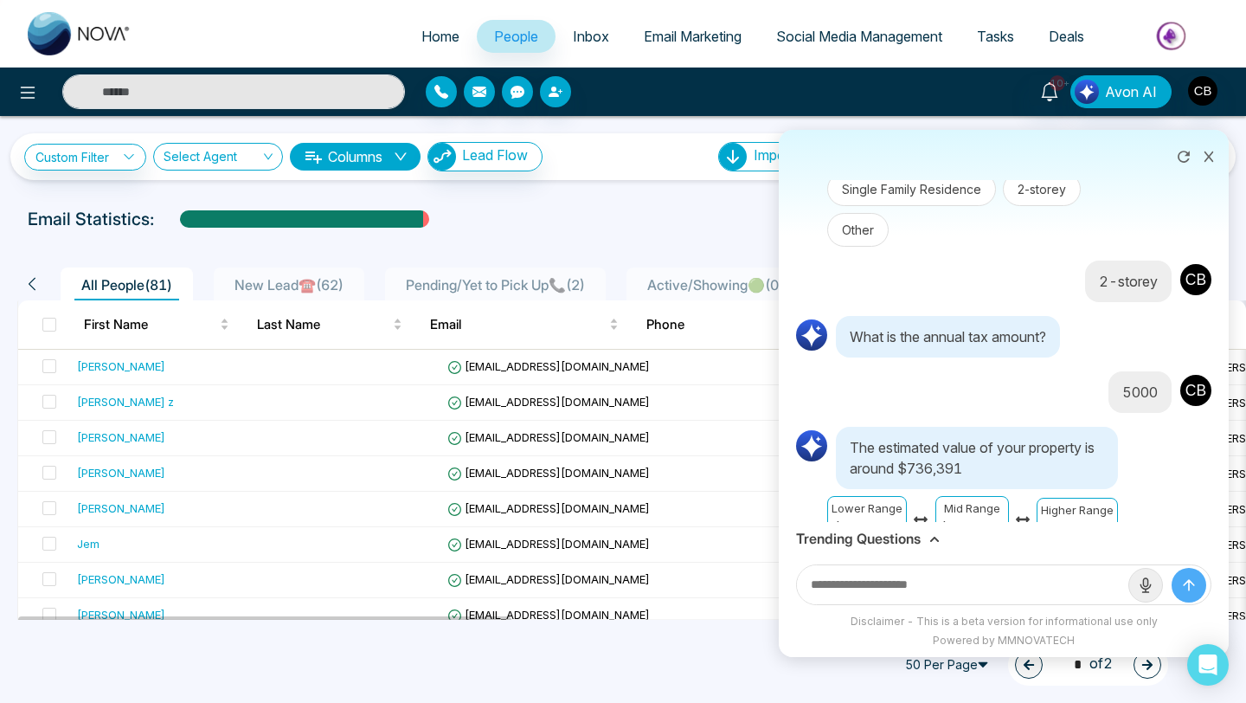
click at [817, 585] on input "text" at bounding box center [962, 584] width 331 height 39
type input "**********"
click at [1191, 584] on icon "submit" at bounding box center [1188, 584] width 17 height 17
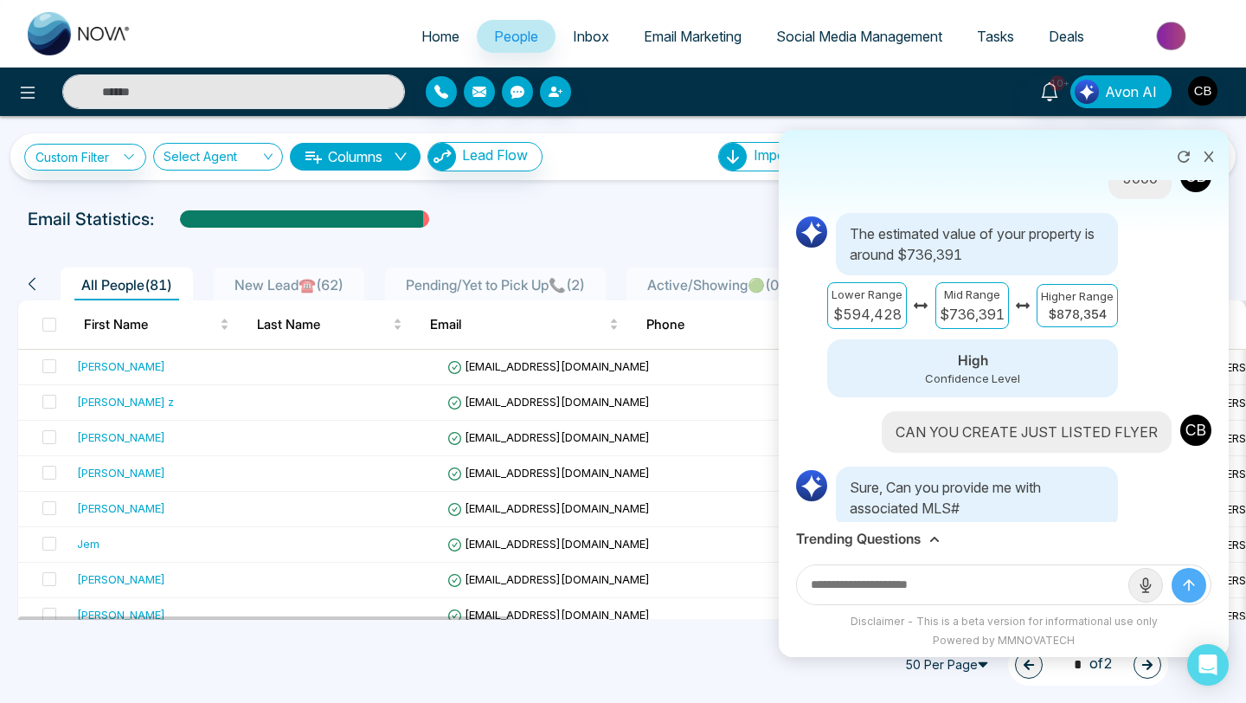
scroll to position [1350, 0]
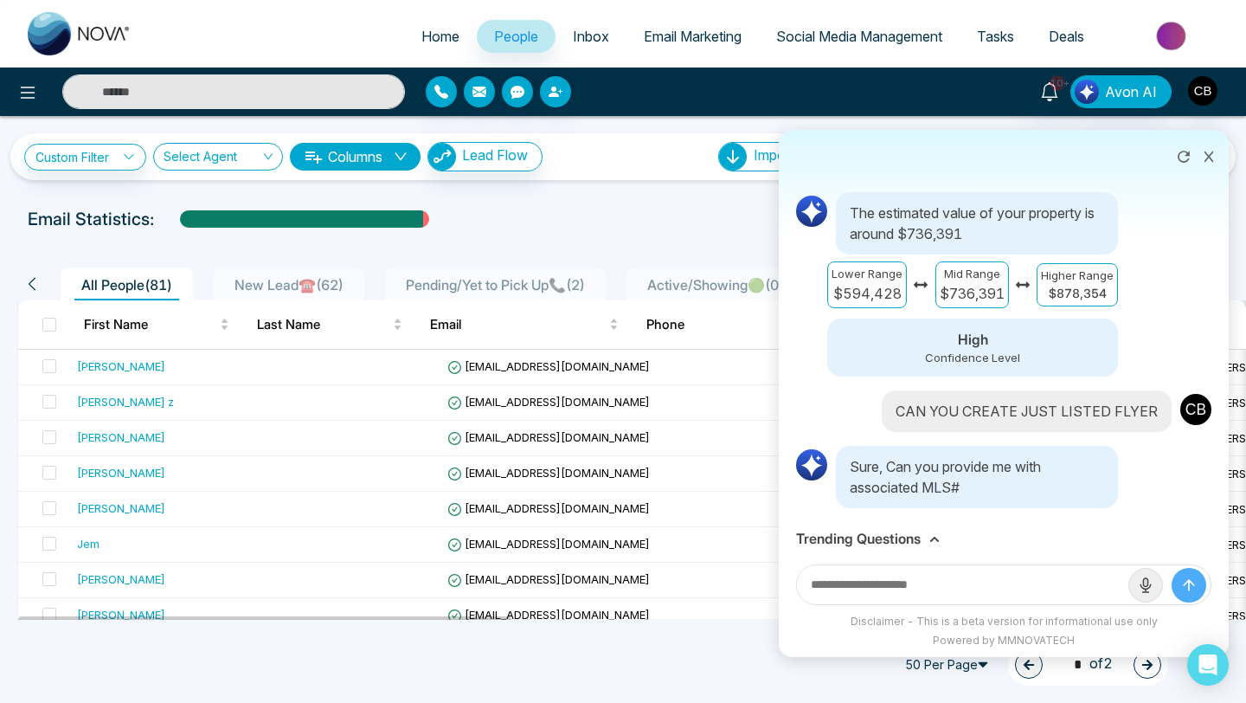
click at [833, 584] on input "text" at bounding box center [962, 584] width 331 height 39
type input "**********"
click at [1193, 582] on icon "submit" at bounding box center [1188, 584] width 17 height 17
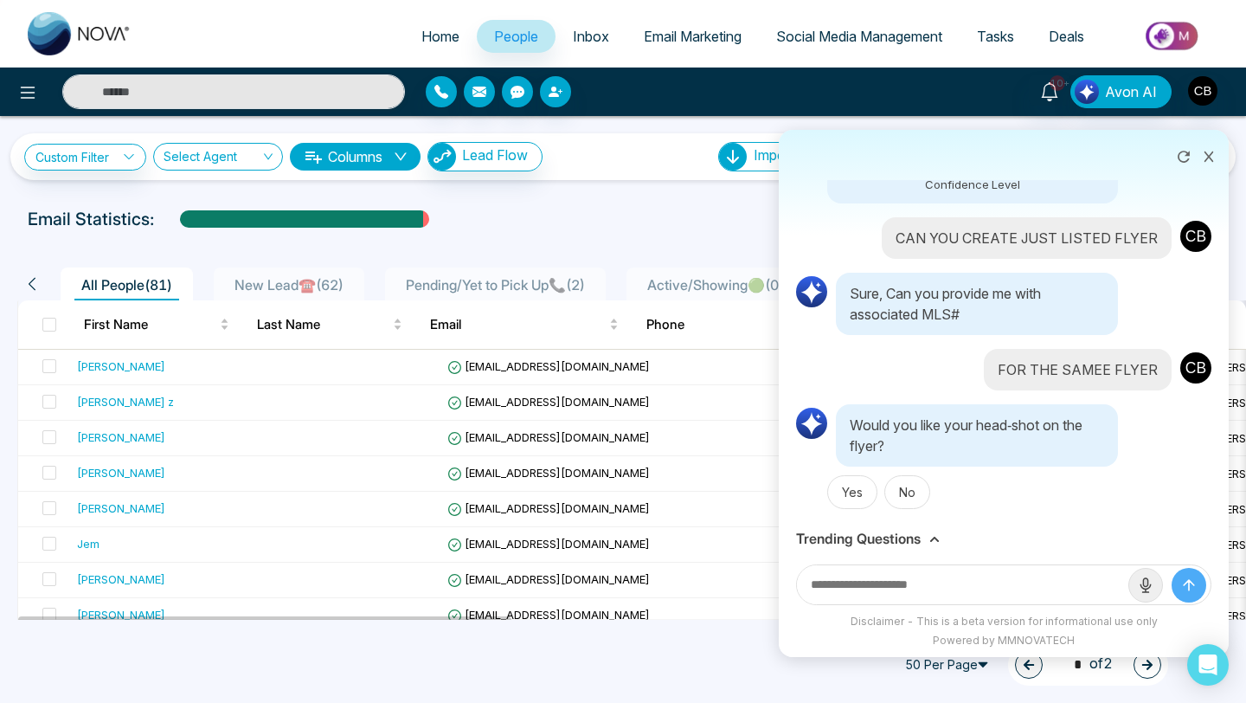
scroll to position [1524, 0]
click at [906, 489] on button "No" at bounding box center [907, 491] width 46 height 34
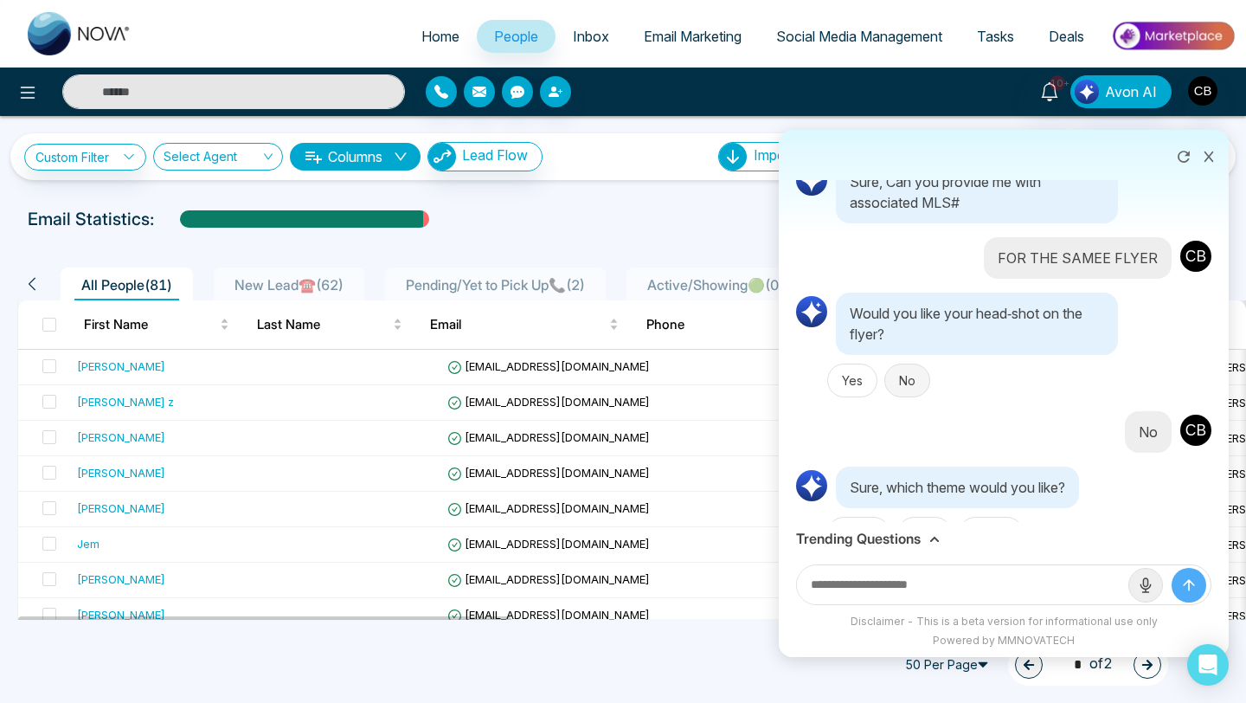
scroll to position [1677, 0]
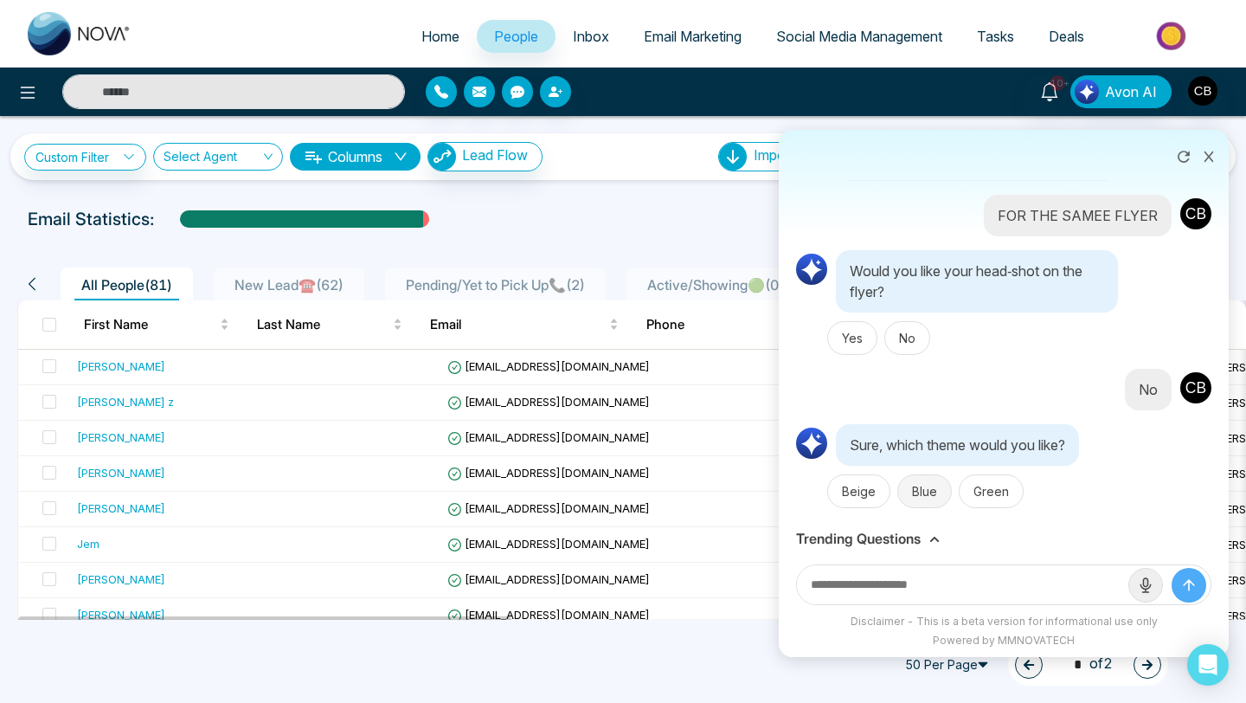
click at [920, 489] on button "Blue" at bounding box center [924, 491] width 55 height 34
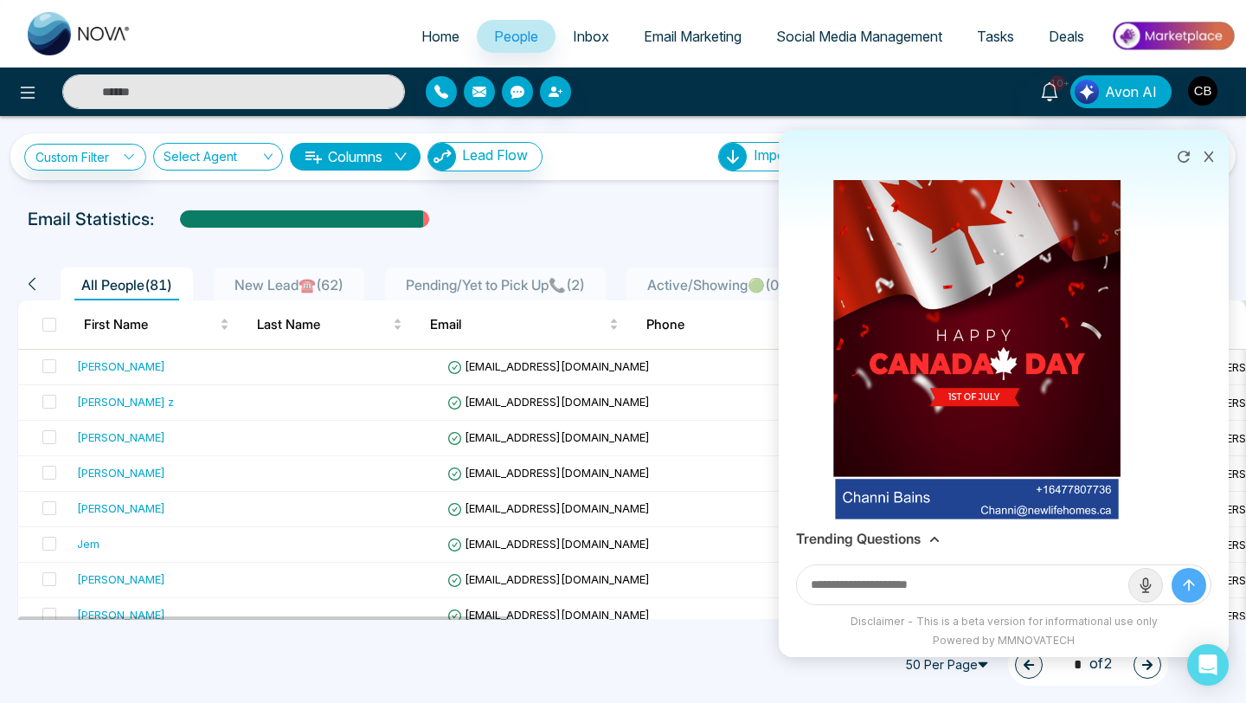
scroll to position [2208, 0]
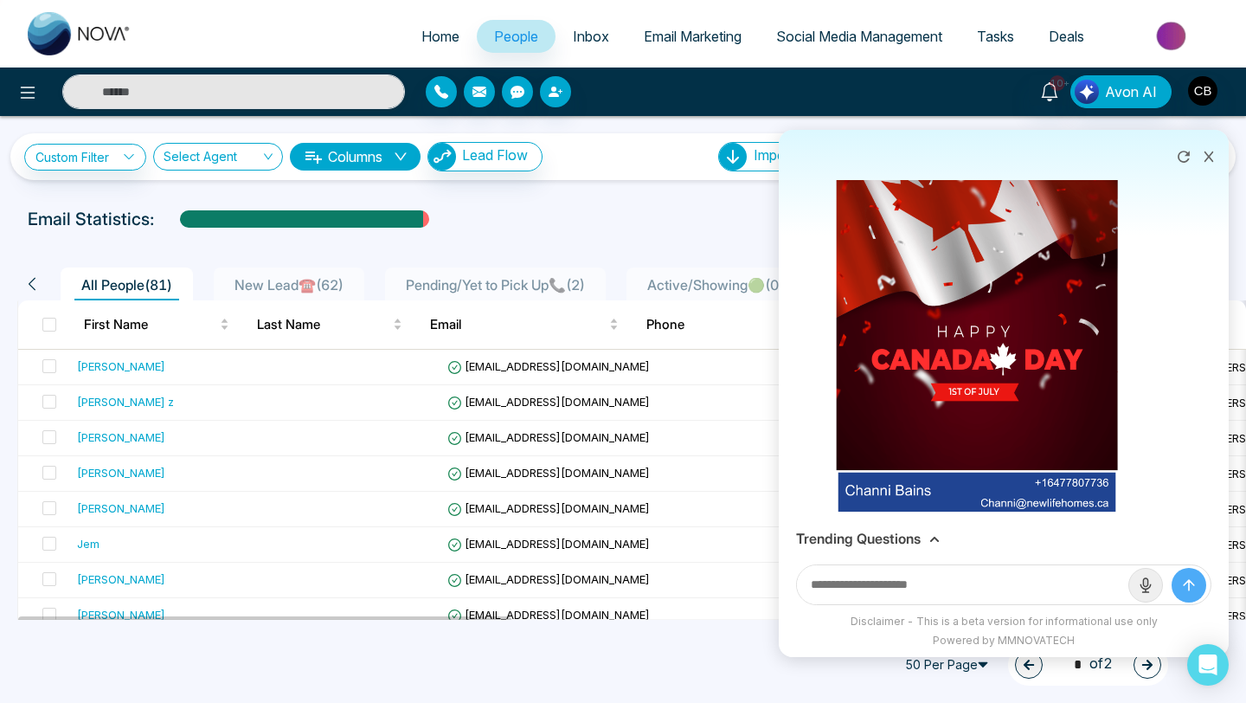
click at [832, 581] on input "text" at bounding box center [962, 584] width 331 height 39
type input "**********"
click at [1195, 584] on icon "submit" at bounding box center [1188, 584] width 17 height 17
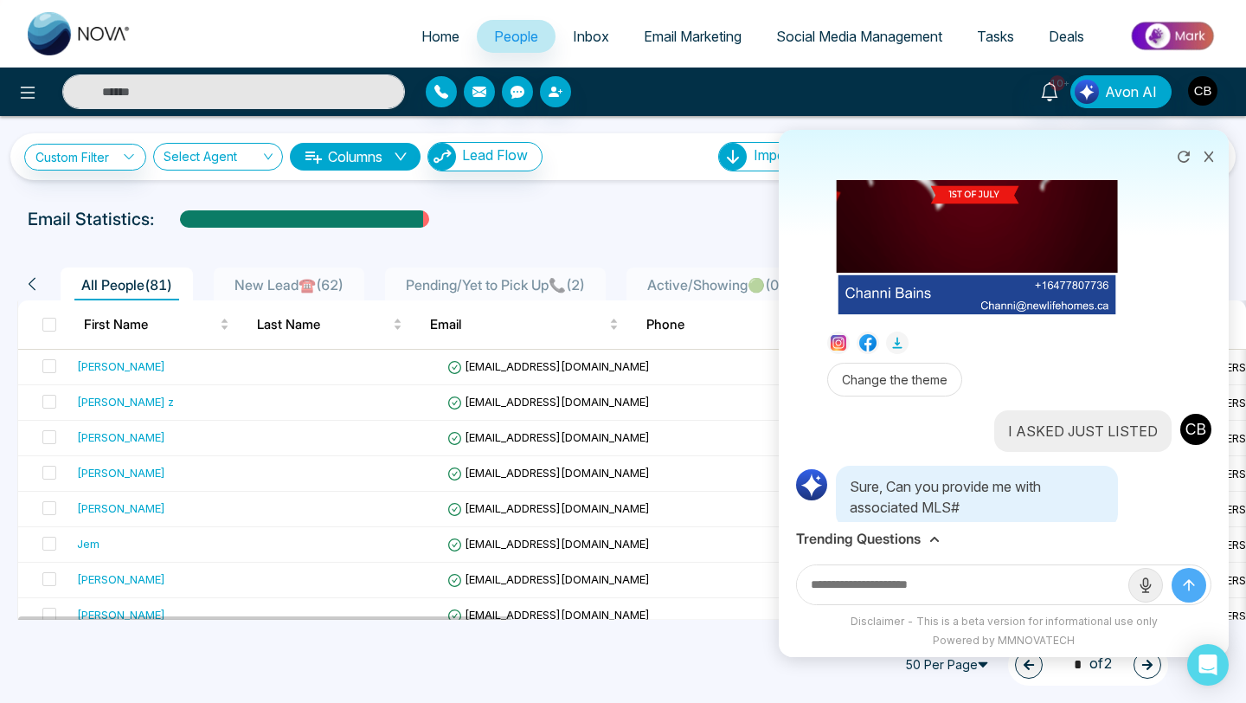
scroll to position [2426, 0]
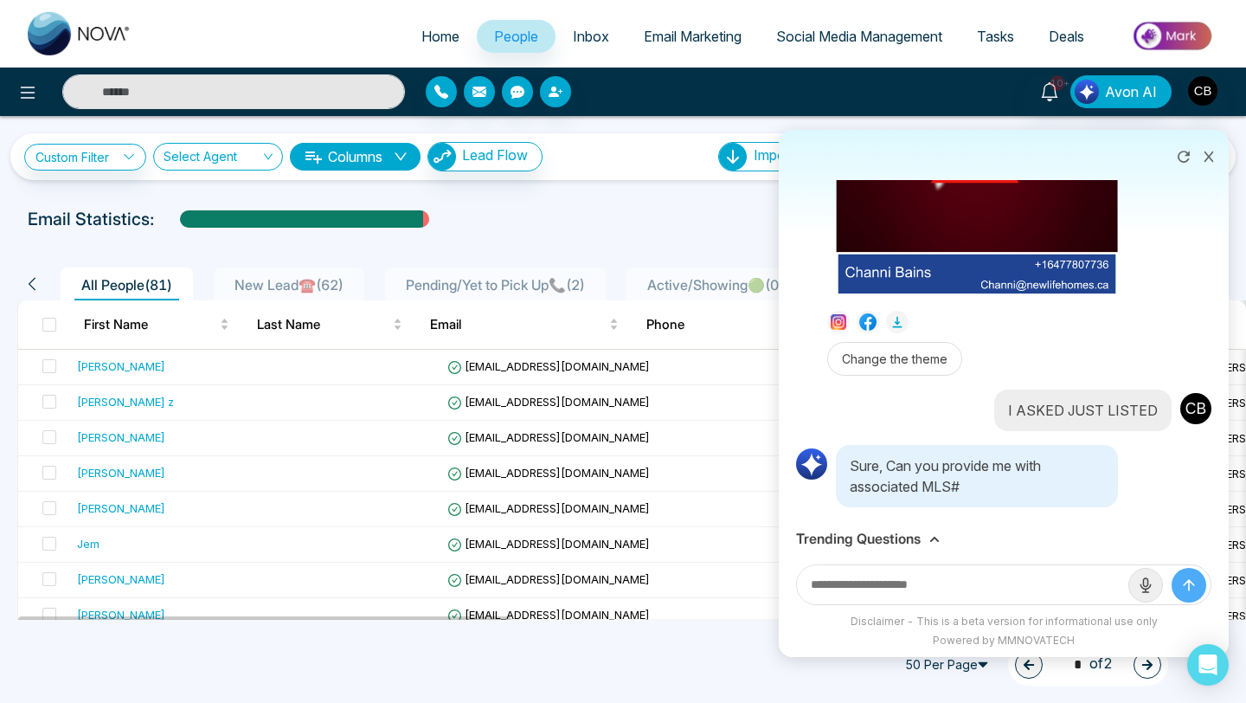
click at [1211, 156] on icon at bounding box center [1209, 157] width 12 height 12
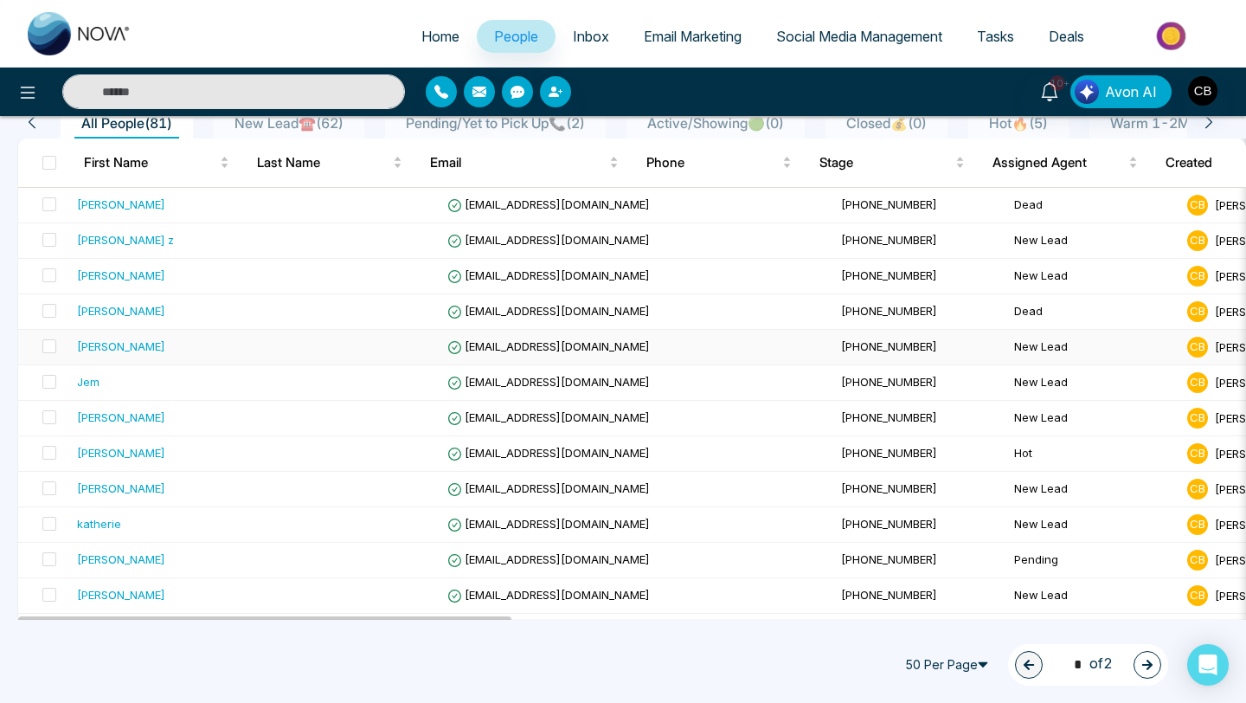
scroll to position [350, 0]
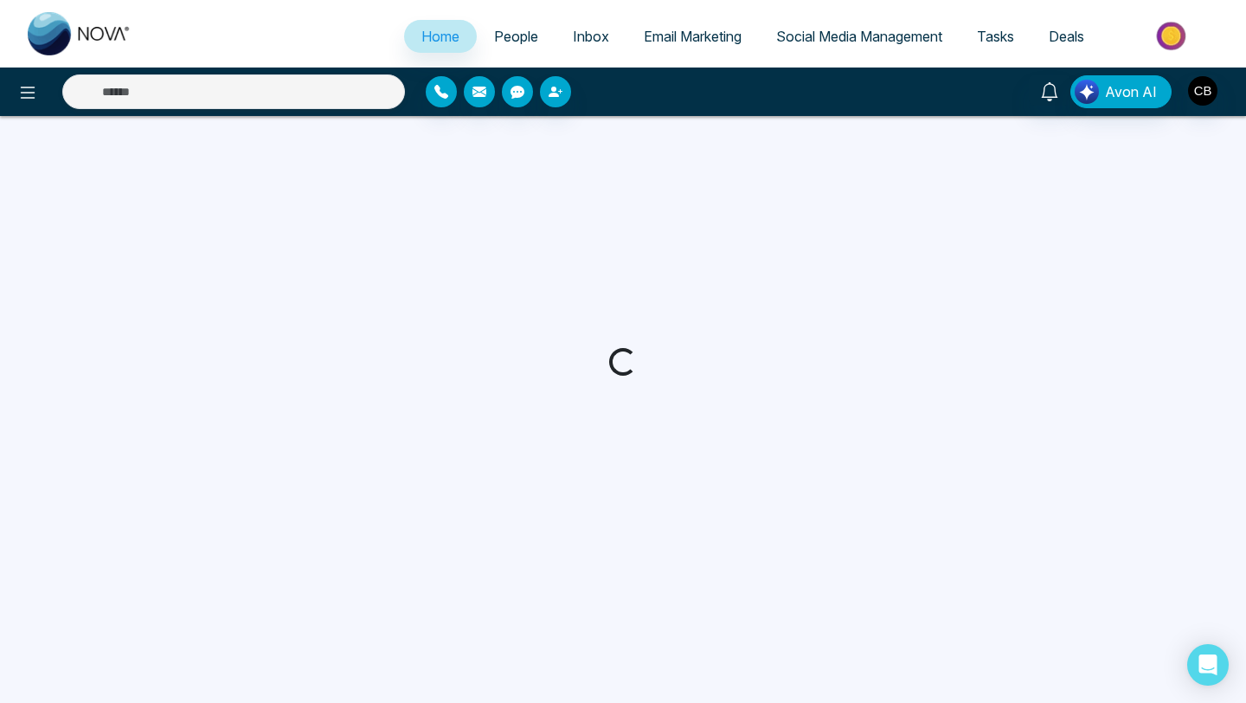
select select "*"
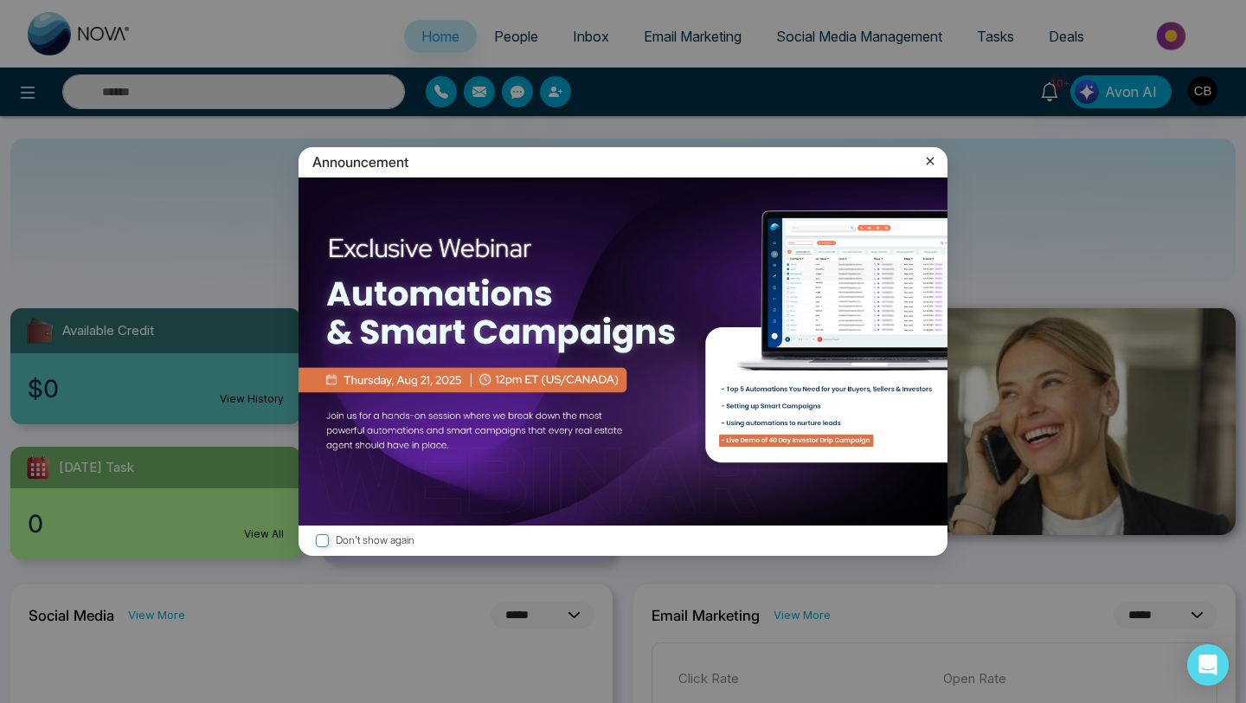
click at [929, 163] on icon at bounding box center [930, 160] width 17 height 17
